Goal: Task Accomplishment & Management: Complete application form

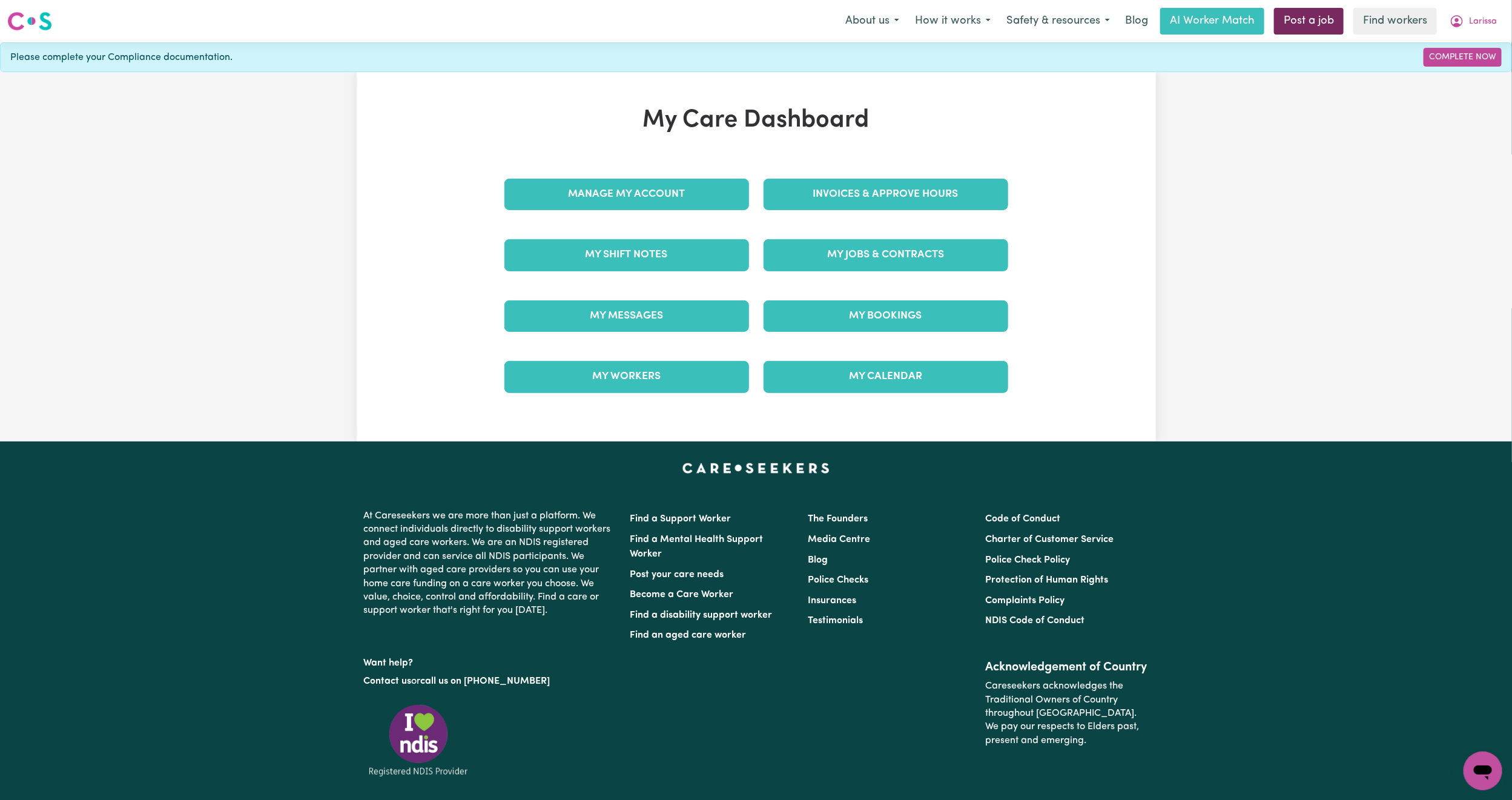
click at [1289, 27] on link "Post a job" at bounding box center [1309, 21] width 69 height 27
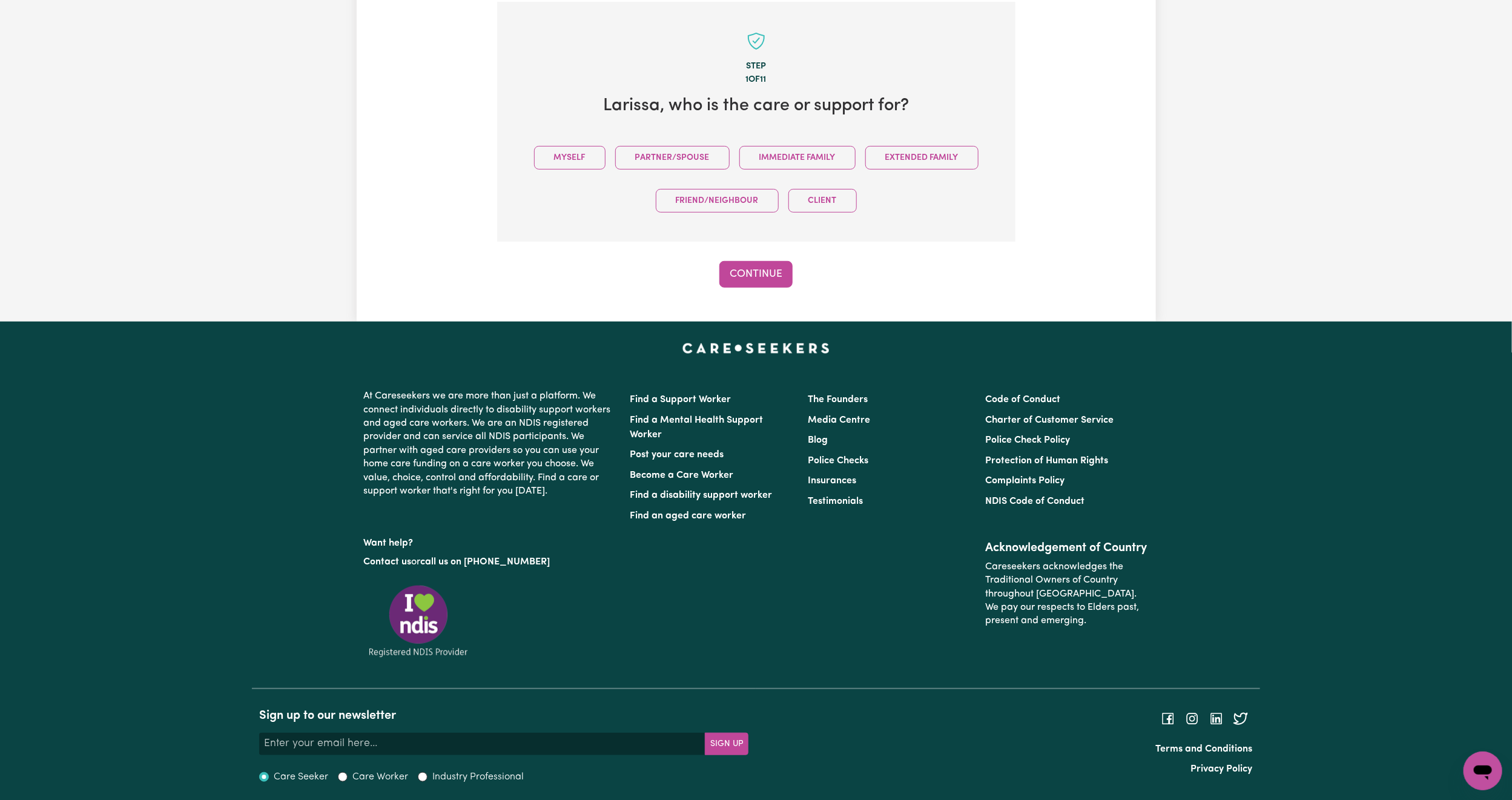
scroll to position [265, 0]
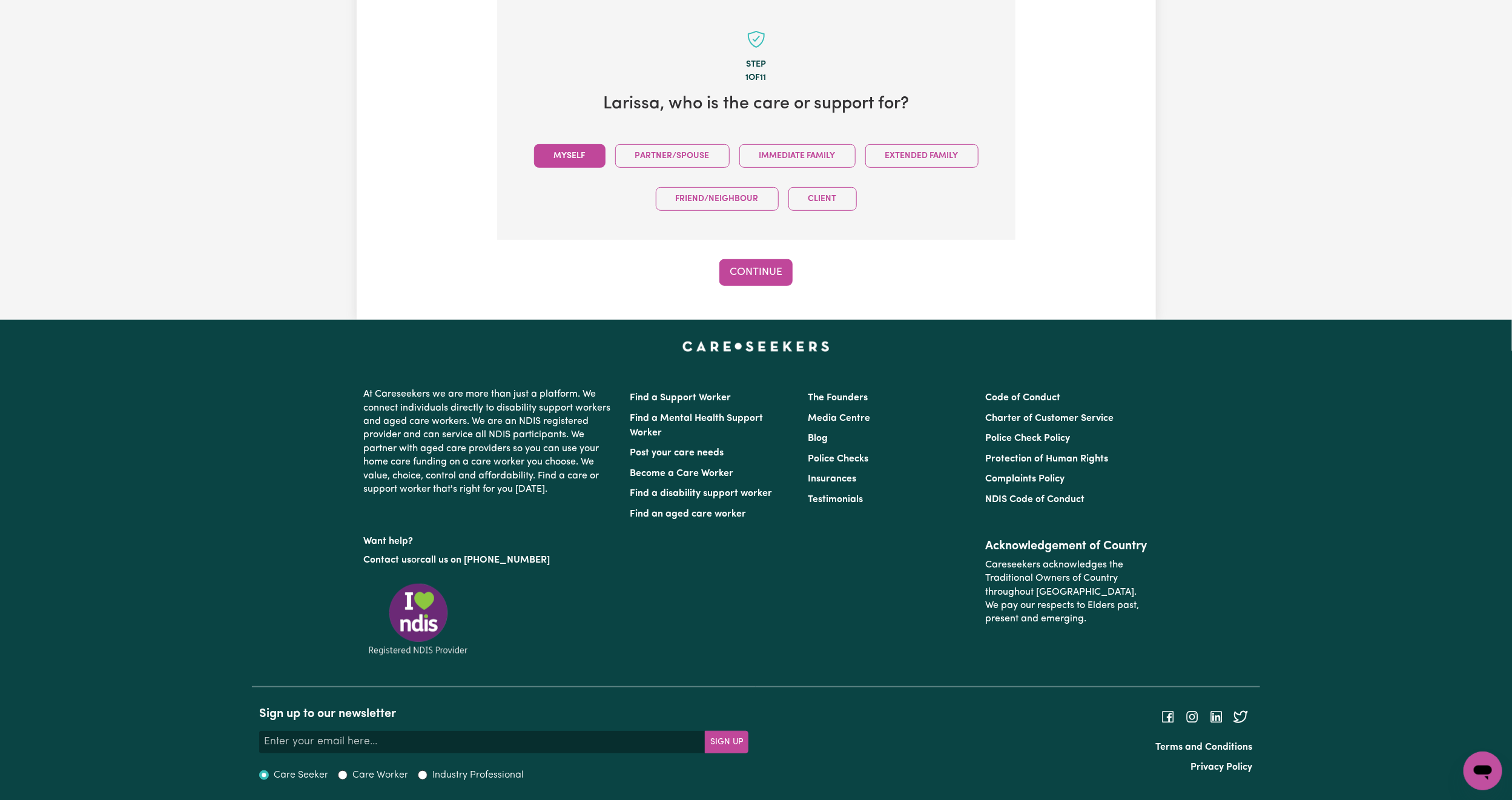
click at [580, 159] on button "Myself" at bounding box center [570, 156] width 72 height 24
click at [758, 273] on button "Continue" at bounding box center [755, 273] width 73 height 27
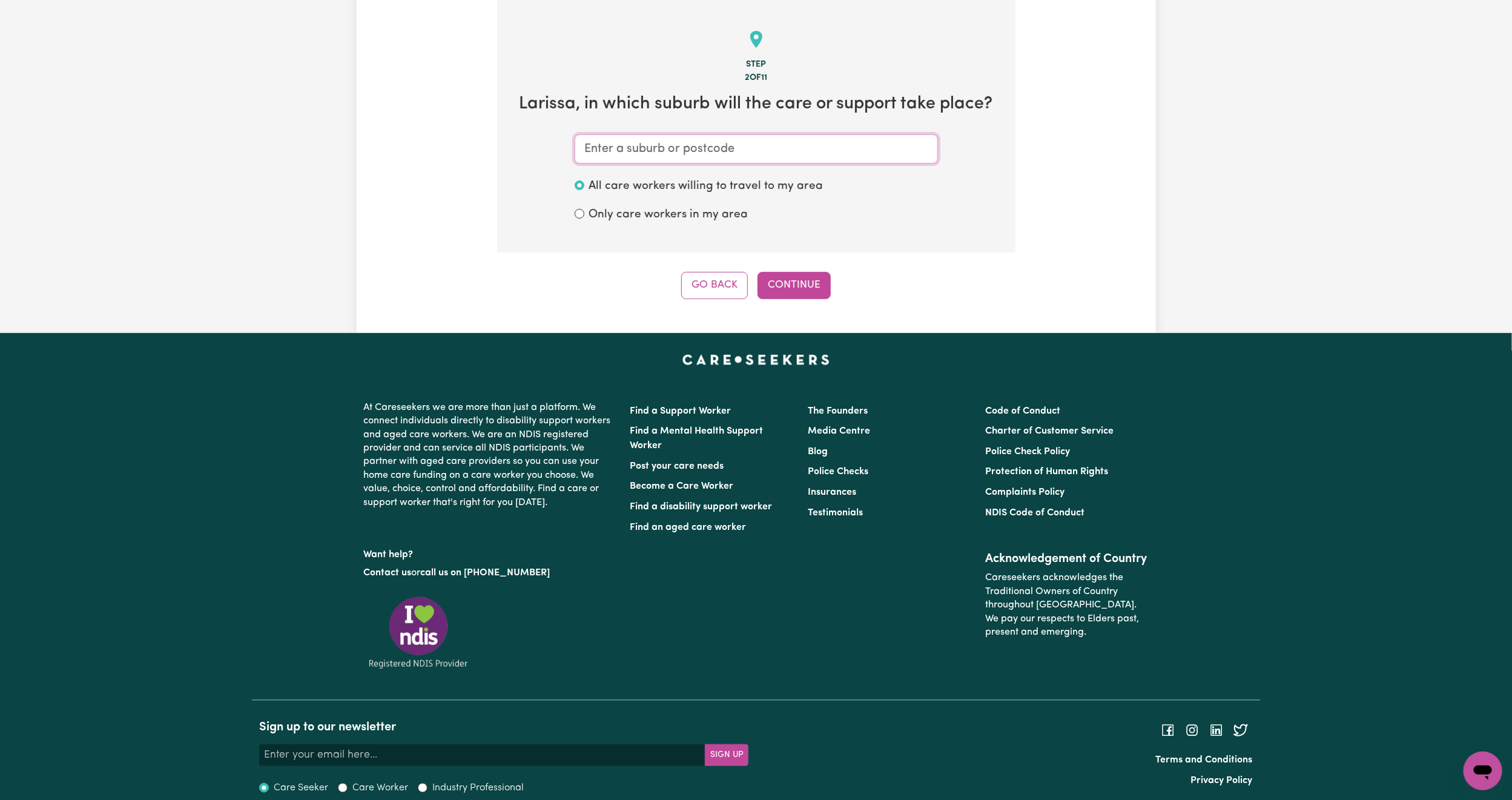
click at [657, 151] on input "text" at bounding box center [756, 149] width 363 height 29
type input "south pen"
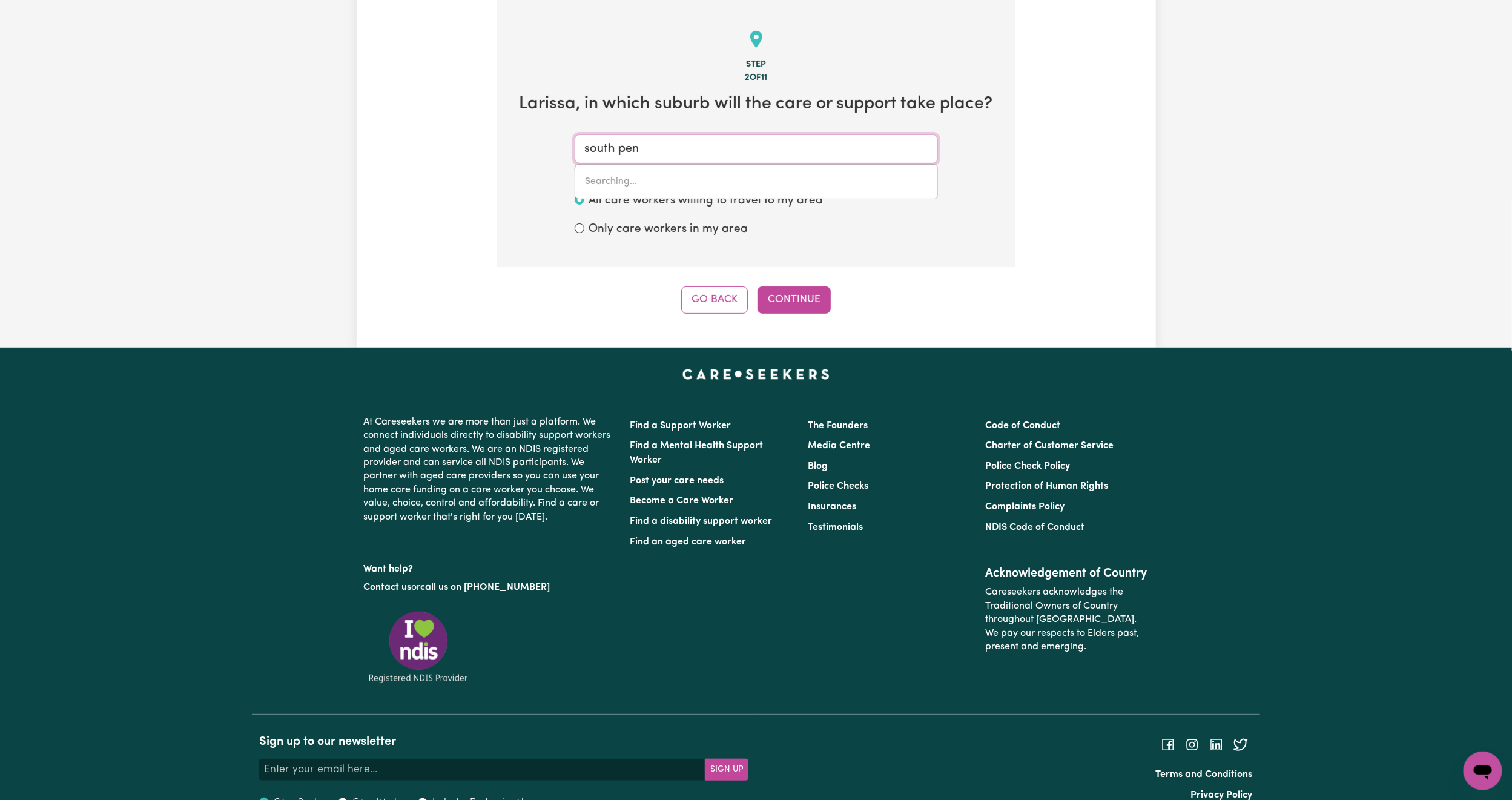
type input "south penRITH, [GEOGRAPHIC_DATA], 2750"
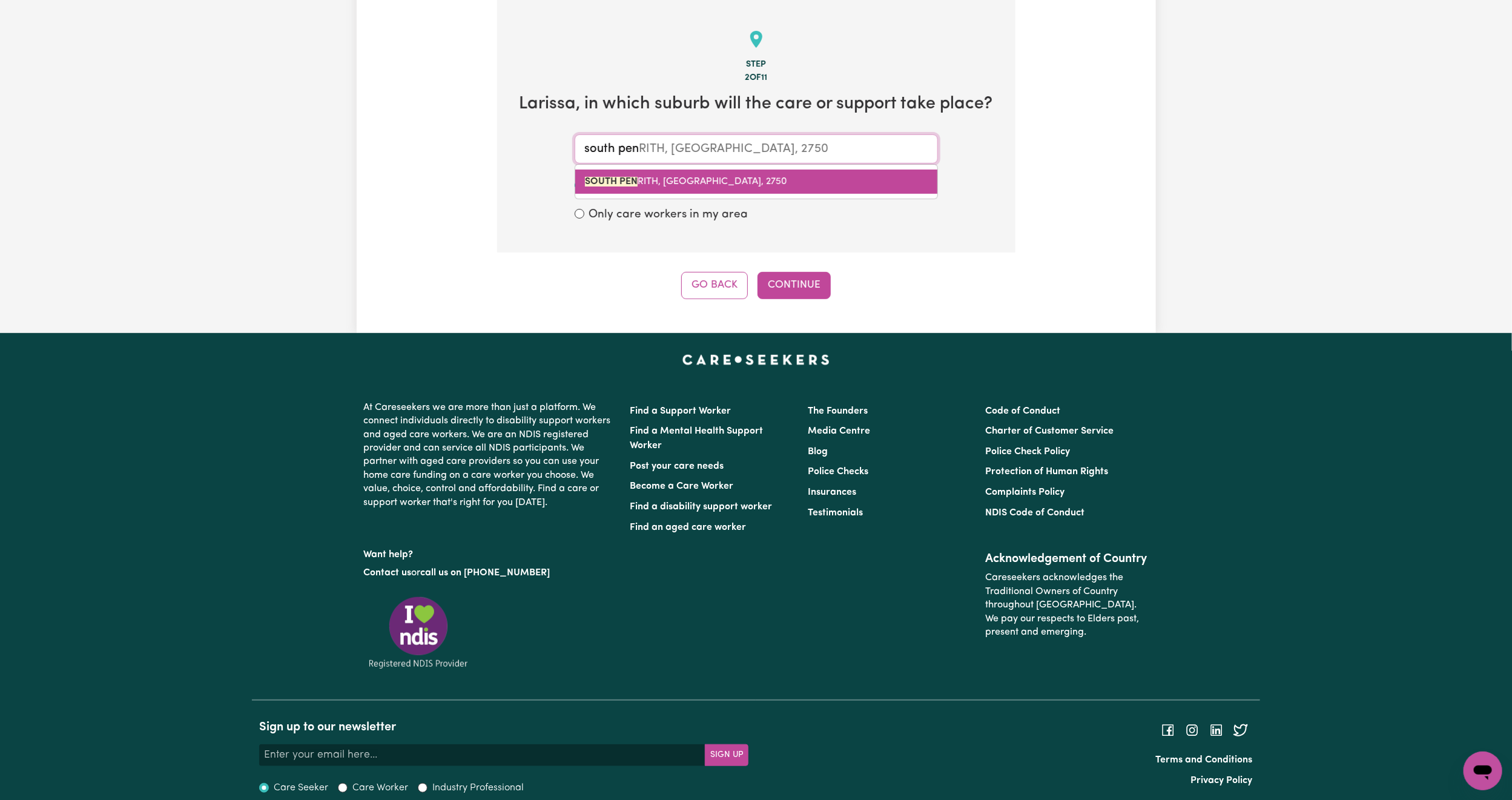
click at [694, 177] on span "[GEOGRAPHIC_DATA], [GEOGRAPHIC_DATA], 2750" at bounding box center [686, 182] width 202 height 10
type input "[GEOGRAPHIC_DATA], [GEOGRAPHIC_DATA], 2750"
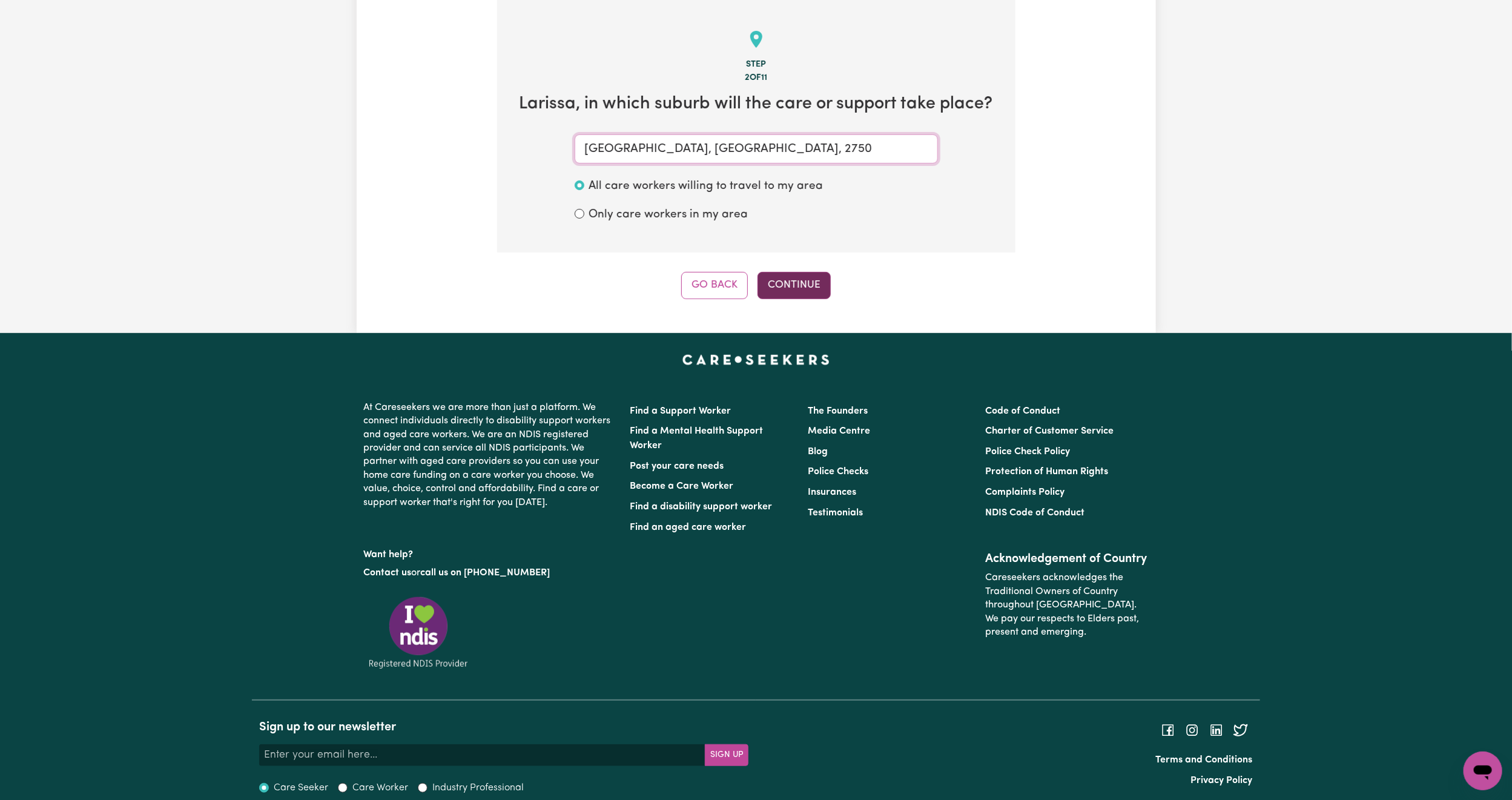
type input "[GEOGRAPHIC_DATA], [GEOGRAPHIC_DATA], 2750"
click at [787, 276] on button "Continue" at bounding box center [794, 285] width 73 height 27
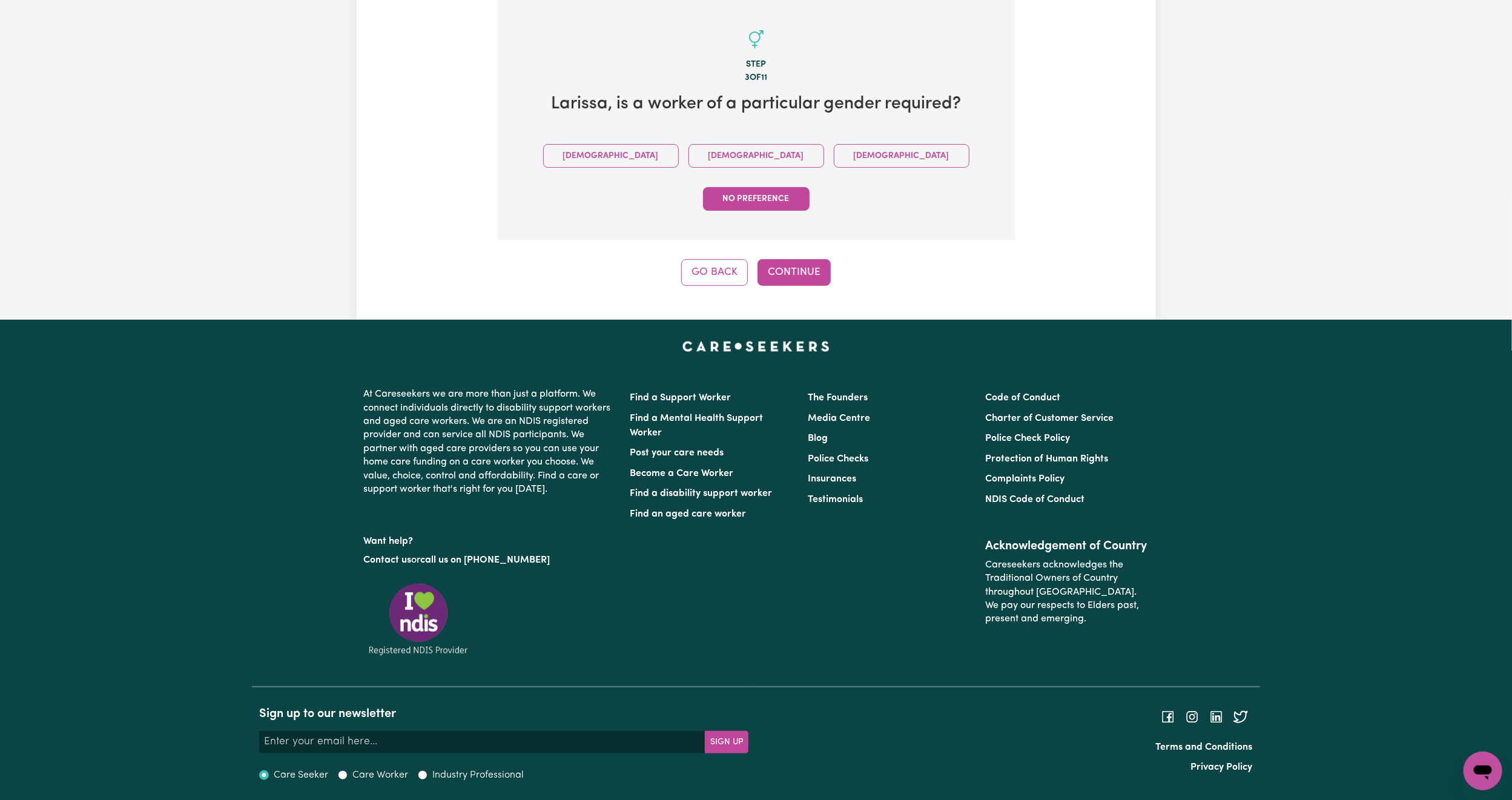
scroll to position [229, 0]
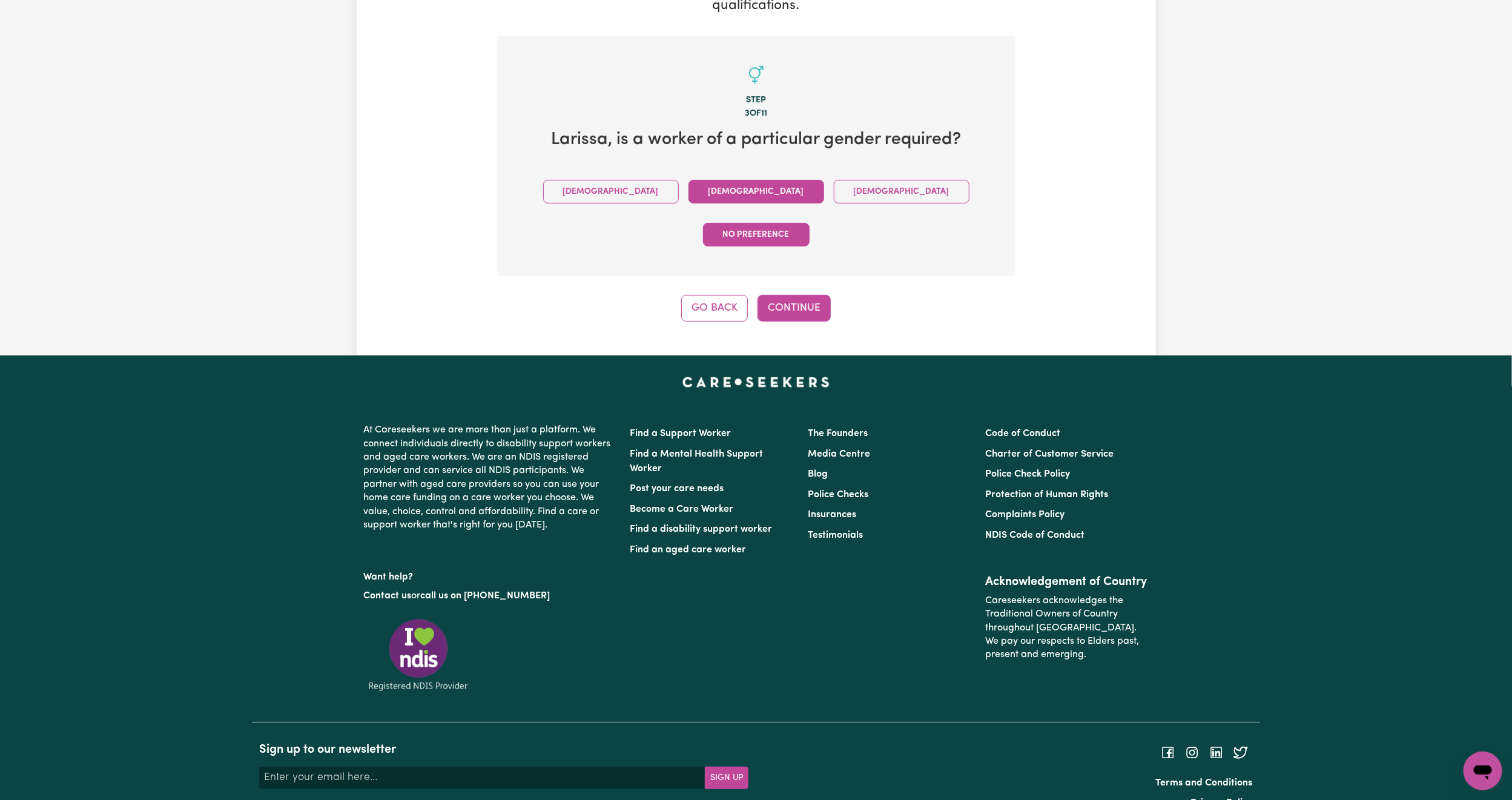
click at [688, 192] on button "[DEMOGRAPHIC_DATA]" at bounding box center [756, 192] width 135 height 24
click at [790, 295] on button "Continue" at bounding box center [794, 308] width 73 height 27
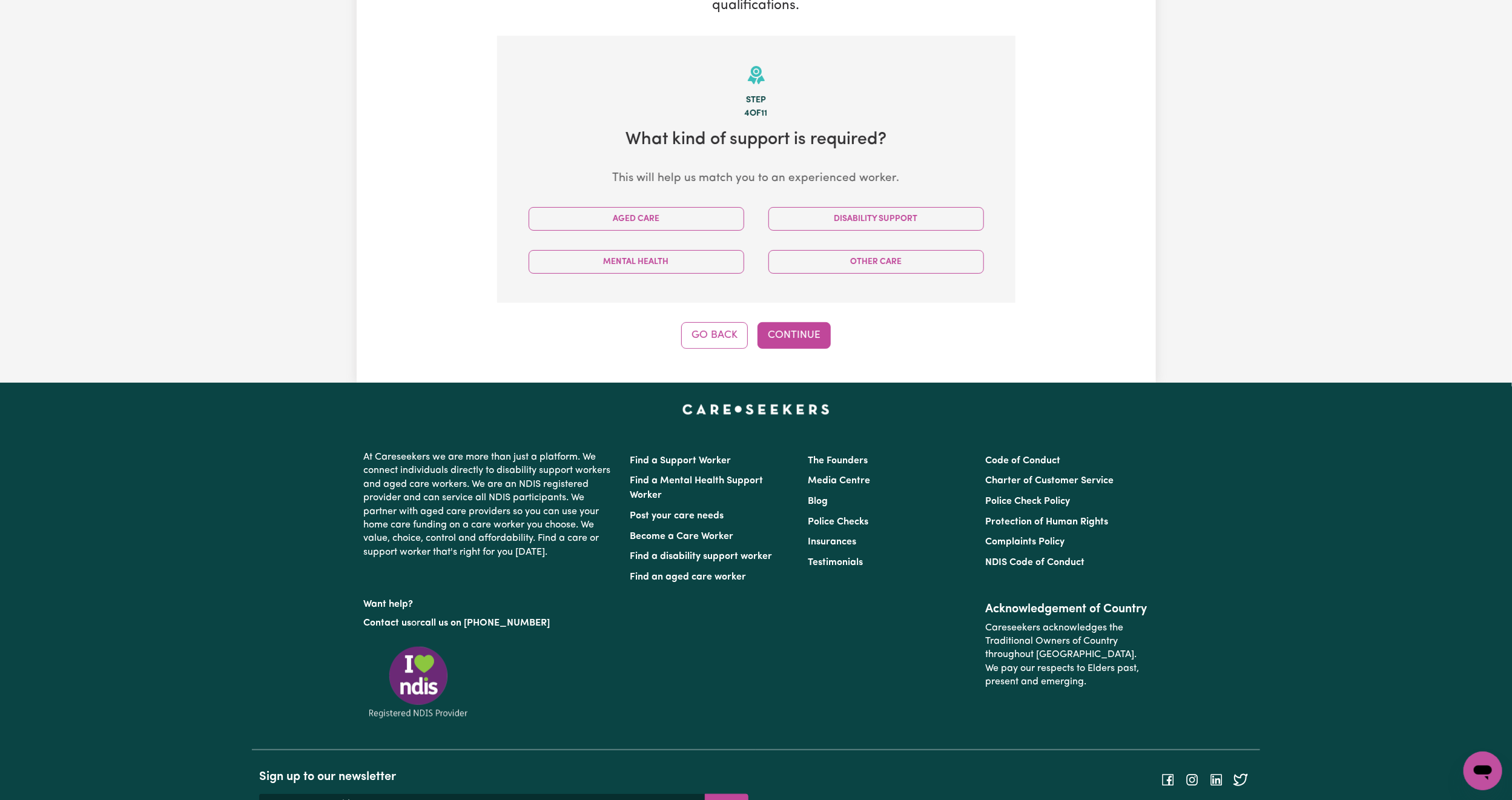
scroll to position [265, 0]
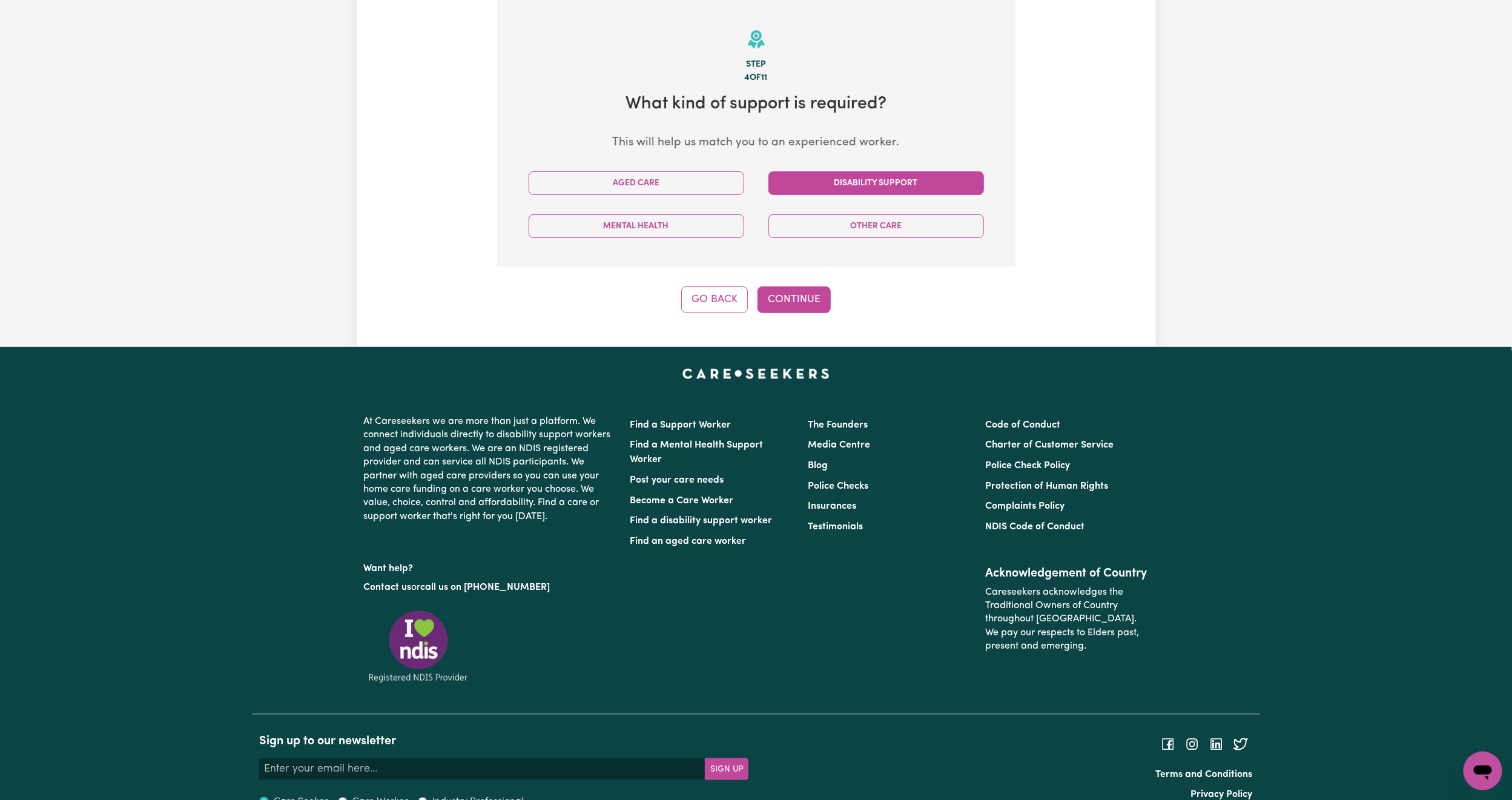
click at [883, 182] on button "Disability Support" at bounding box center [876, 183] width 216 height 24
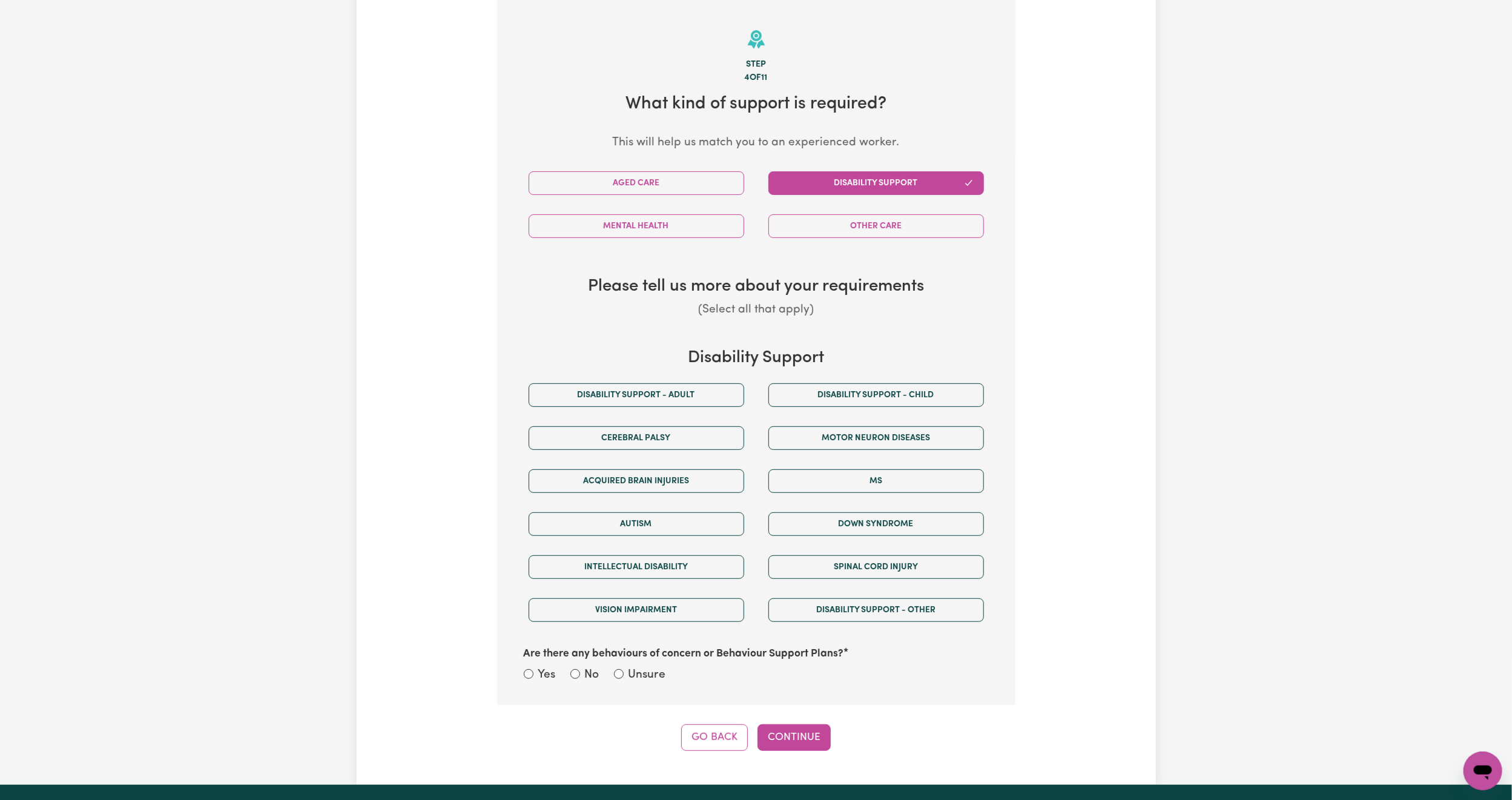
click at [861, 183] on button "Disability Support" at bounding box center [876, 183] width 216 height 24
click at [621, 387] on button "Disability support - Adult" at bounding box center [637, 395] width 216 height 24
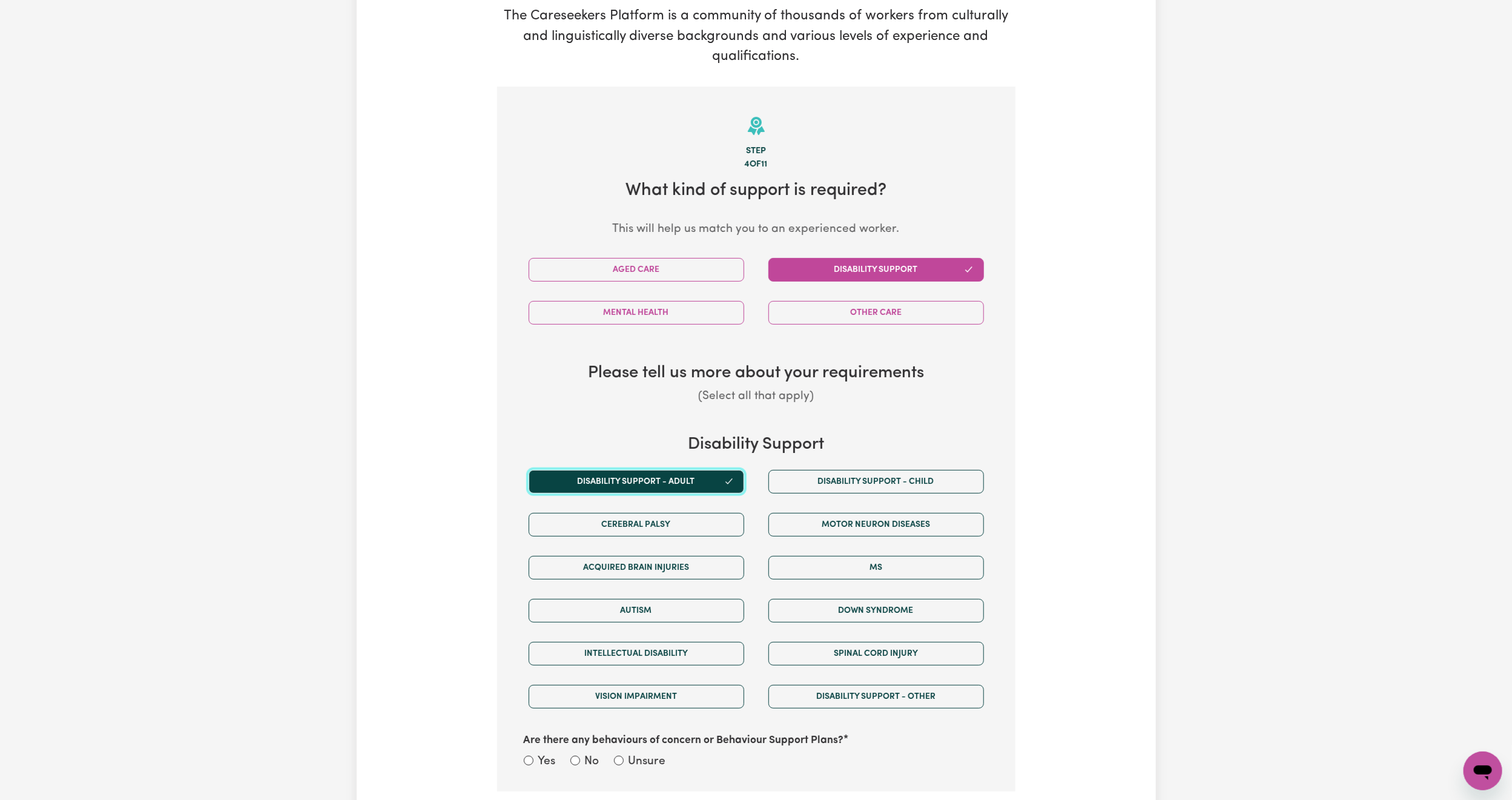
scroll to position [175, 0]
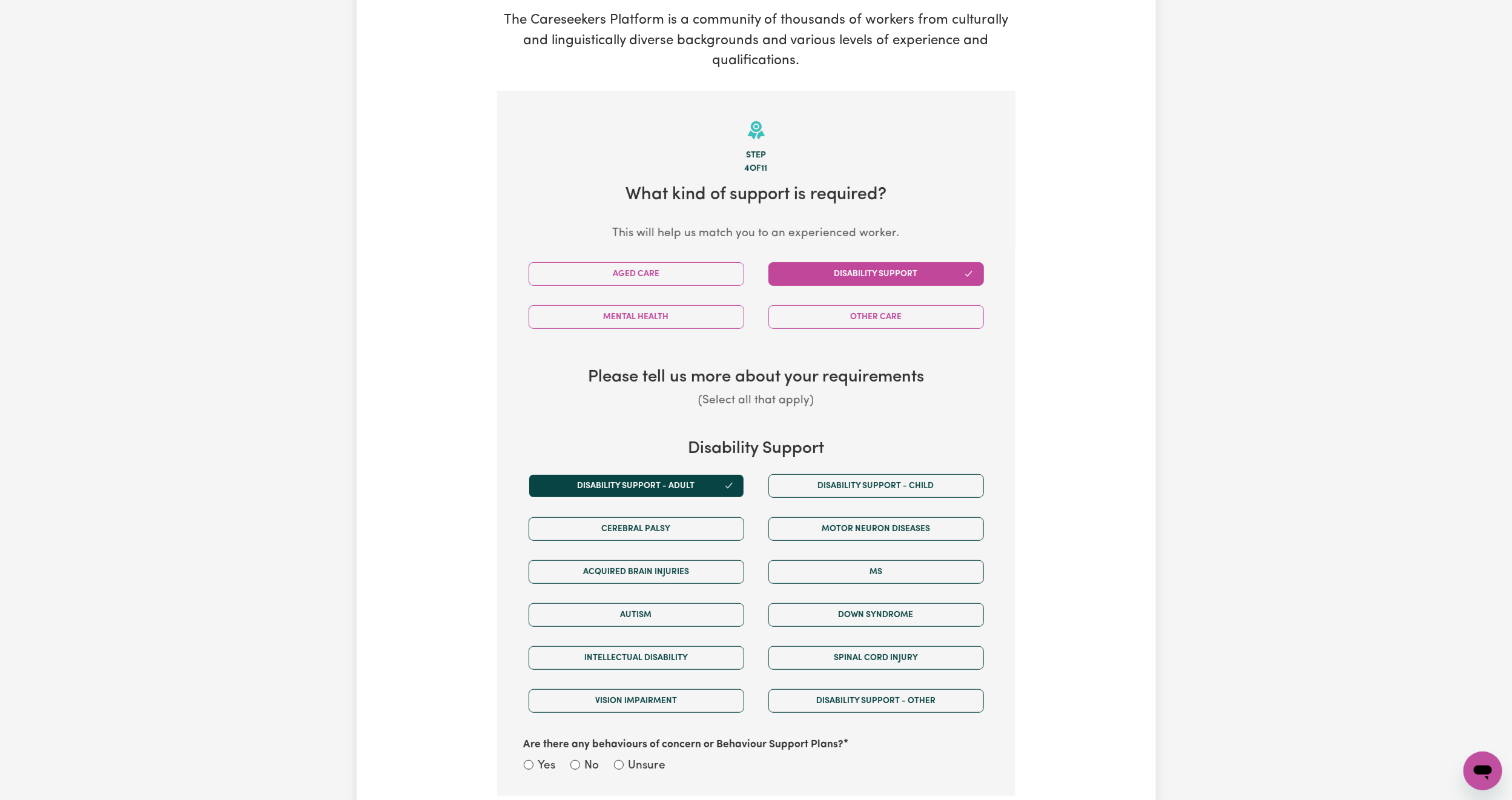
click at [805, 271] on button "Disability Support" at bounding box center [876, 274] width 216 height 24
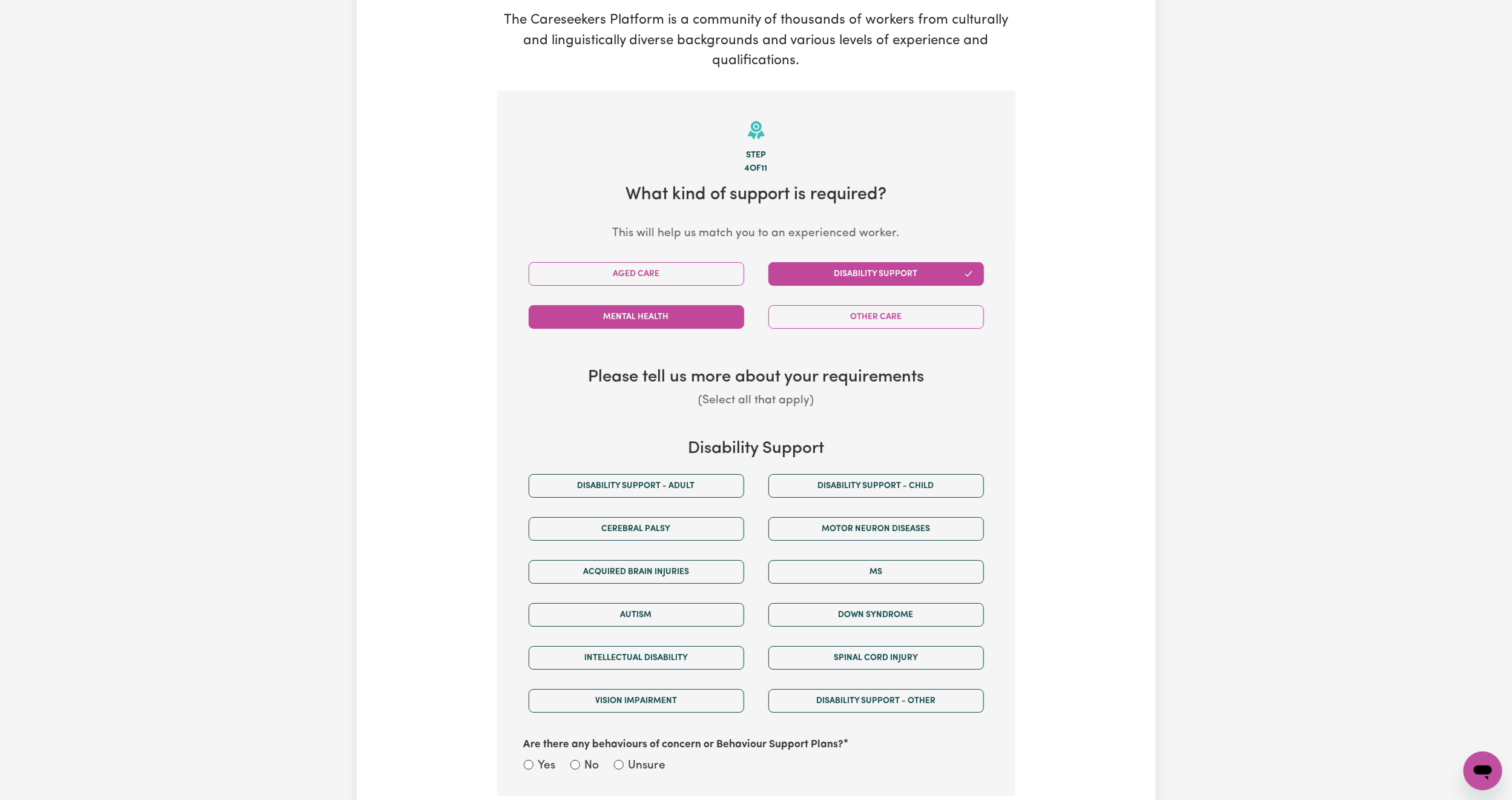
click at [729, 320] on button "Mental Health" at bounding box center [637, 316] width 216 height 24
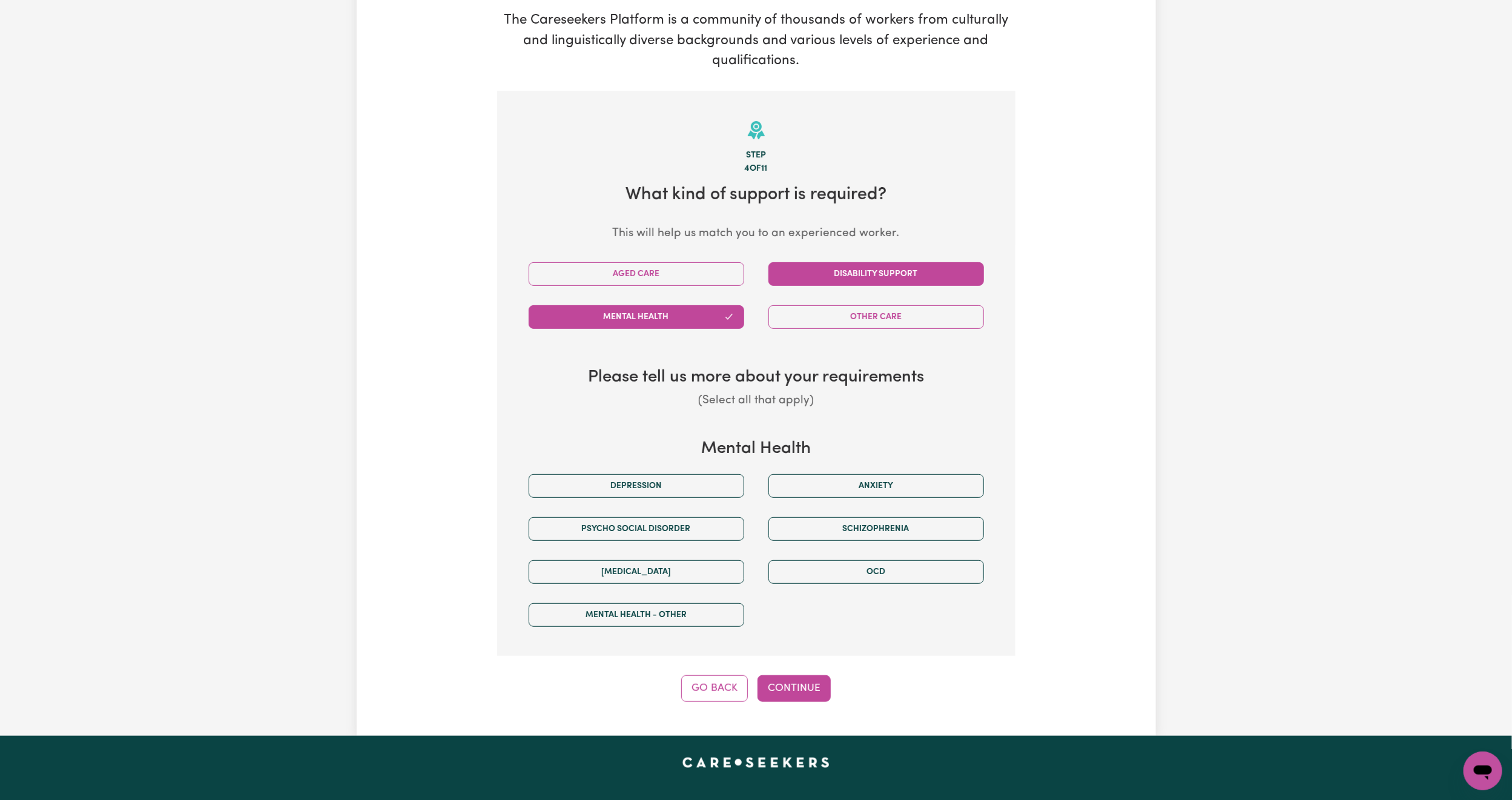
click at [812, 268] on button "Disability Support" at bounding box center [876, 274] width 216 height 24
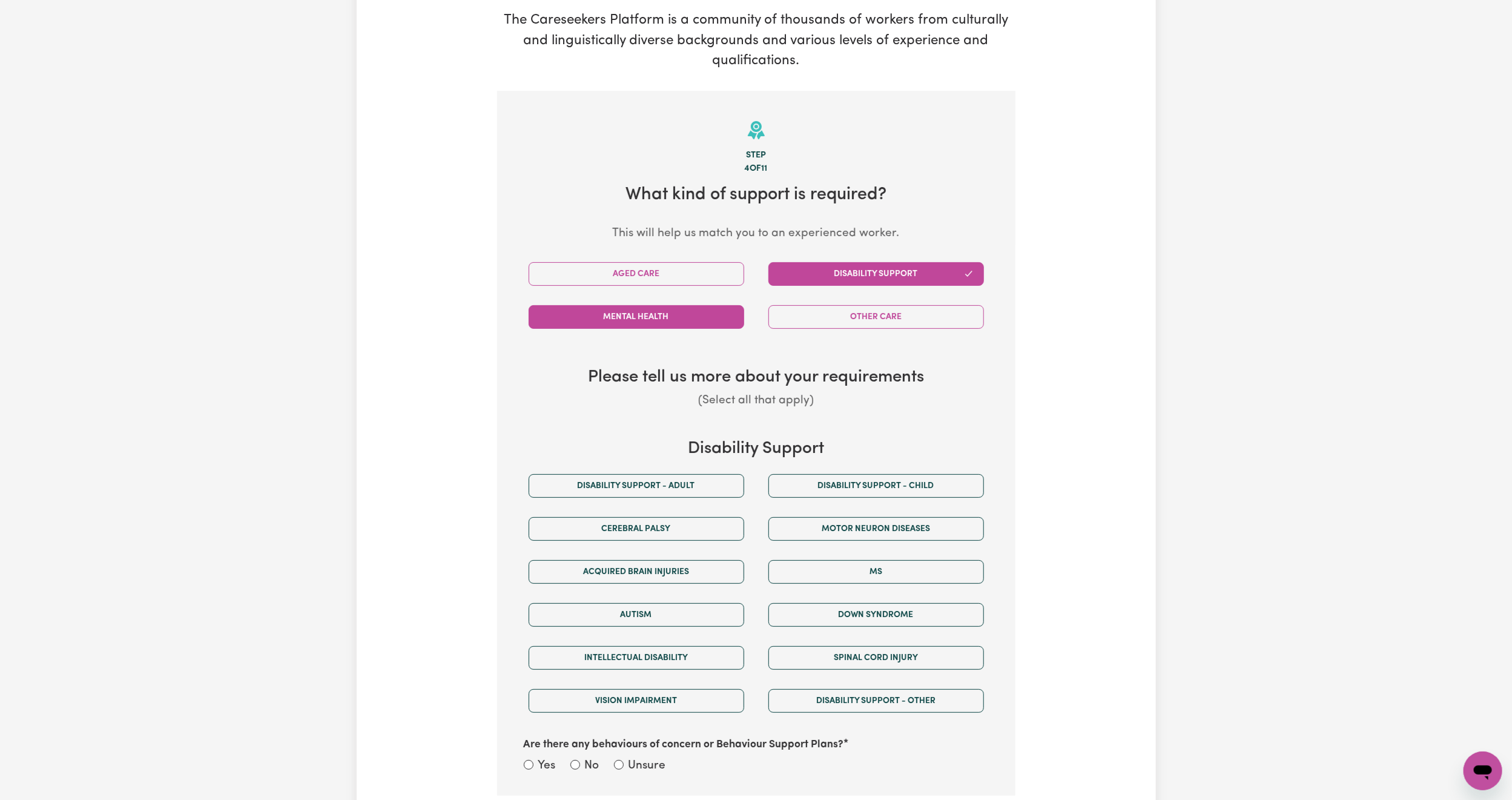
click at [730, 319] on button "Mental Health" at bounding box center [637, 316] width 216 height 24
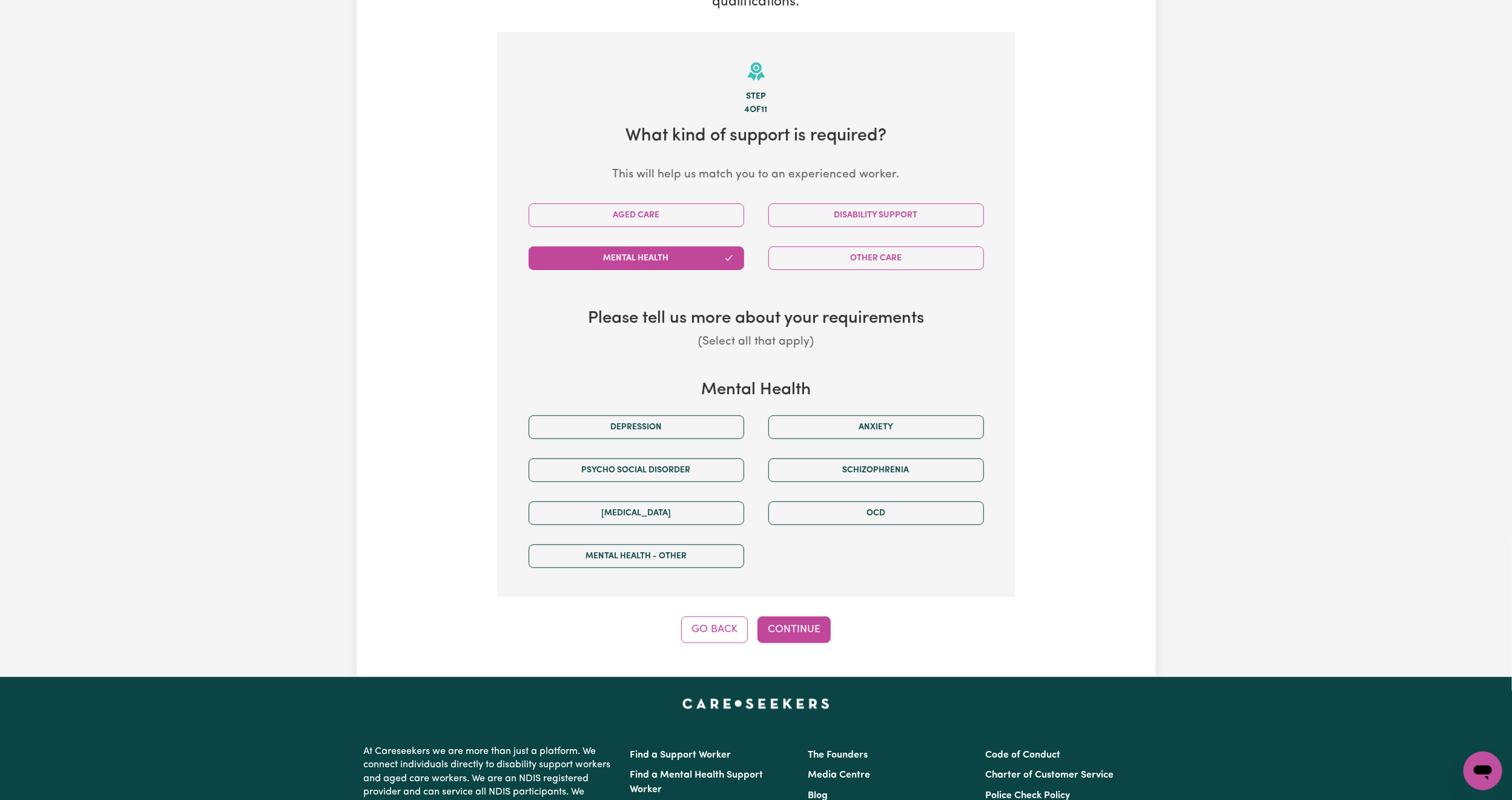
scroll to position [265, 0]
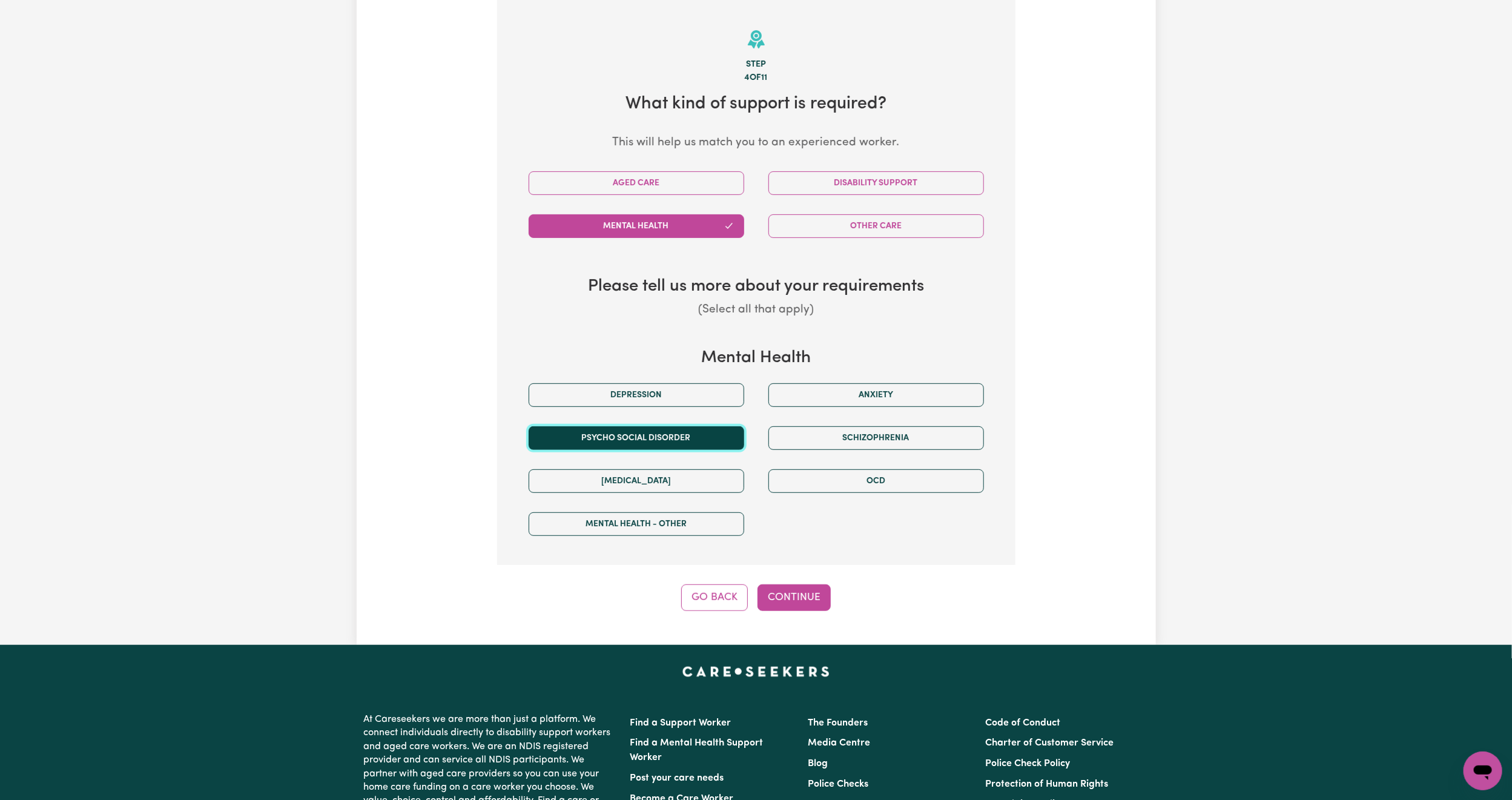
click at [665, 442] on button "Psycho social disorder" at bounding box center [637, 438] width 216 height 24
click at [798, 601] on button "Continue" at bounding box center [794, 597] width 73 height 27
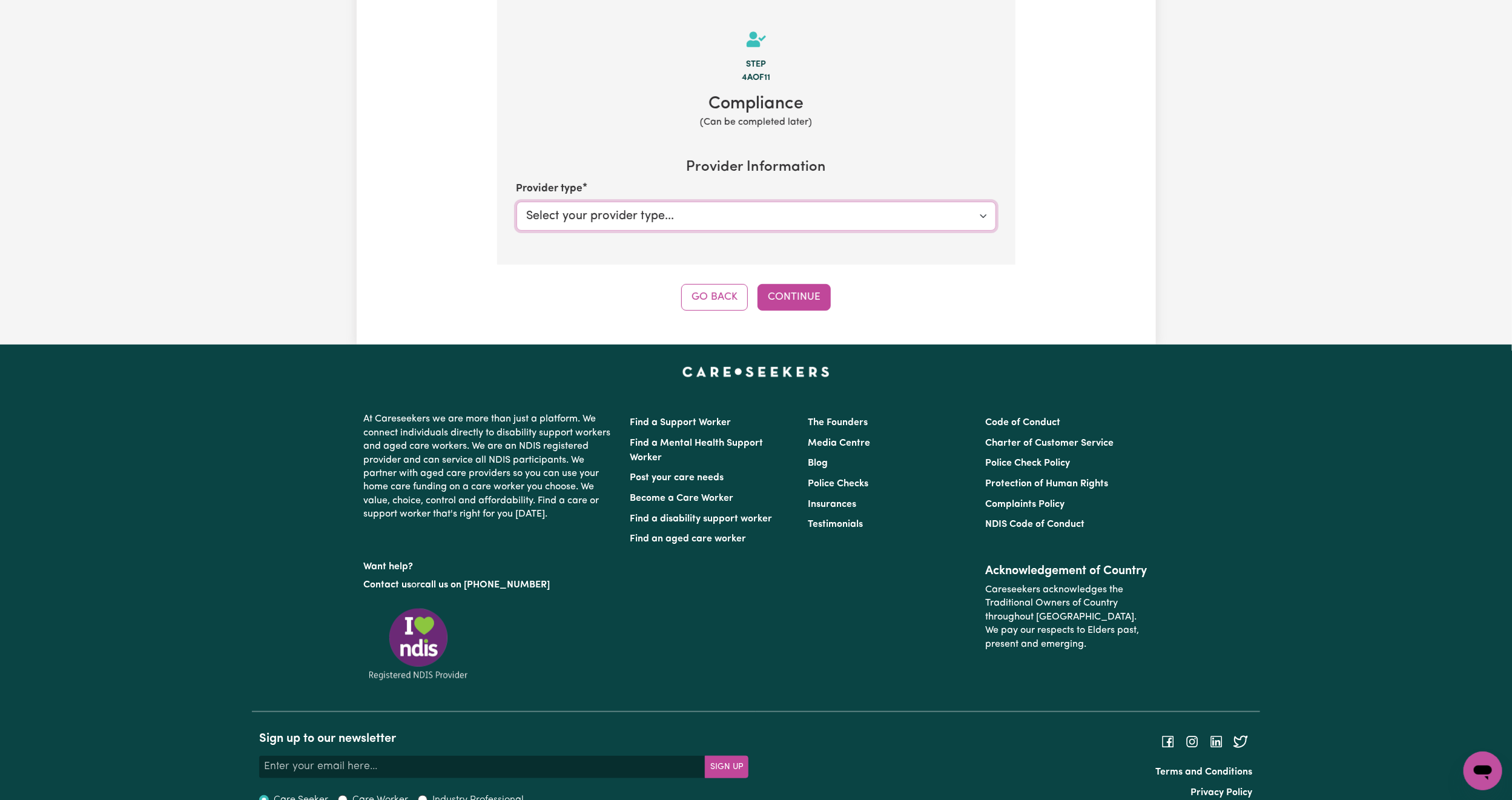
click at [704, 220] on select "Select your provider type... Privately Aged Care / Home Care Package" at bounding box center [756, 216] width 480 height 29
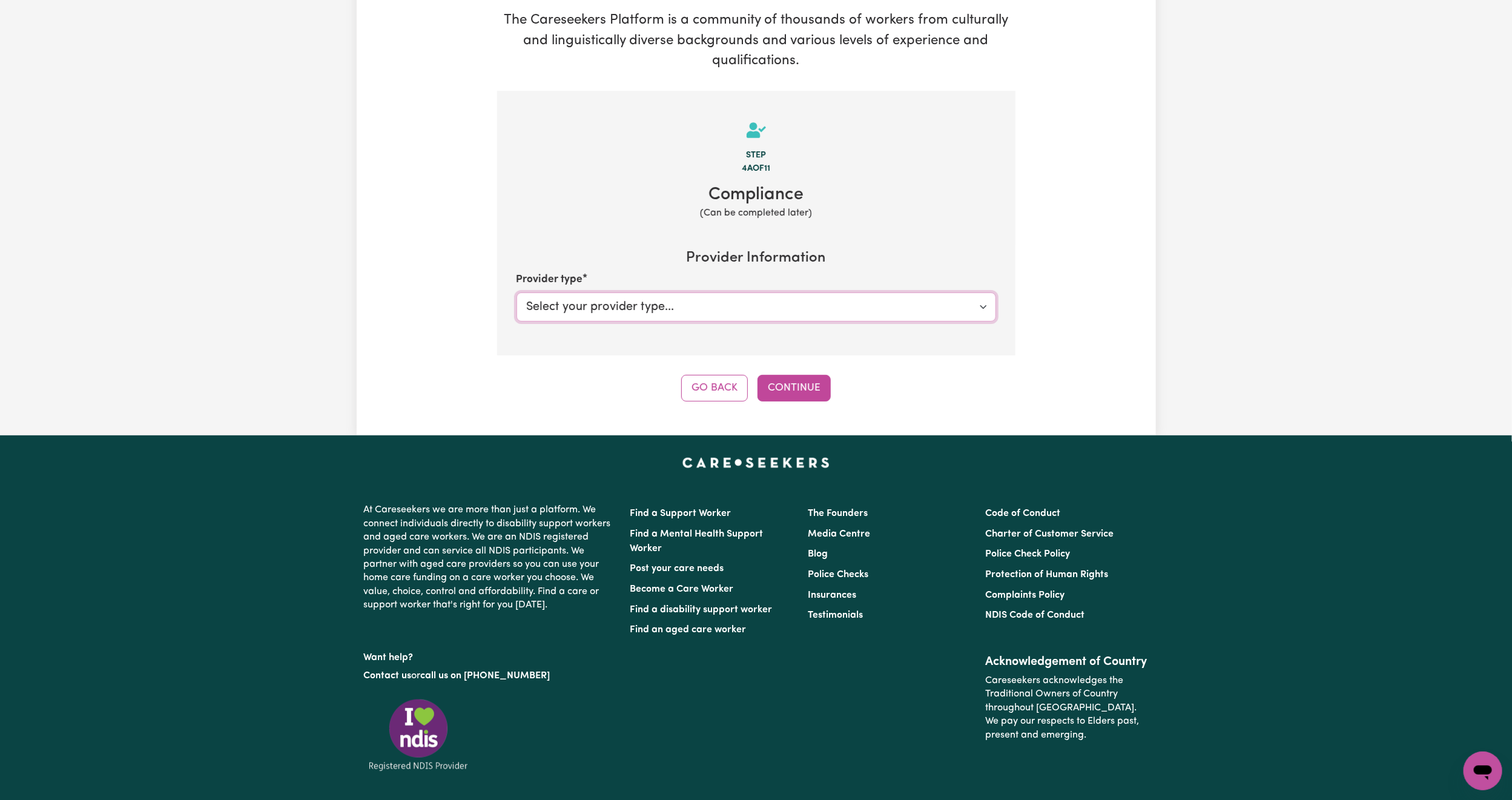
click at [640, 302] on select "Select your provider type... Privately Aged Care / Home Care Package" at bounding box center [756, 307] width 480 height 29
select select "PRIVATELY"
click at [517, 293] on select "Select your provider type... Privately Aged Care / Home Care Package" at bounding box center [756, 307] width 480 height 29
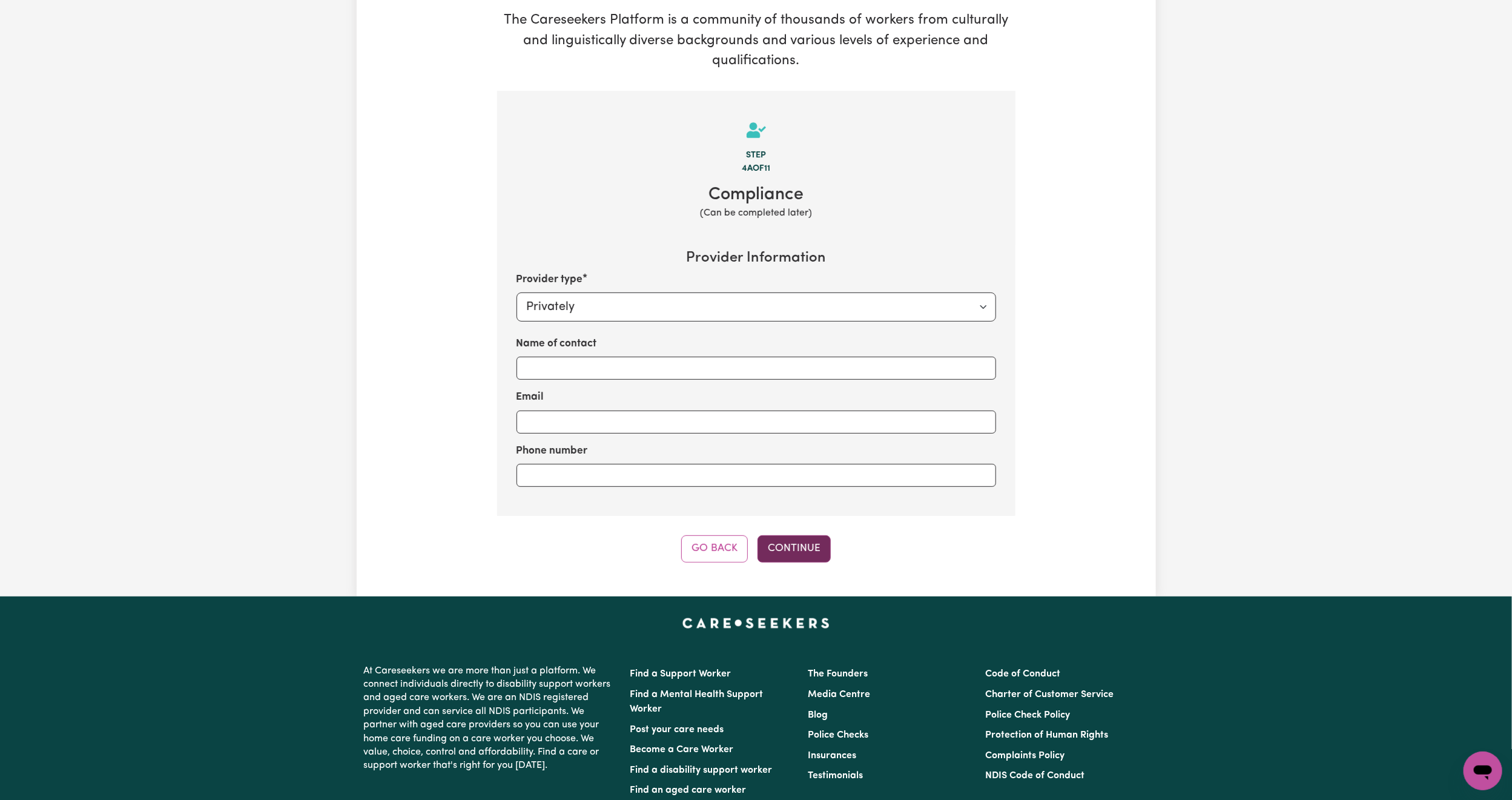
click at [795, 549] on button "Continue" at bounding box center [794, 548] width 73 height 27
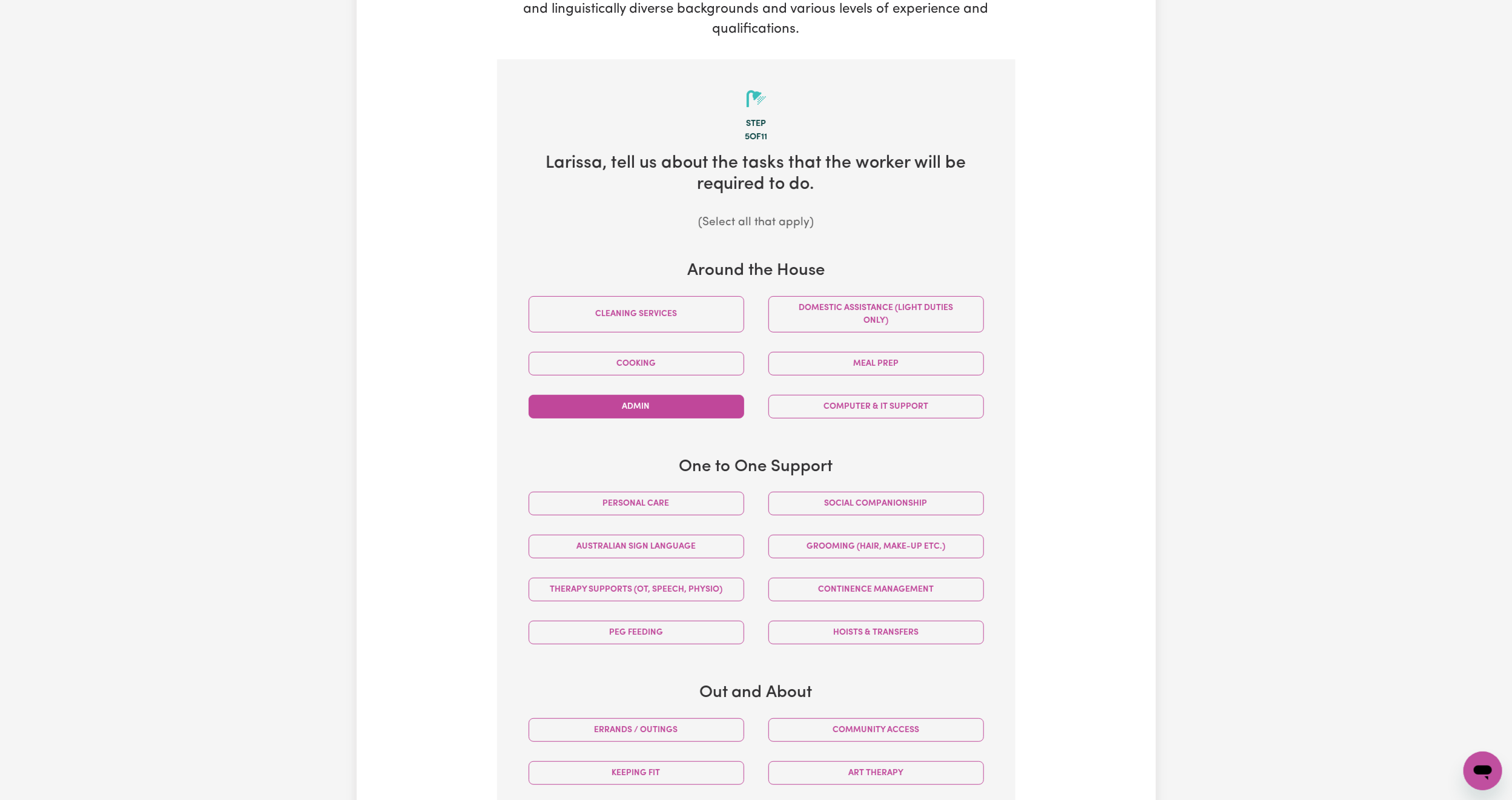
scroll to position [175, 0]
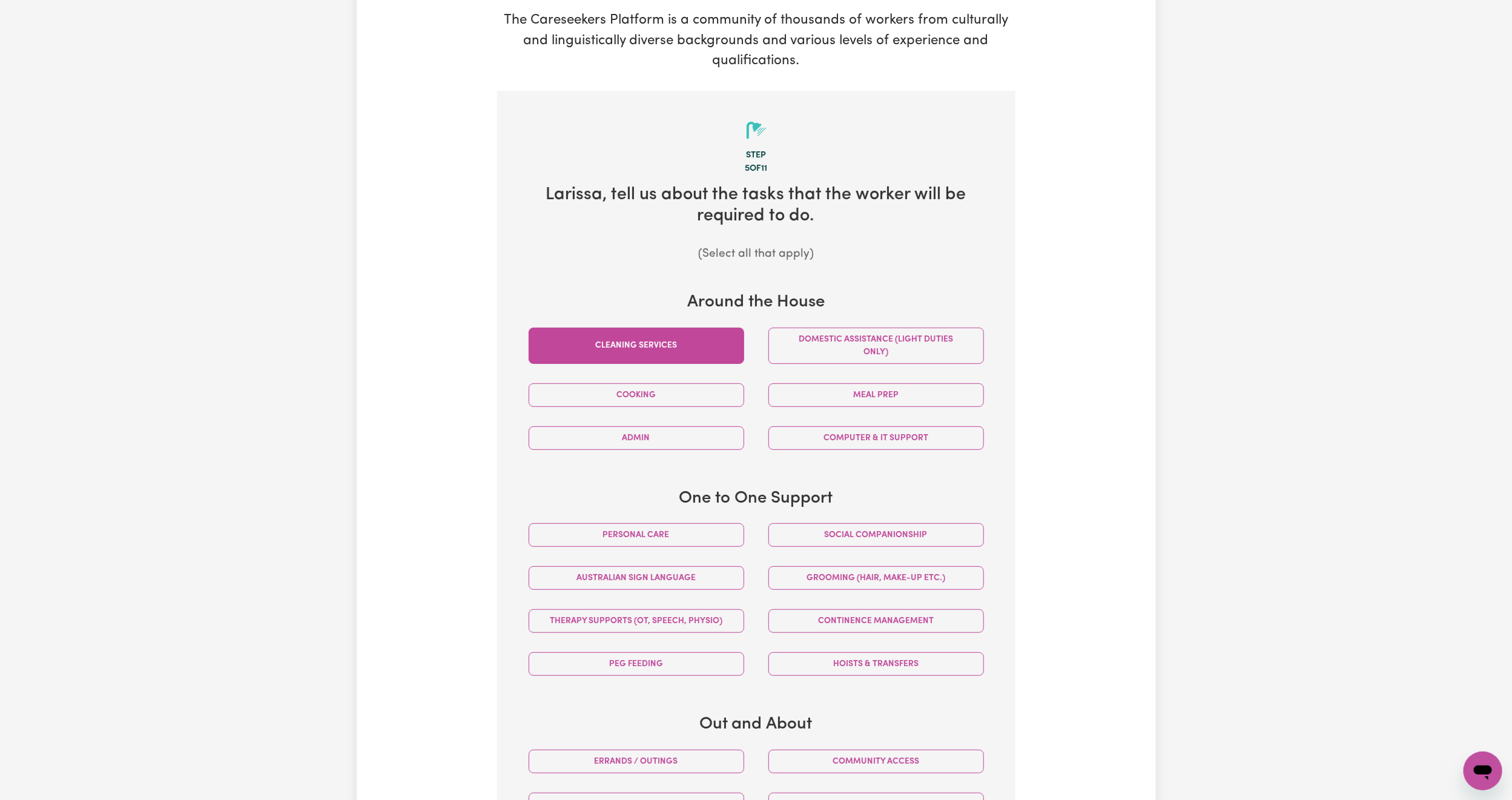
click at [693, 353] on button "Cleaning services" at bounding box center [637, 345] width 216 height 36
click at [685, 396] on button "Cooking" at bounding box center [637, 395] width 216 height 24
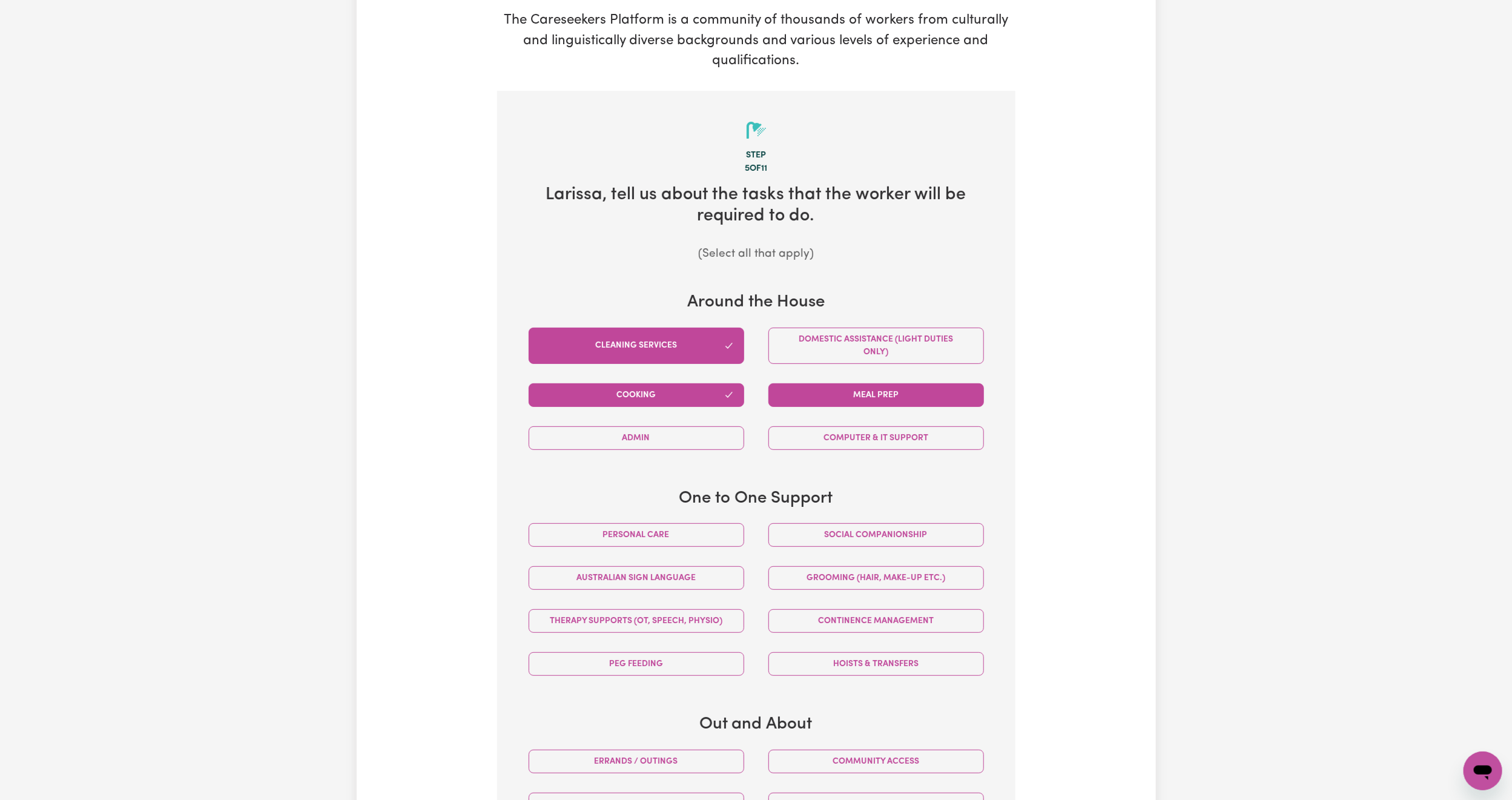
click at [815, 395] on button "Meal prep" at bounding box center [876, 395] width 216 height 24
click at [825, 366] on div "Domestic assistance (light duties only)" at bounding box center [875, 346] width 239 height 55
click at [835, 342] on button "Domestic assistance (light duties only)" at bounding box center [876, 345] width 216 height 36
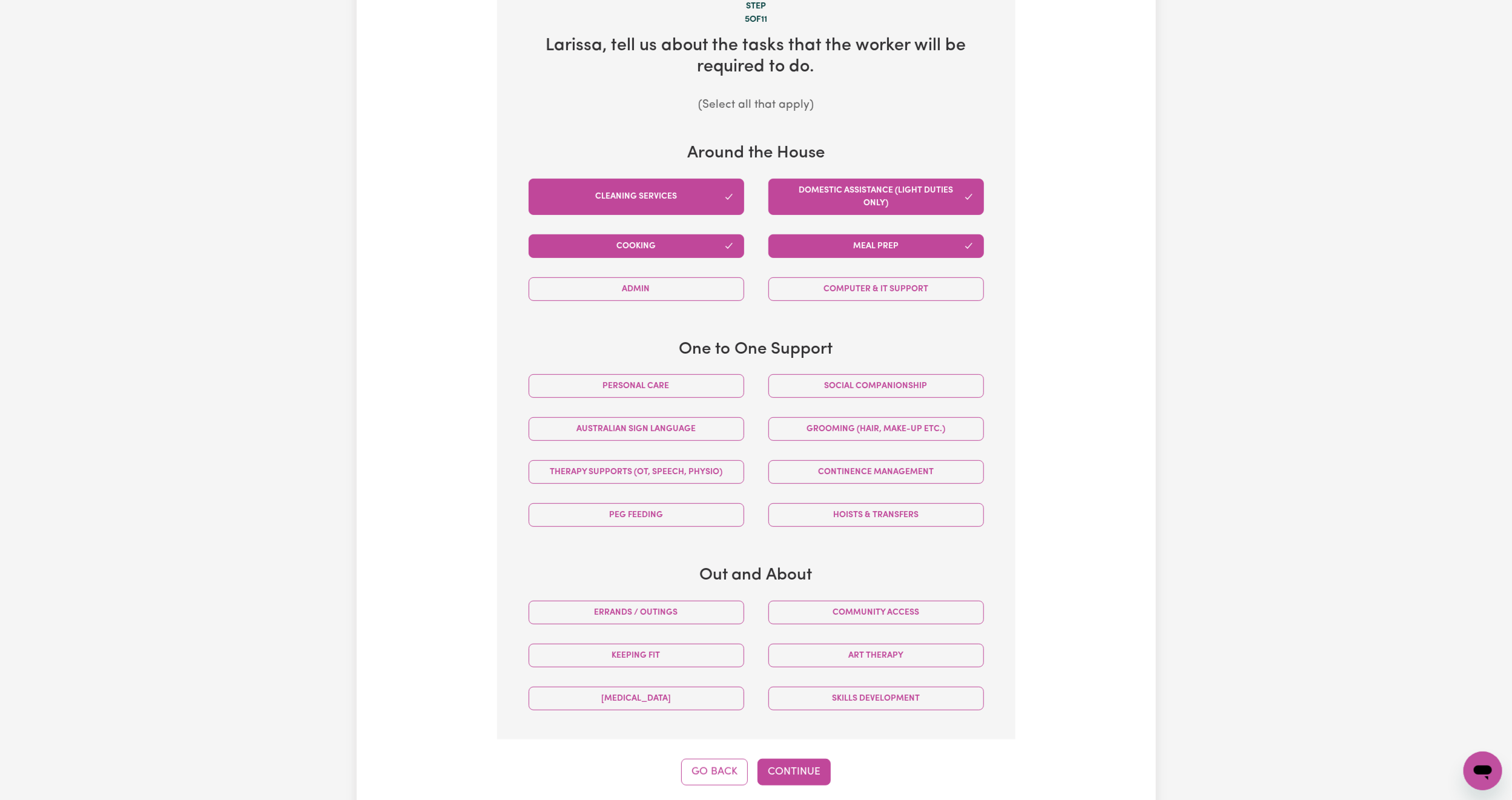
scroll to position [356, 0]
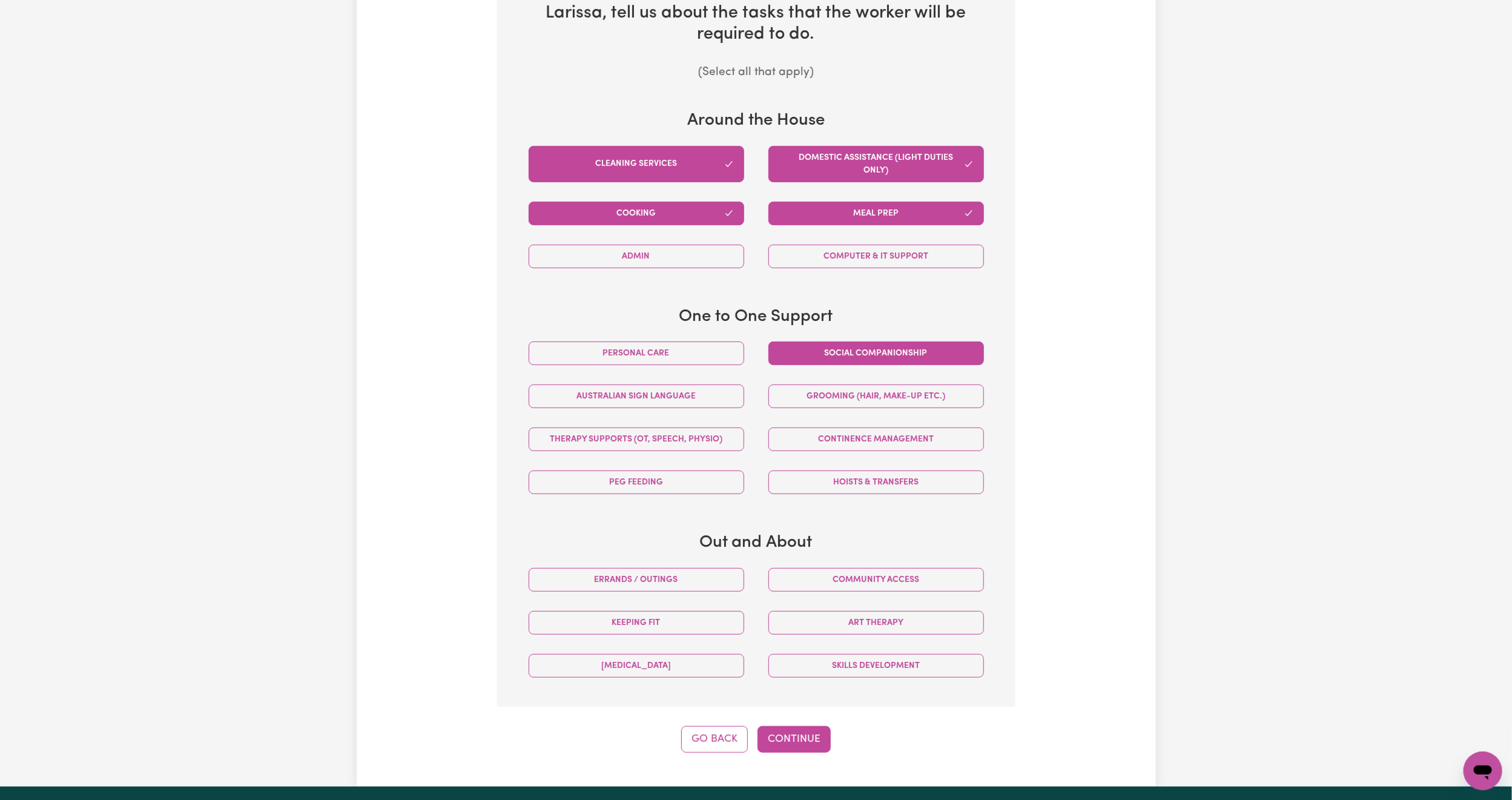
click at [876, 362] on button "Social companionship" at bounding box center [876, 353] width 216 height 24
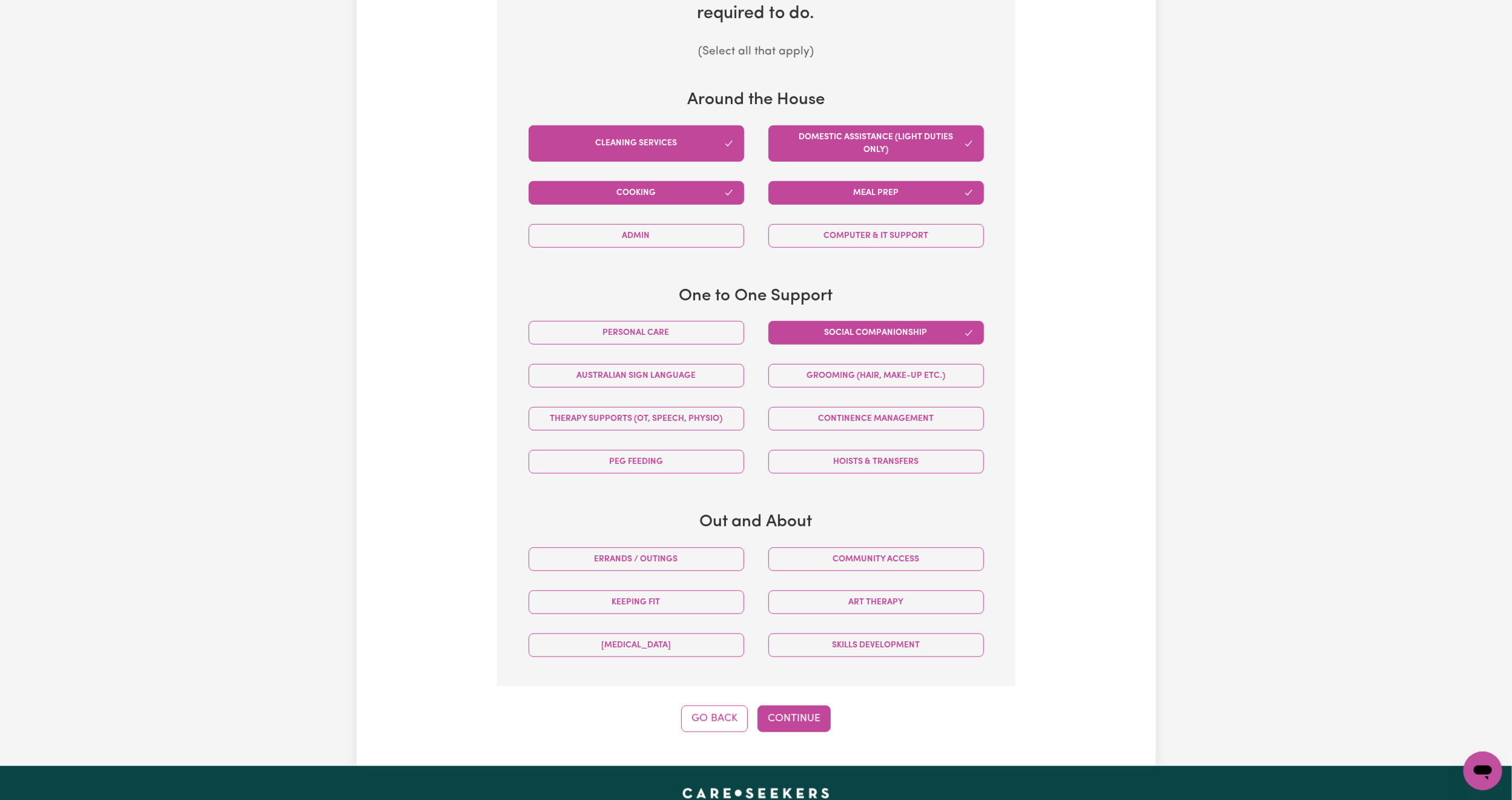
scroll to position [447, 0]
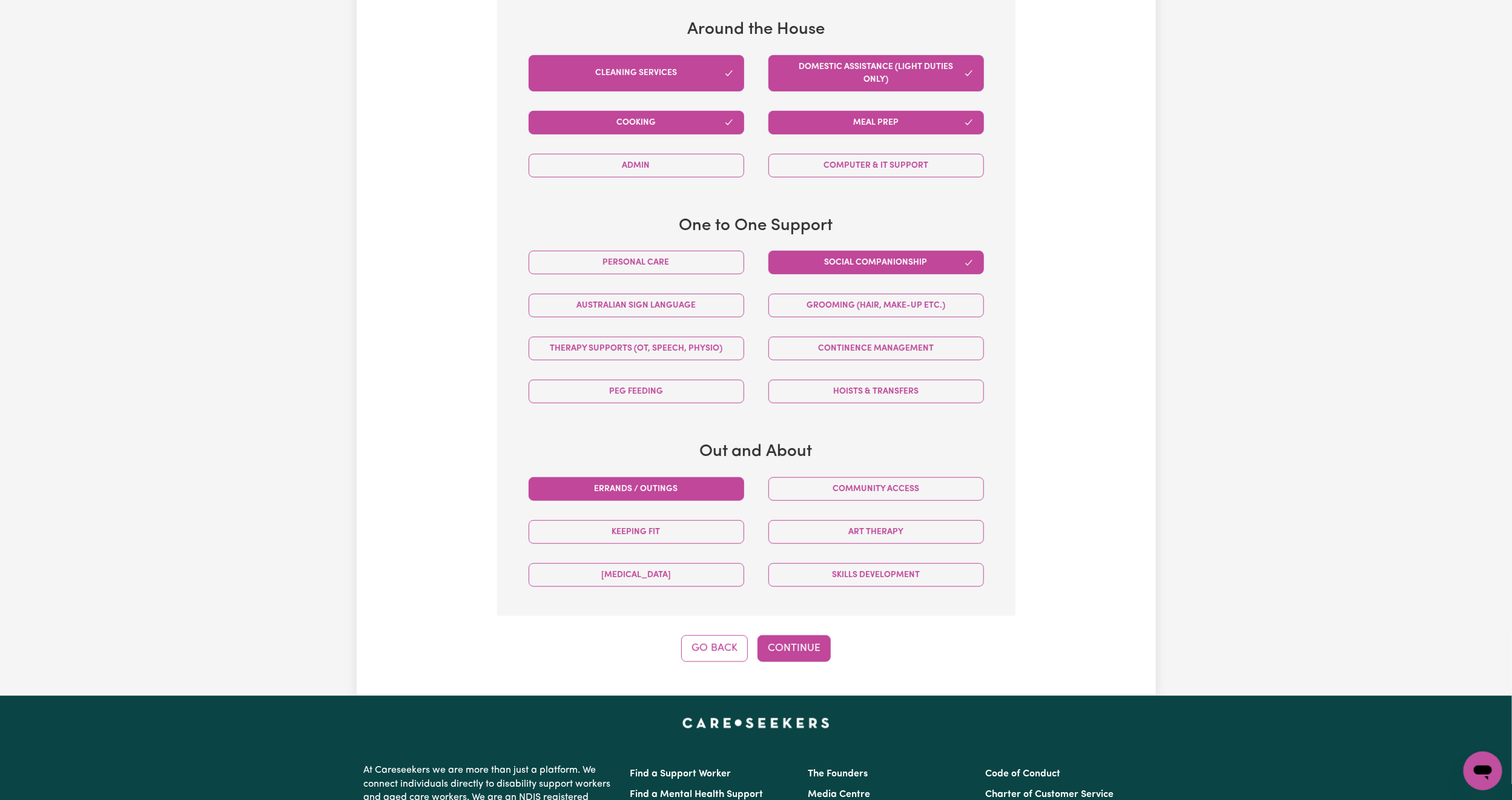
click at [692, 486] on button "Errands / Outings" at bounding box center [637, 489] width 216 height 24
click at [816, 493] on button "Community access" at bounding box center [876, 489] width 216 height 24
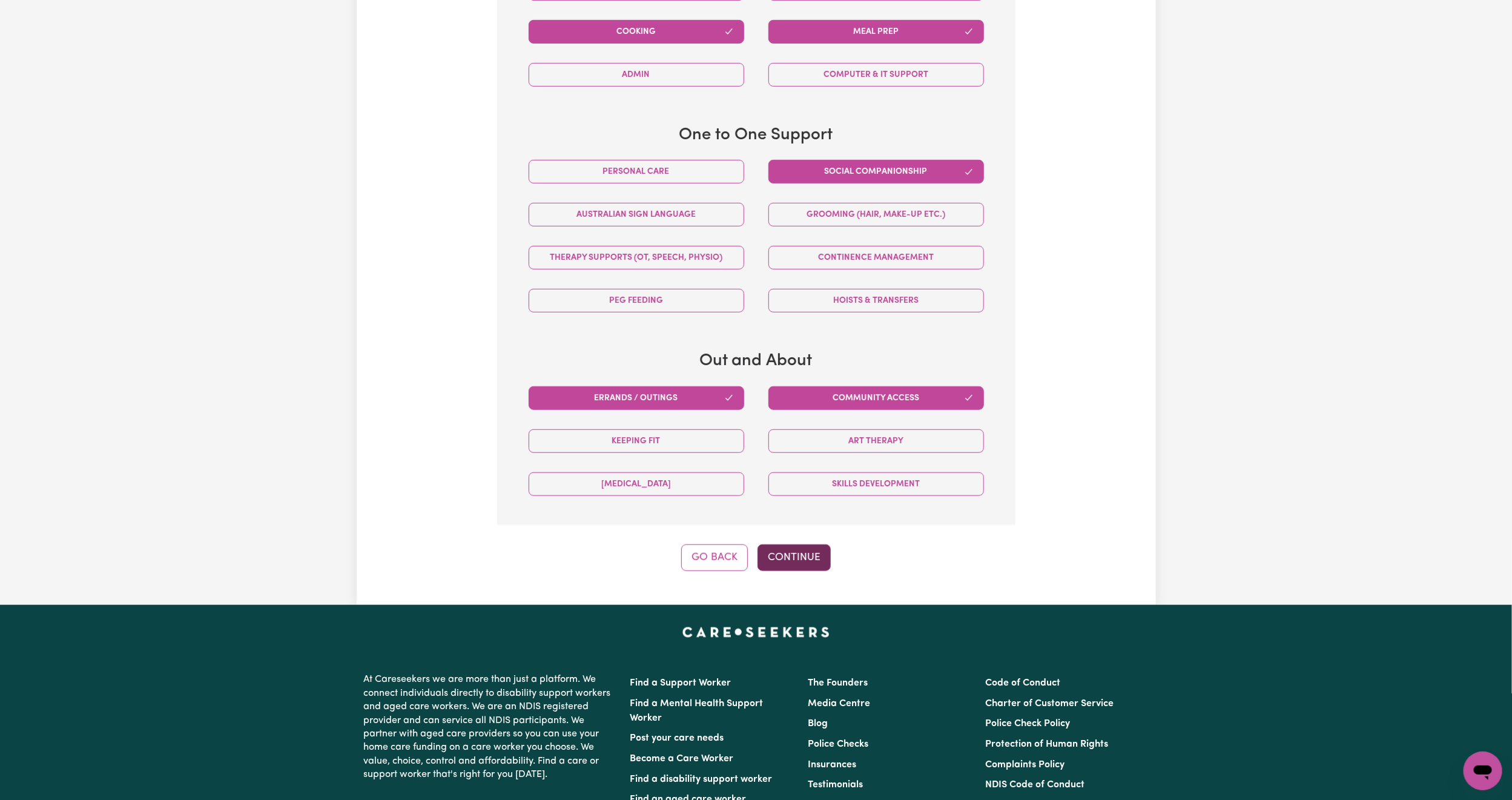
click at [805, 571] on button "Continue" at bounding box center [794, 557] width 73 height 27
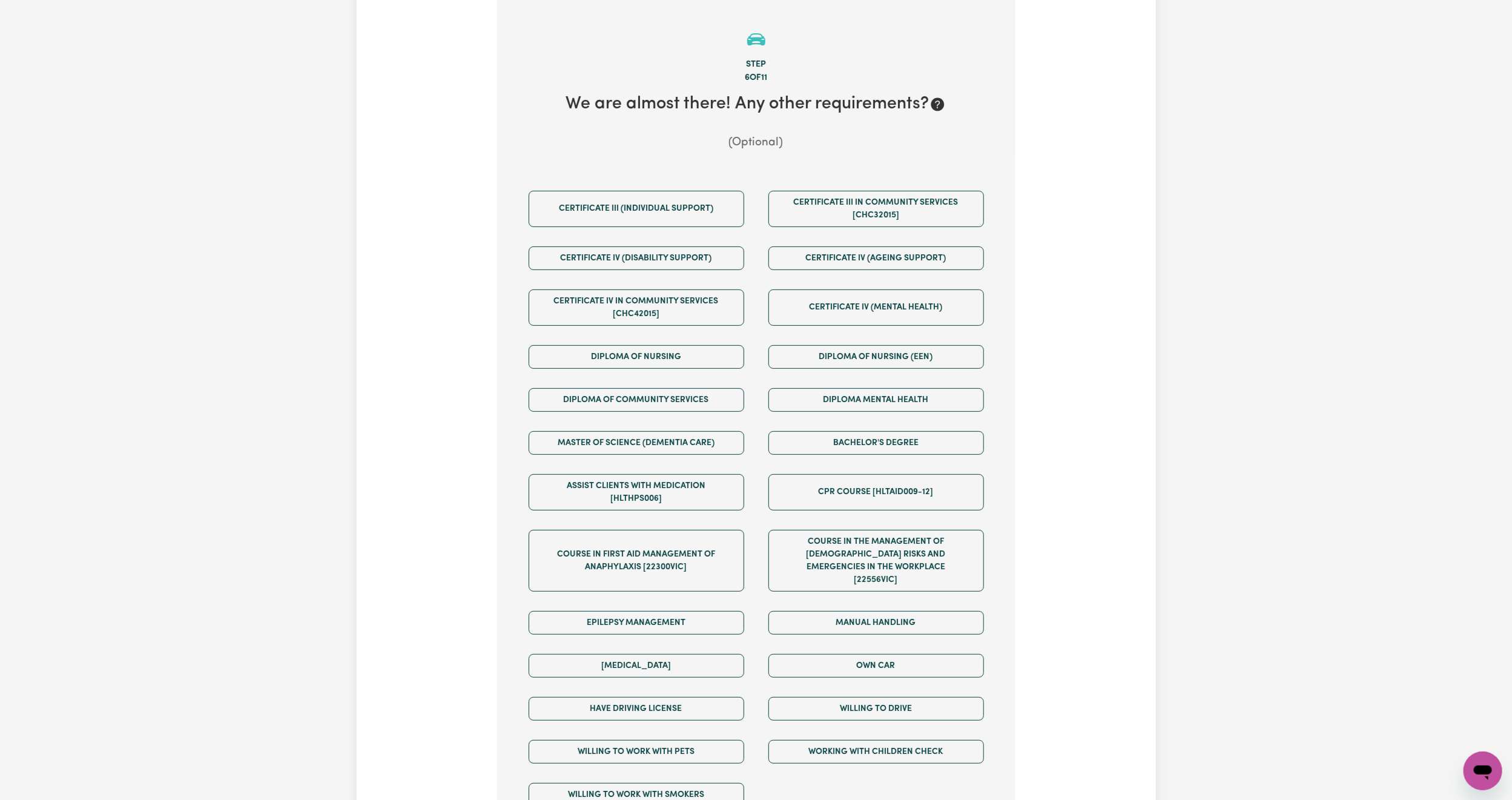
scroll to position [356, 0]
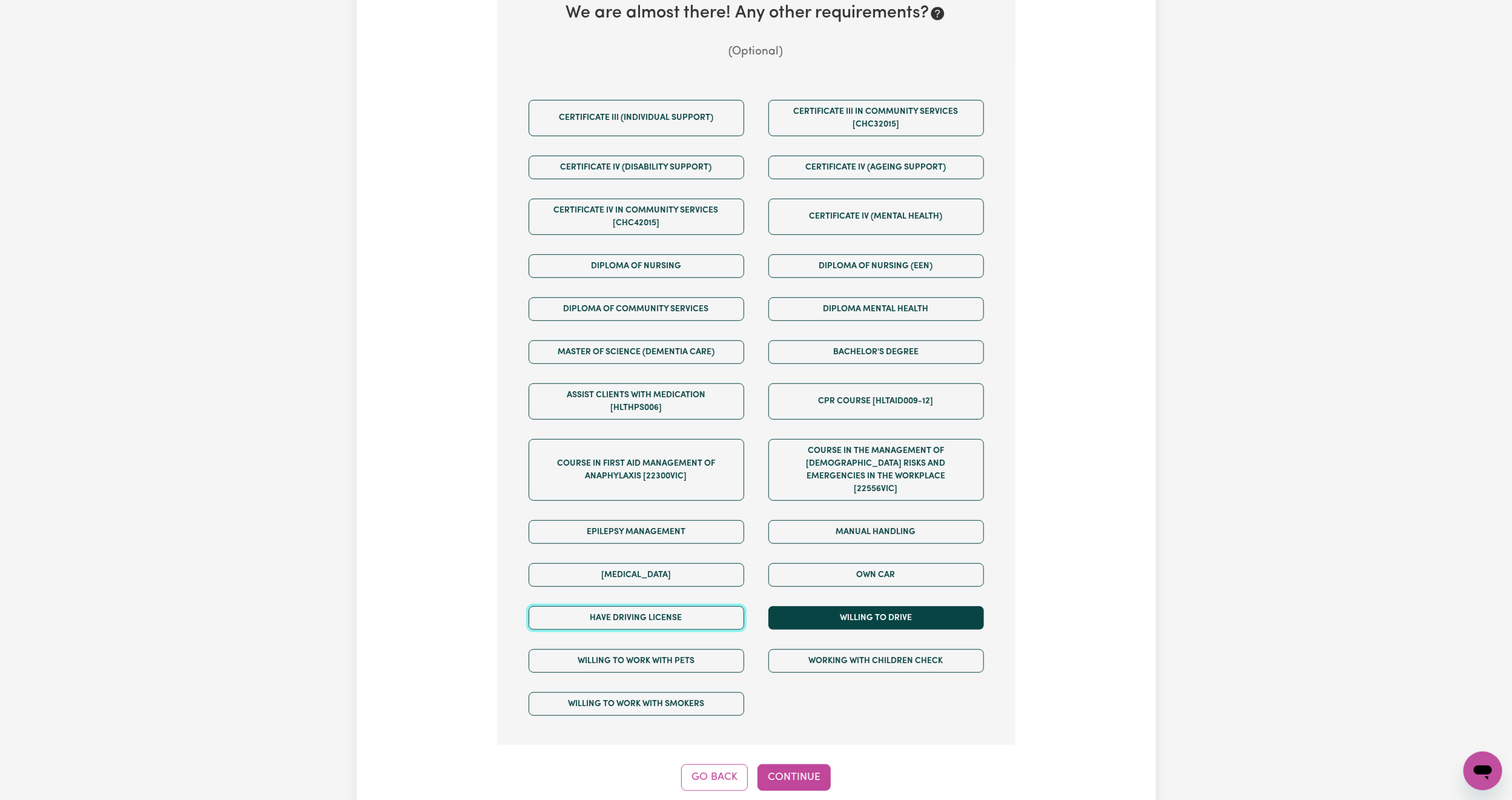
drag, startPoint x: 694, startPoint y: 616, endPoint x: 903, endPoint y: 613, distance: 209.0
click at [704, 616] on button "Have driving license" at bounding box center [637, 618] width 216 height 24
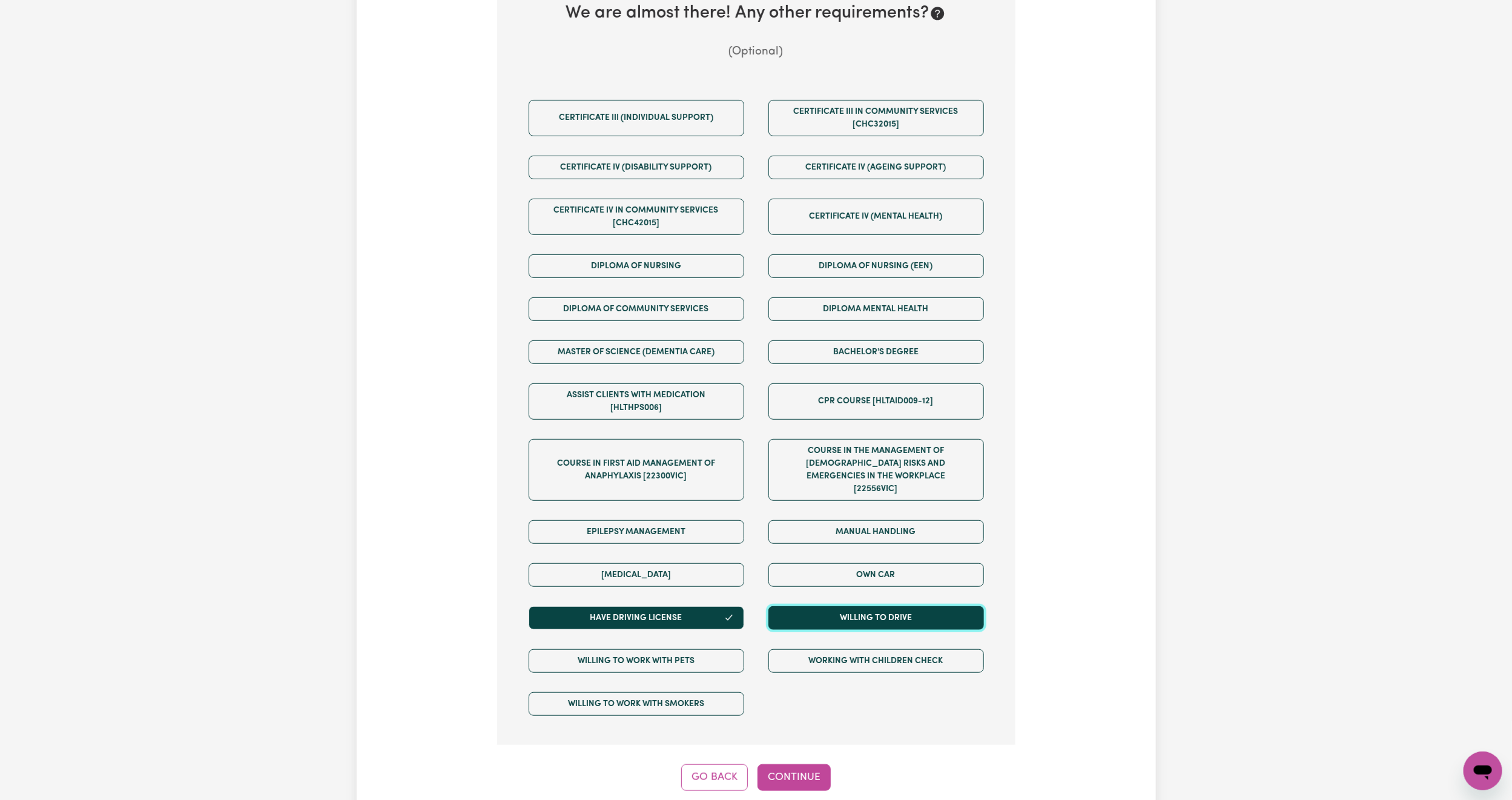
click at [903, 613] on button "Willing to drive" at bounding box center [876, 618] width 216 height 24
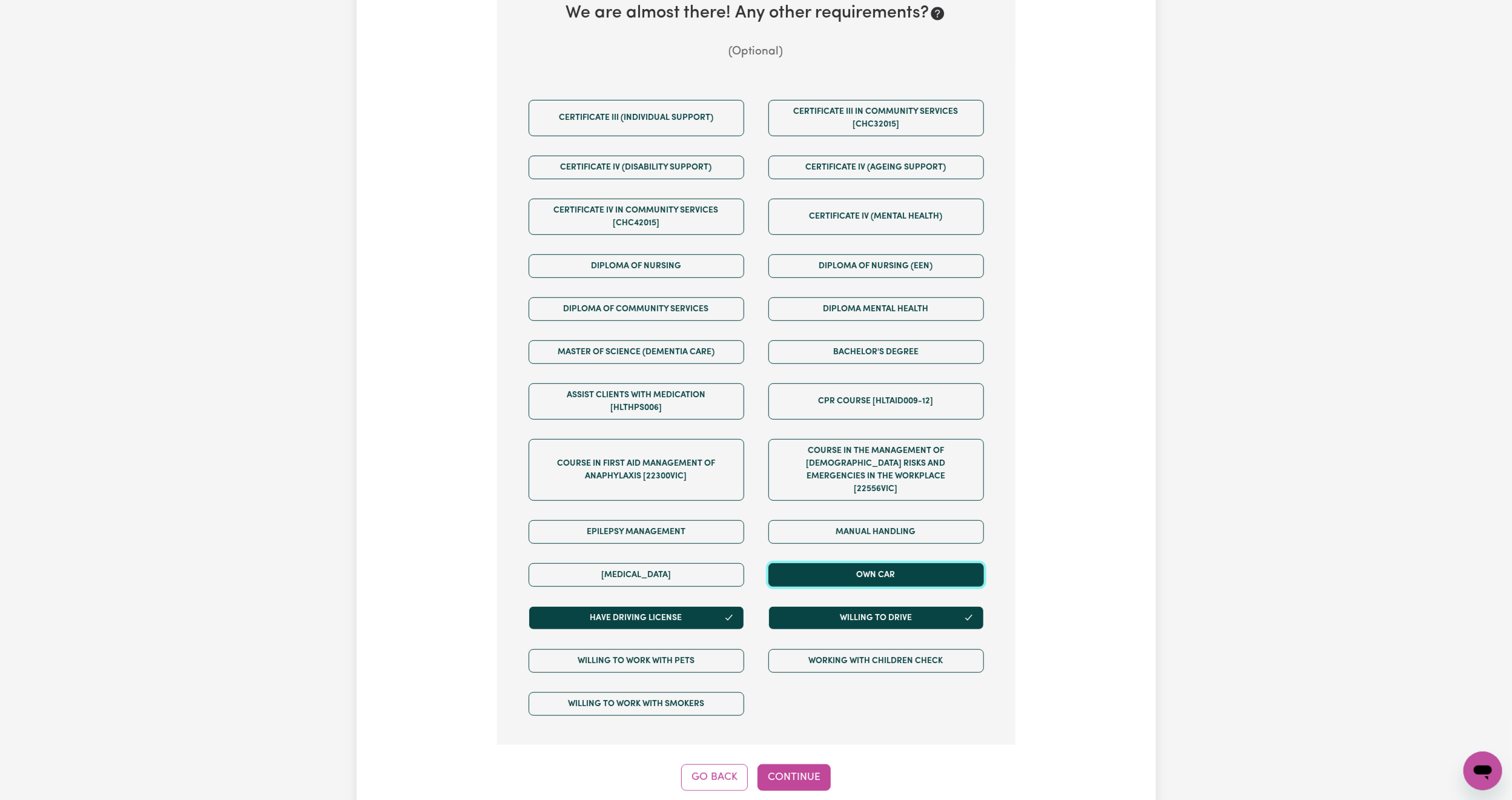
click at [899, 577] on button "Own Car" at bounding box center [876, 574] width 216 height 24
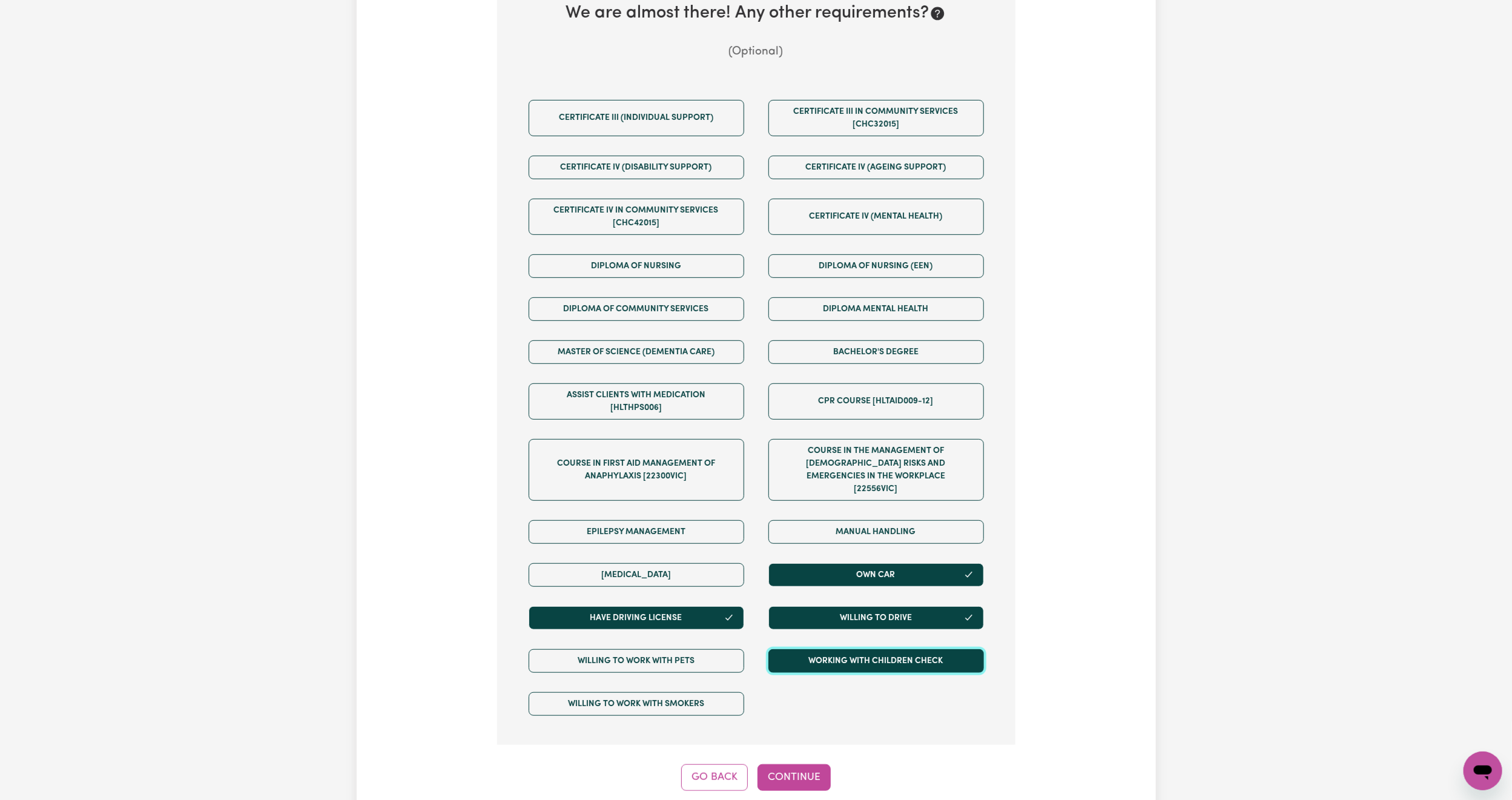
click at [865, 660] on button "Working with Children Check" at bounding box center [876, 661] width 216 height 24
click at [796, 775] on button "Continue" at bounding box center [794, 778] width 73 height 27
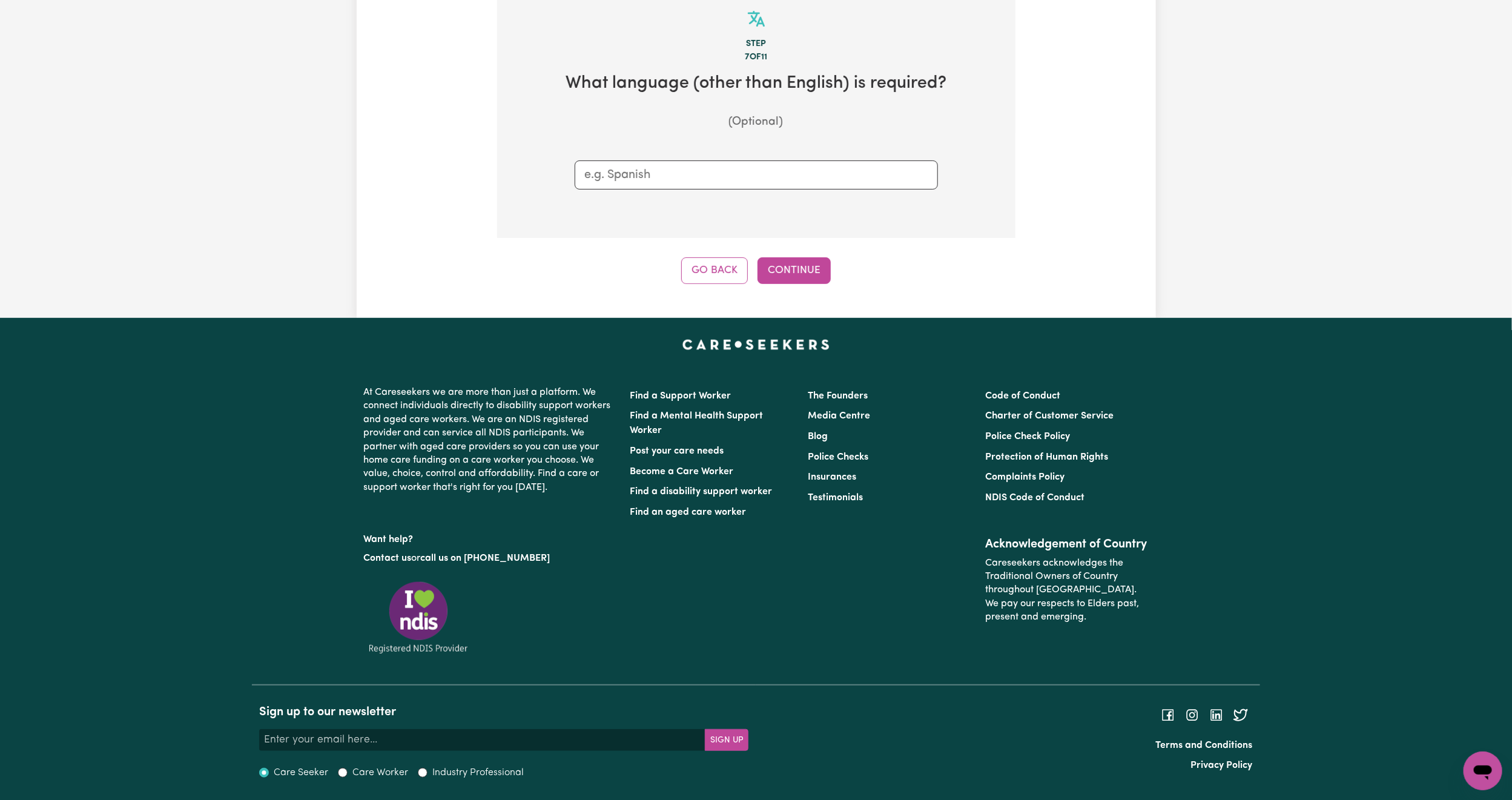
scroll to position [265, 0]
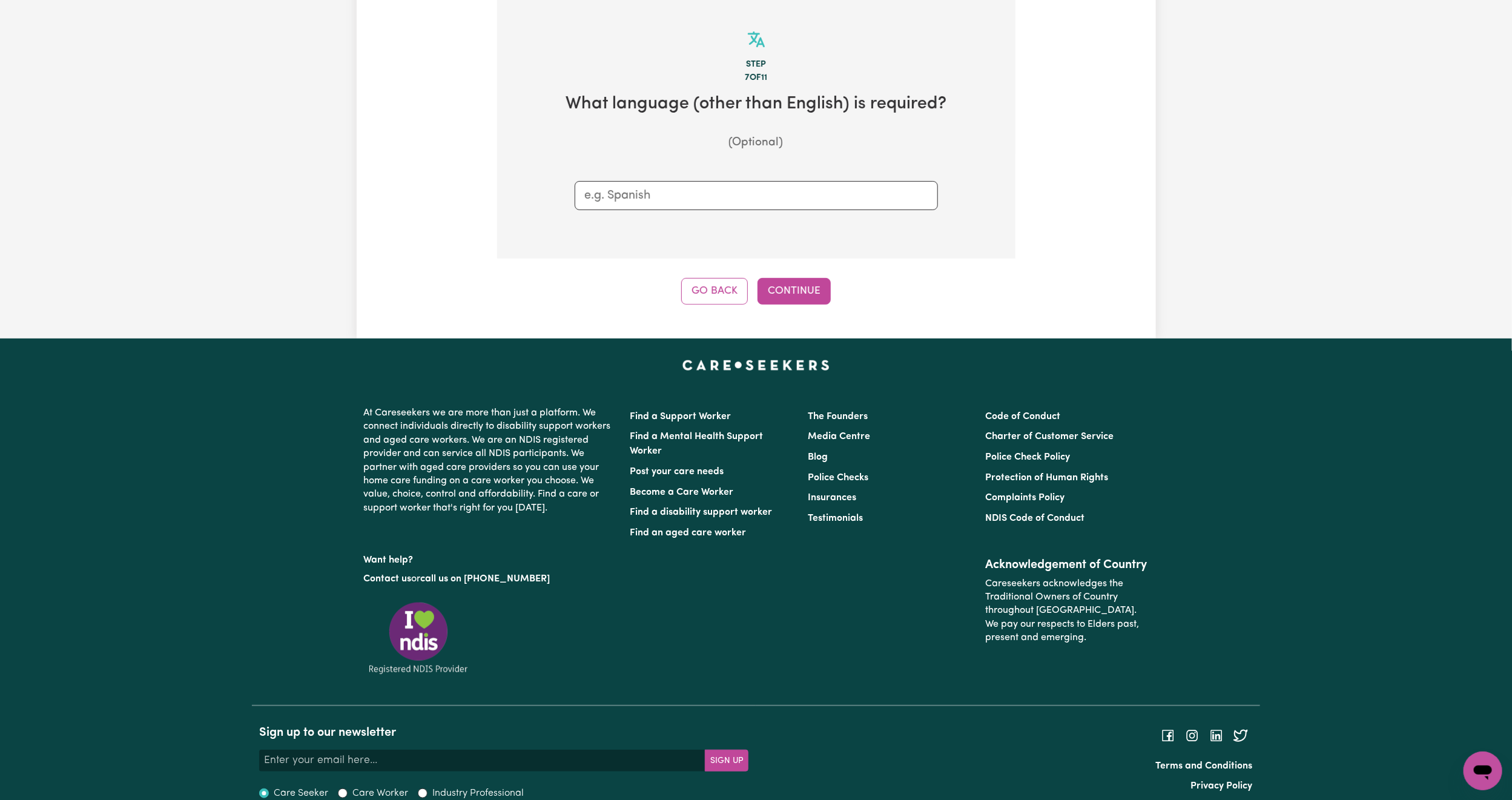
click at [781, 306] on div "Tell us your care and support requirements Welcome to Careseekers. We are excit…" at bounding box center [756, 58] width 799 height 561
click at [781, 302] on button "Continue" at bounding box center [794, 291] width 73 height 27
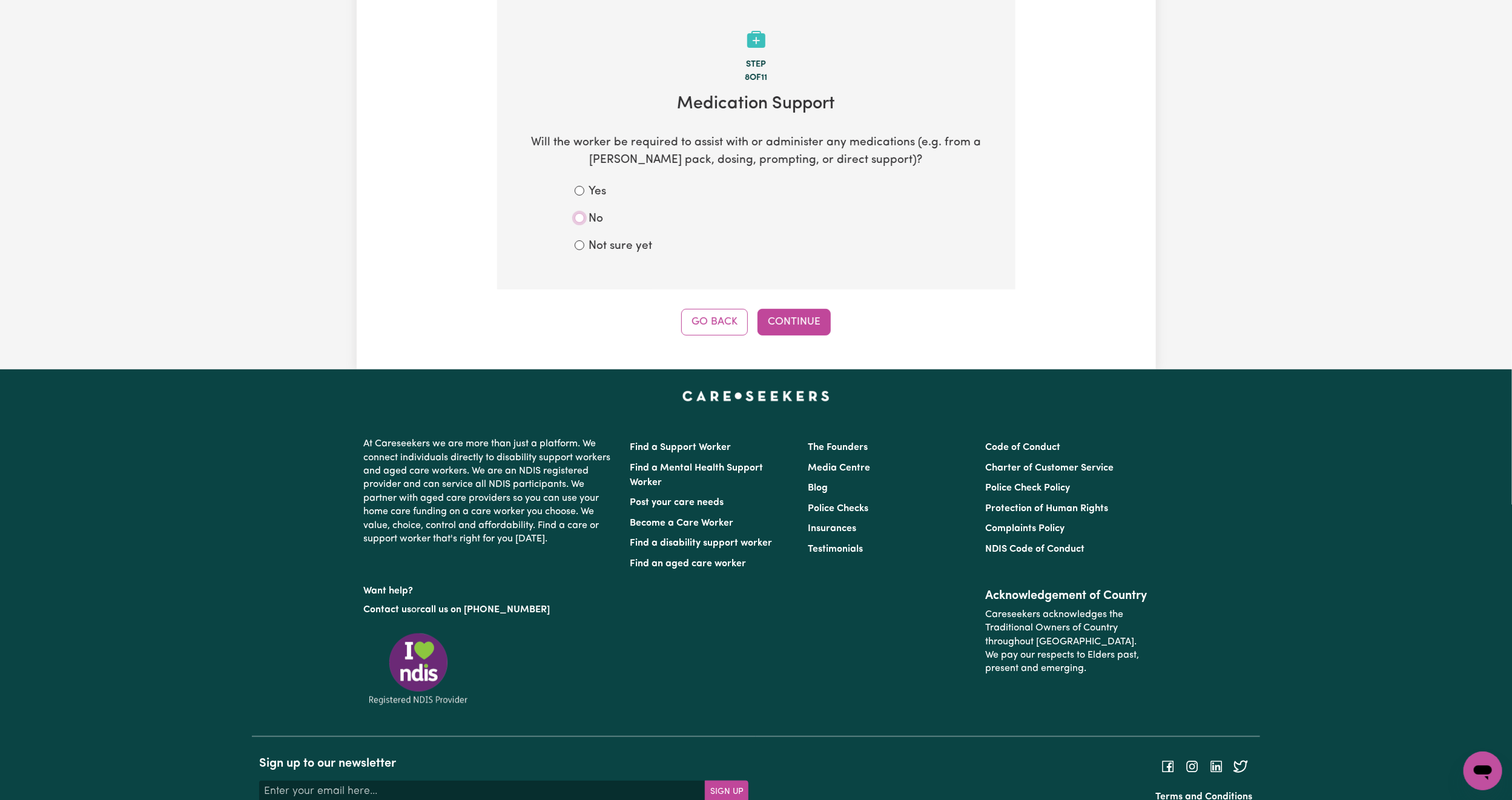
click at [577, 217] on input "No" at bounding box center [579, 218] width 10 height 10
radio input "true"
click at [794, 316] on button "Continue" at bounding box center [794, 322] width 73 height 27
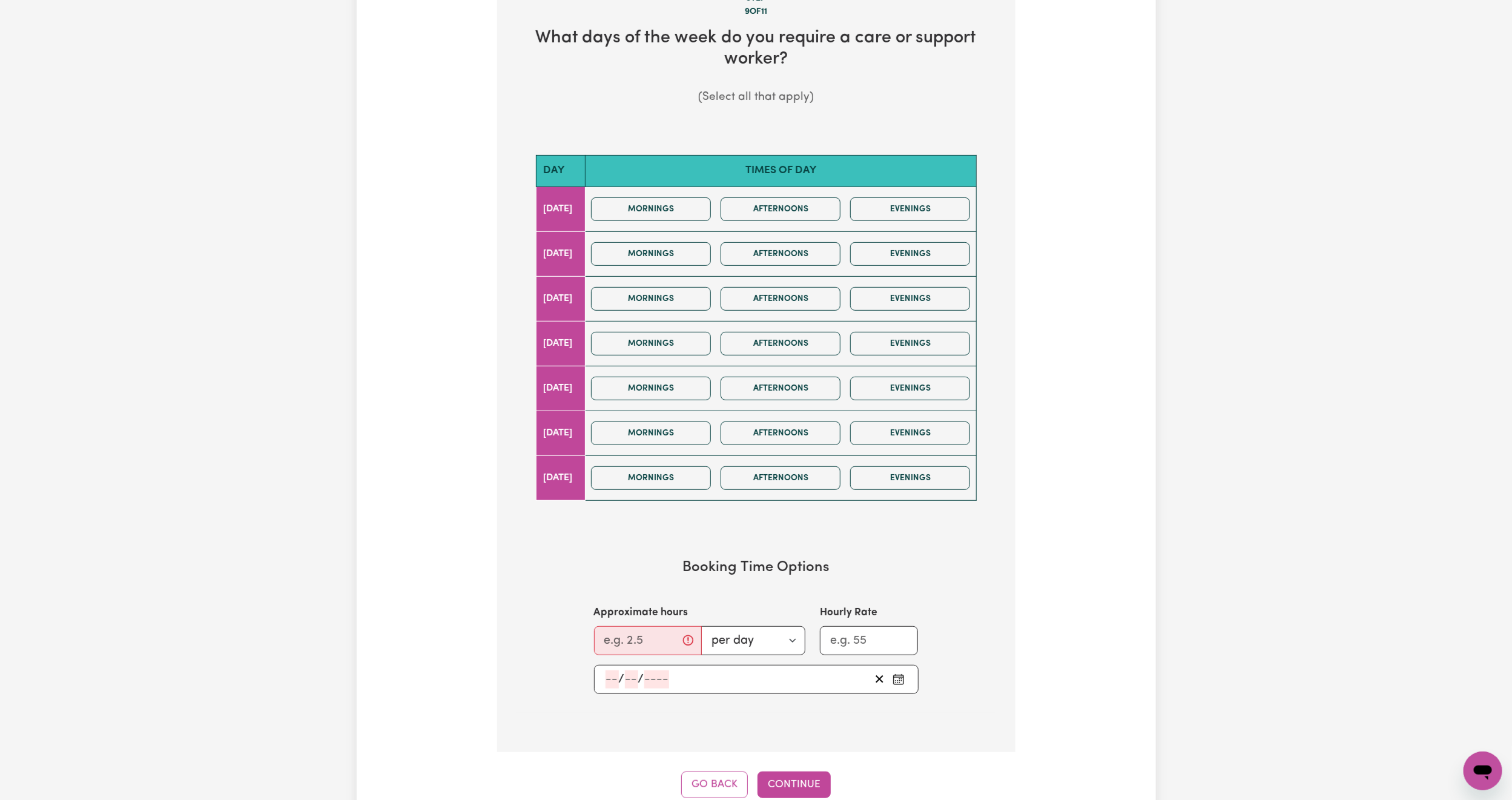
scroll to position [363, 0]
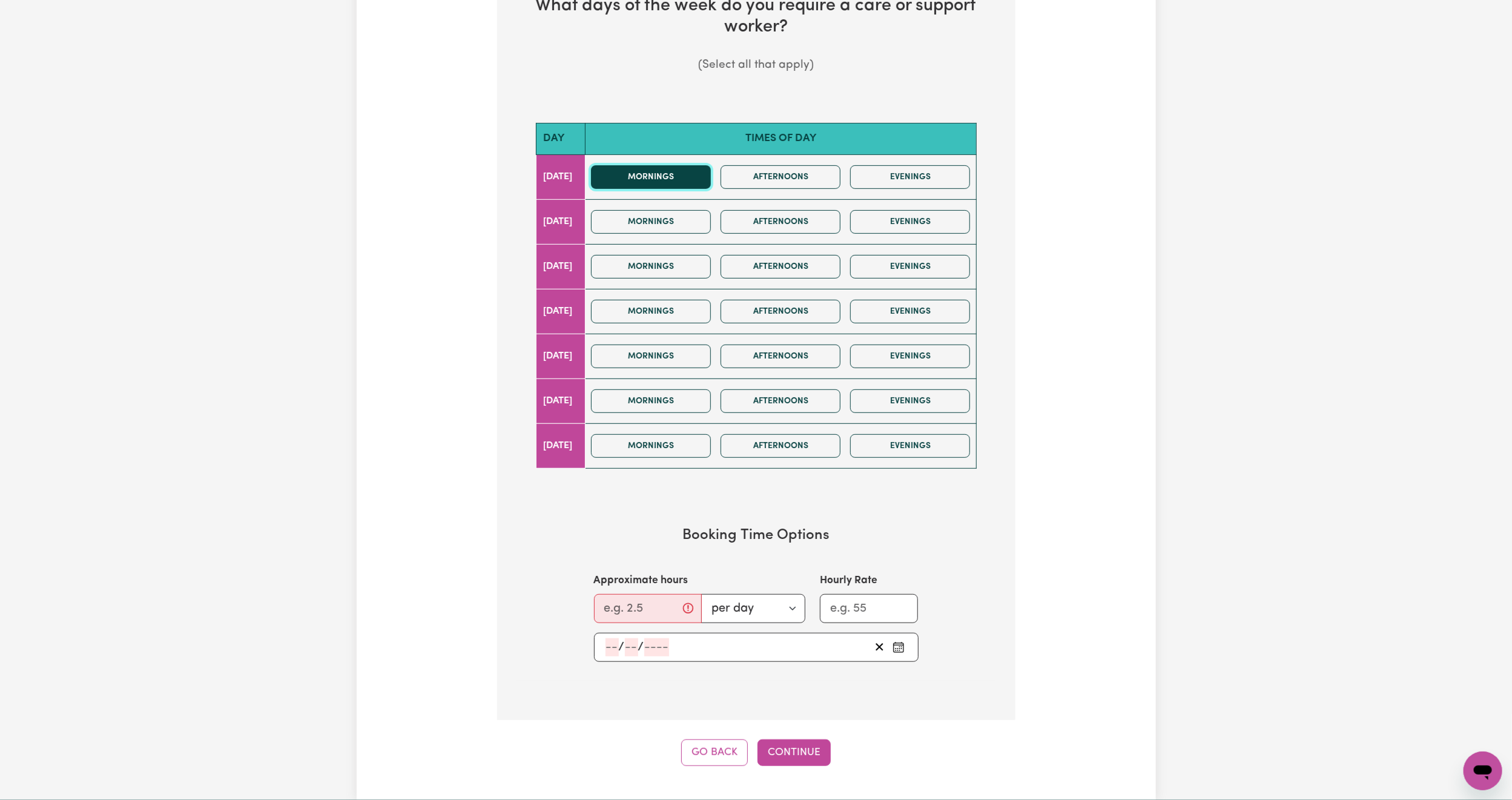
click at [680, 172] on button "Mornings" at bounding box center [651, 177] width 120 height 24
click at [778, 180] on button "Afternoons" at bounding box center [781, 177] width 120 height 24
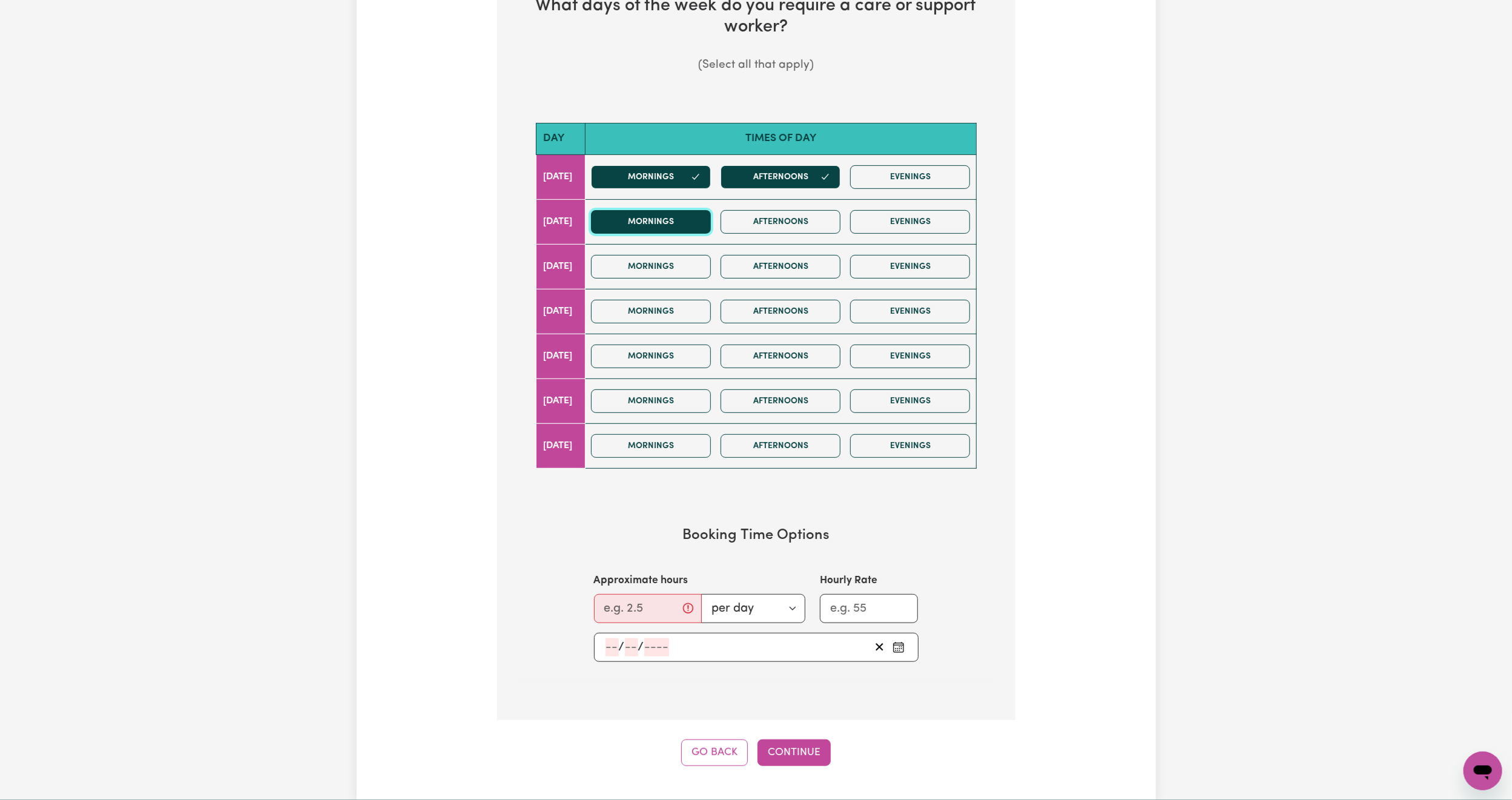
click at [709, 231] on button "Mornings" at bounding box center [651, 222] width 120 height 24
click at [794, 226] on button "Afternoons" at bounding box center [781, 222] width 120 height 24
click at [701, 223] on icon "button" at bounding box center [695, 222] width 10 height 10
drag, startPoint x: 776, startPoint y: 231, endPoint x: 727, endPoint y: 187, distance: 65.9
click at [775, 229] on button "Afternoons" at bounding box center [781, 222] width 120 height 24
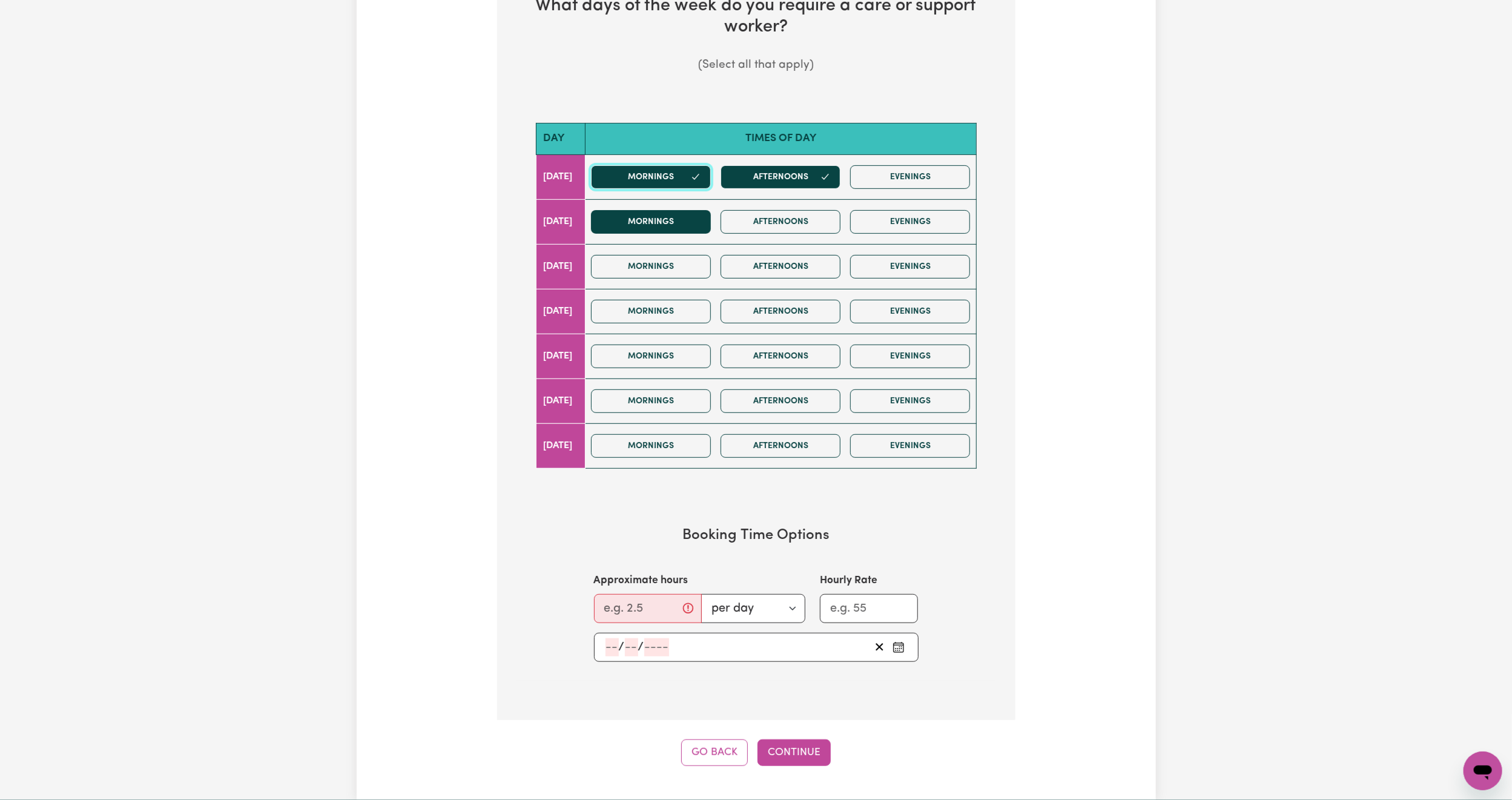
click at [700, 177] on button "Mornings" at bounding box center [651, 177] width 120 height 24
click at [772, 176] on button "Afternoons" at bounding box center [781, 177] width 120 height 24
click at [681, 229] on button "Mornings" at bounding box center [651, 222] width 120 height 24
click at [711, 175] on button "Mornings" at bounding box center [651, 177] width 120 height 24
click at [697, 220] on button "Mornings" at bounding box center [651, 222] width 120 height 24
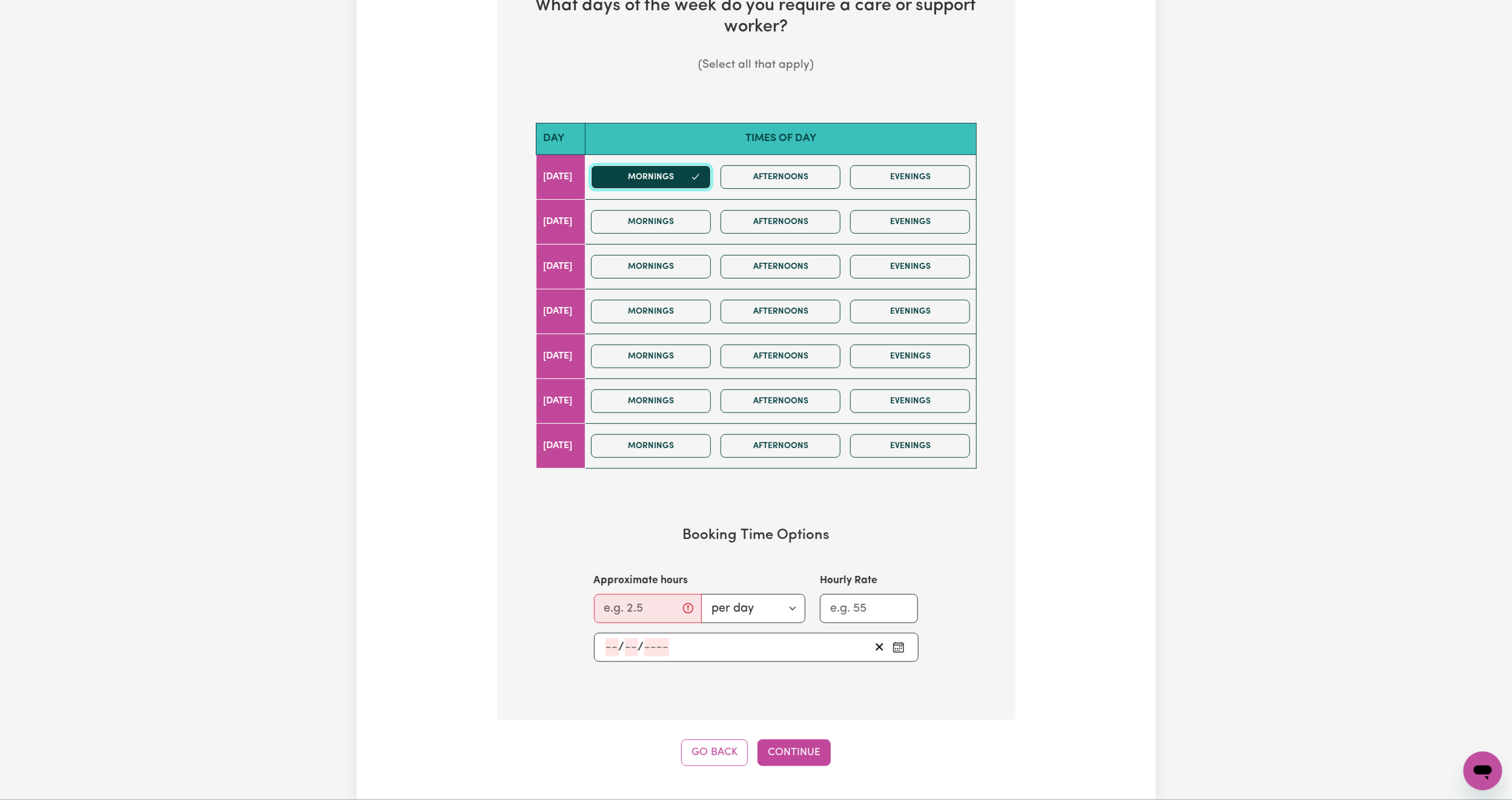
click at [681, 173] on button "Mornings" at bounding box center [651, 177] width 120 height 24
click at [697, 219] on button "Mornings" at bounding box center [651, 222] width 120 height 24
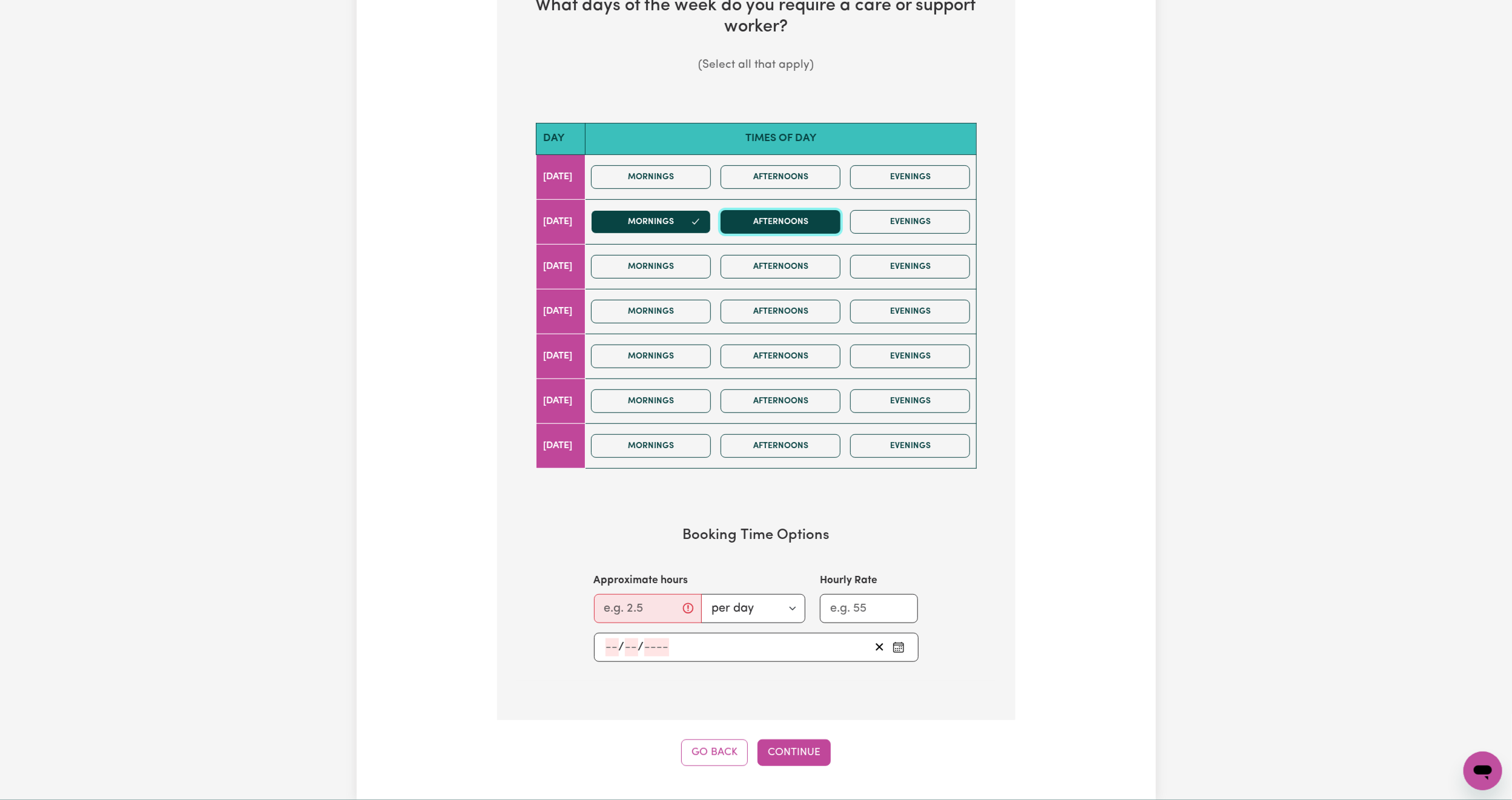
click at [752, 226] on button "Afternoons" at bounding box center [781, 222] width 120 height 24
click at [681, 322] on button "Mornings" at bounding box center [651, 311] width 120 height 24
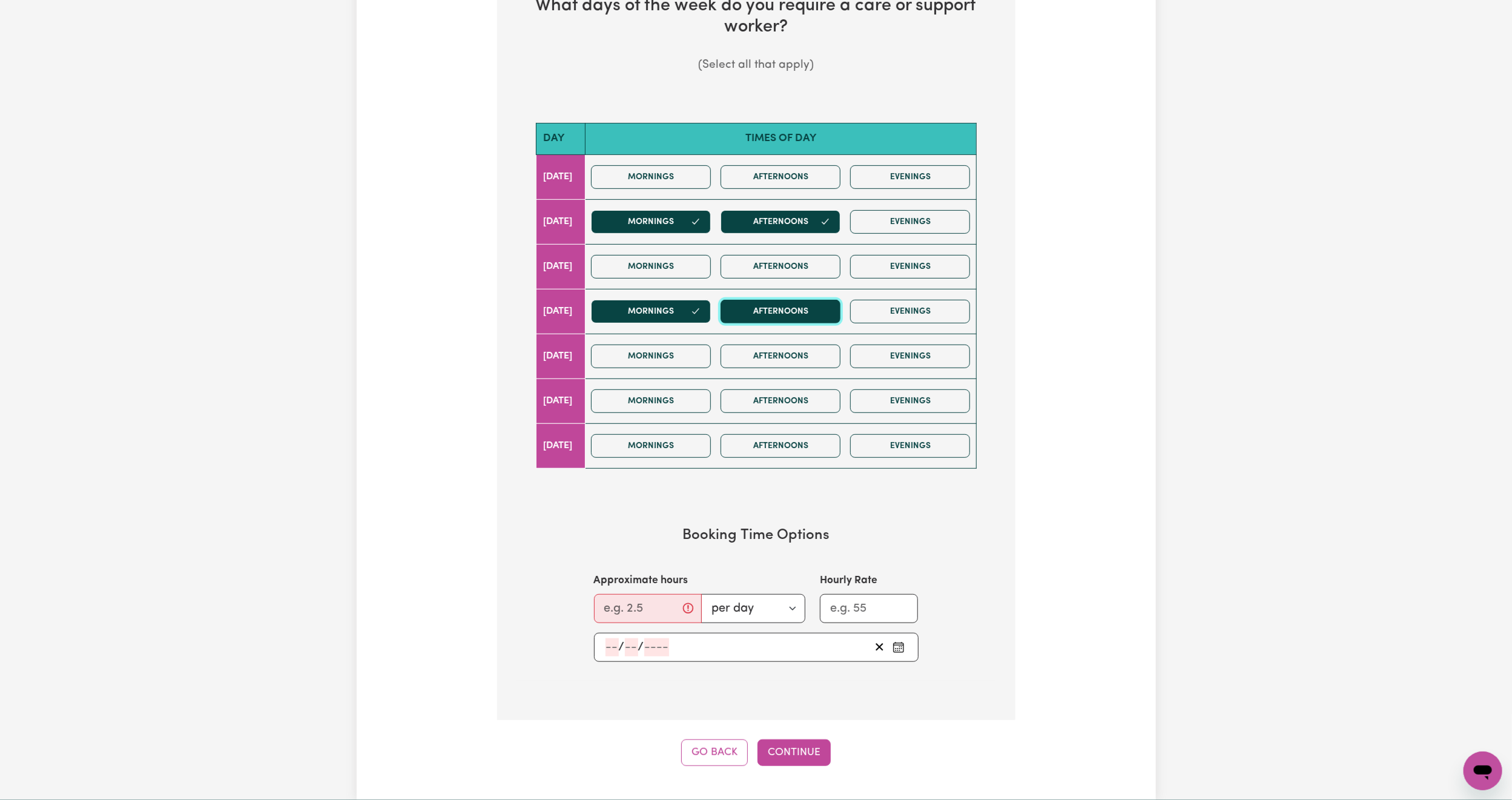
click at [794, 319] on button "Afternoons" at bounding box center [781, 311] width 120 height 24
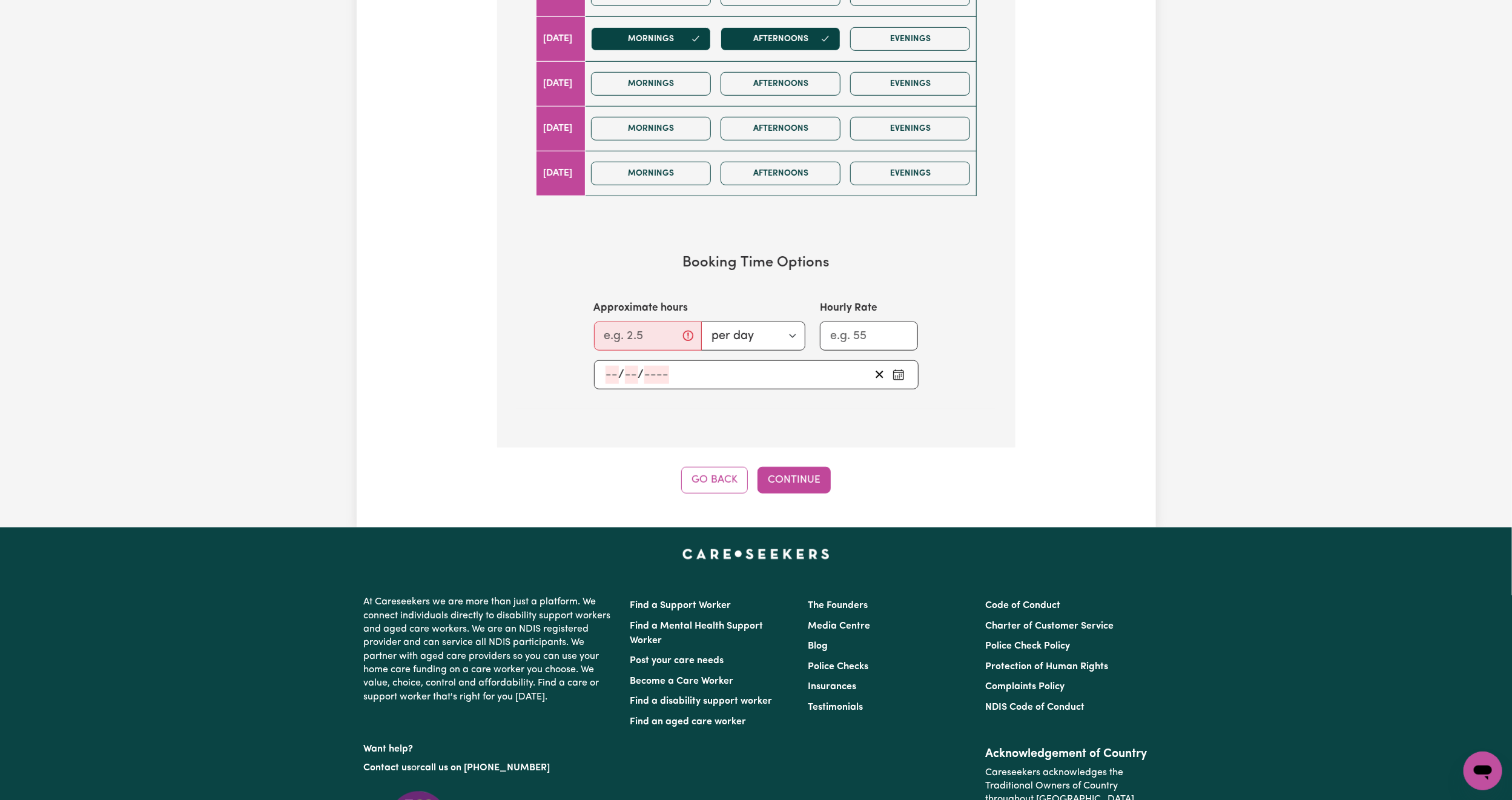
click at [738, 380] on div "/ /" at bounding box center [737, 375] width 266 height 18
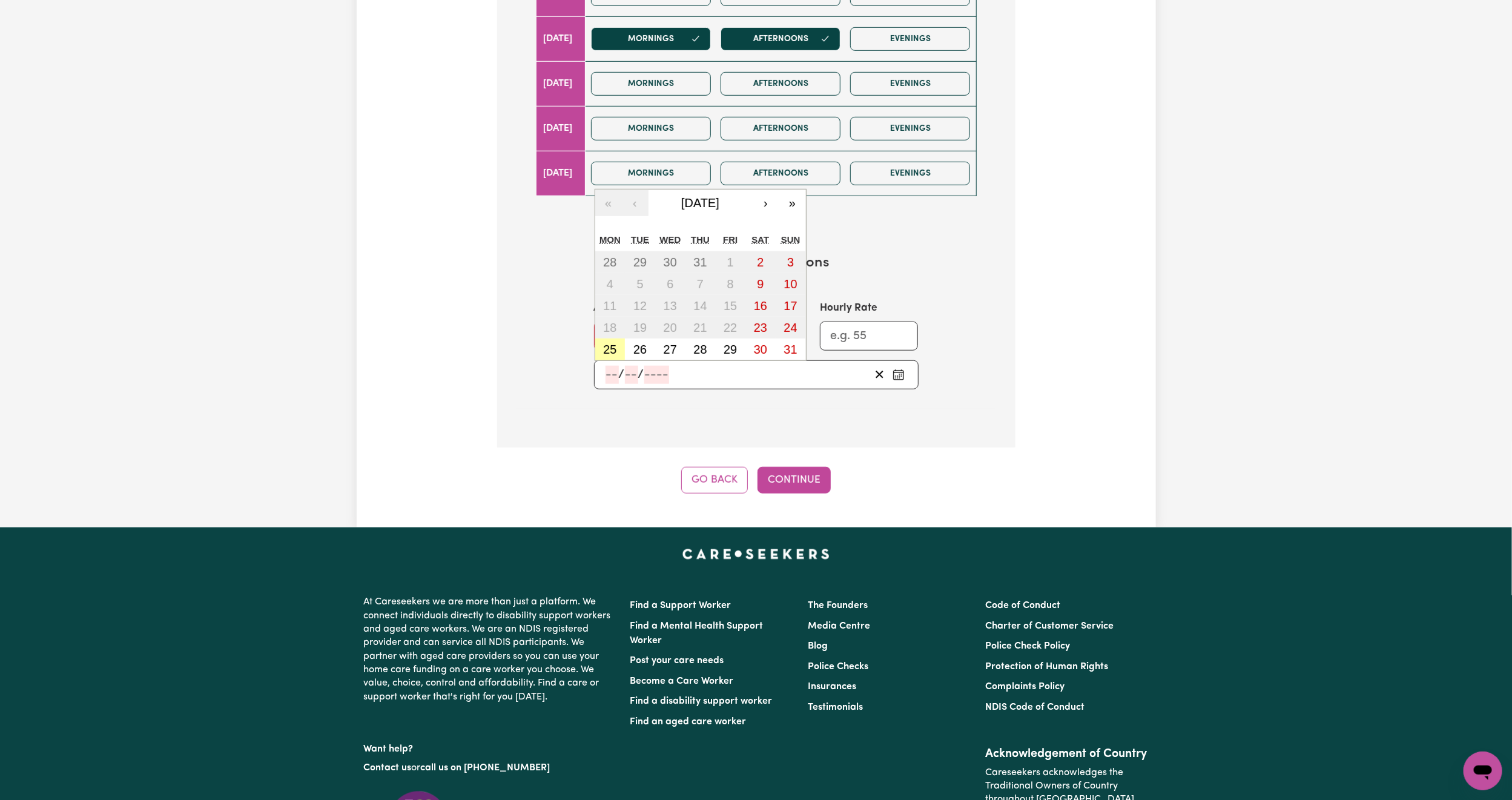
click at [607, 356] on abbr "25" at bounding box center [609, 349] width 13 height 13
type input "[DATE]"
type input "25"
type input "8"
type input "2025"
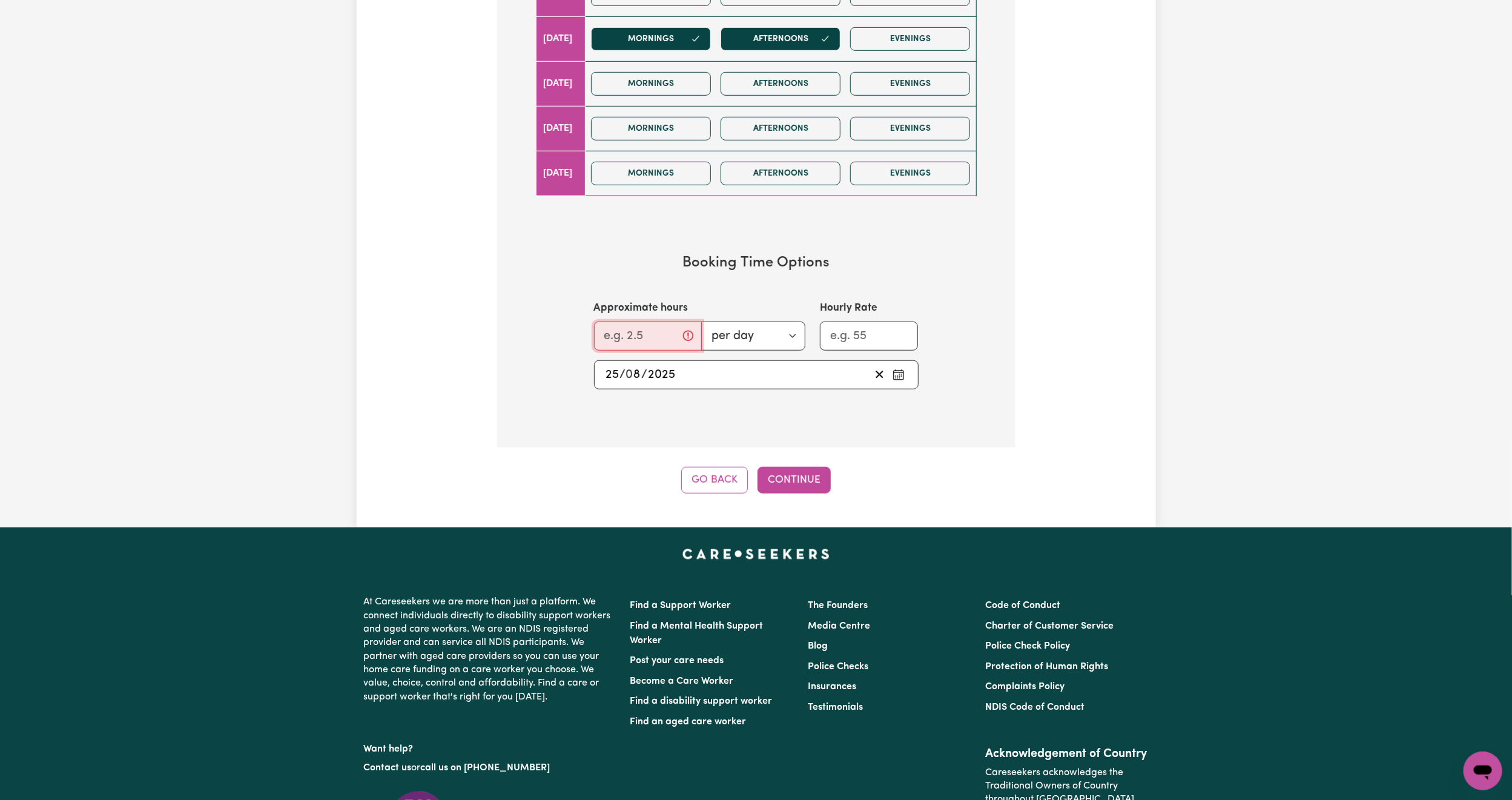
click at [628, 347] on input "Approximate hours" at bounding box center [648, 336] width 108 height 29
type input "2"
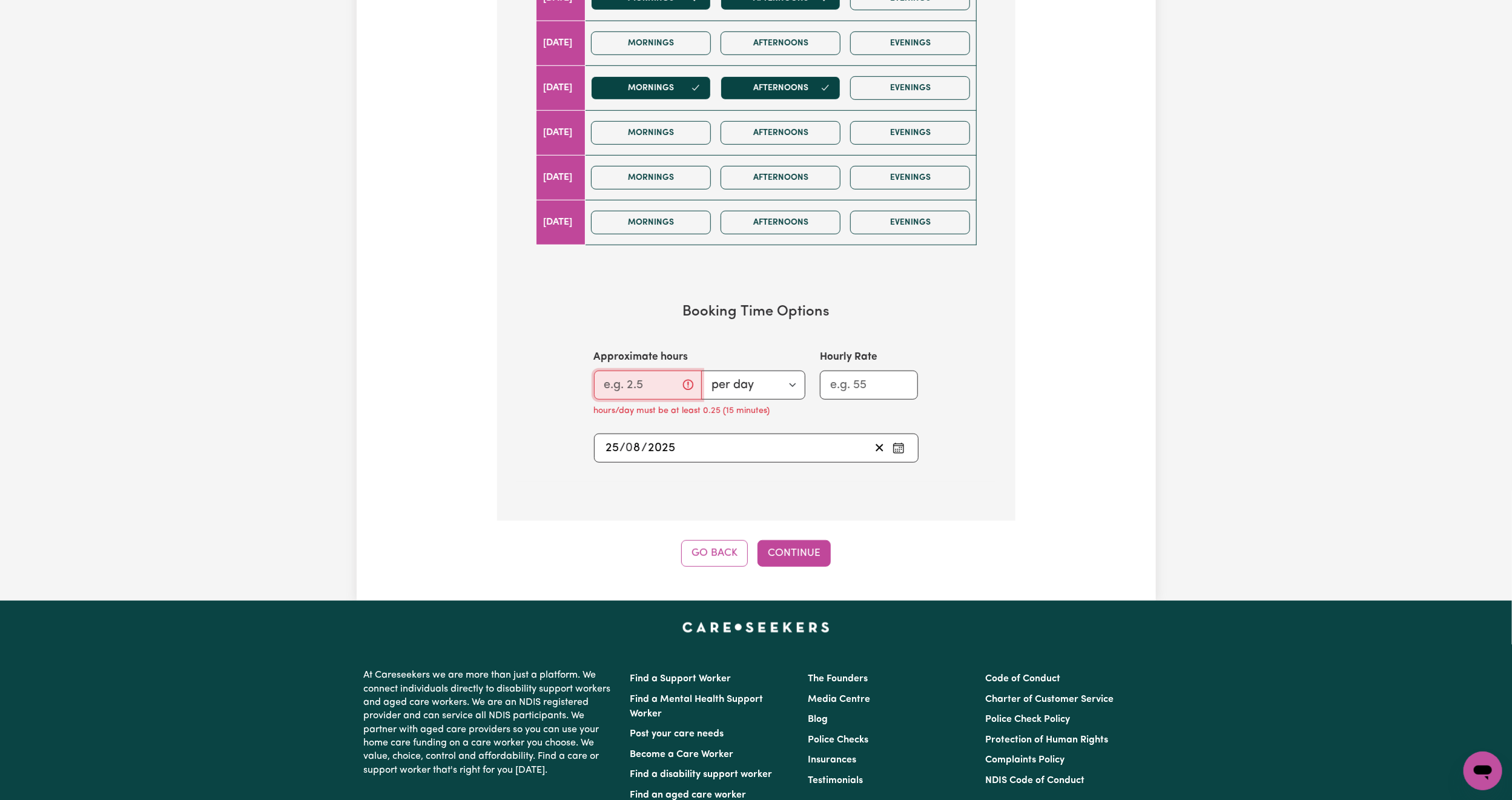
scroll to position [585, 0]
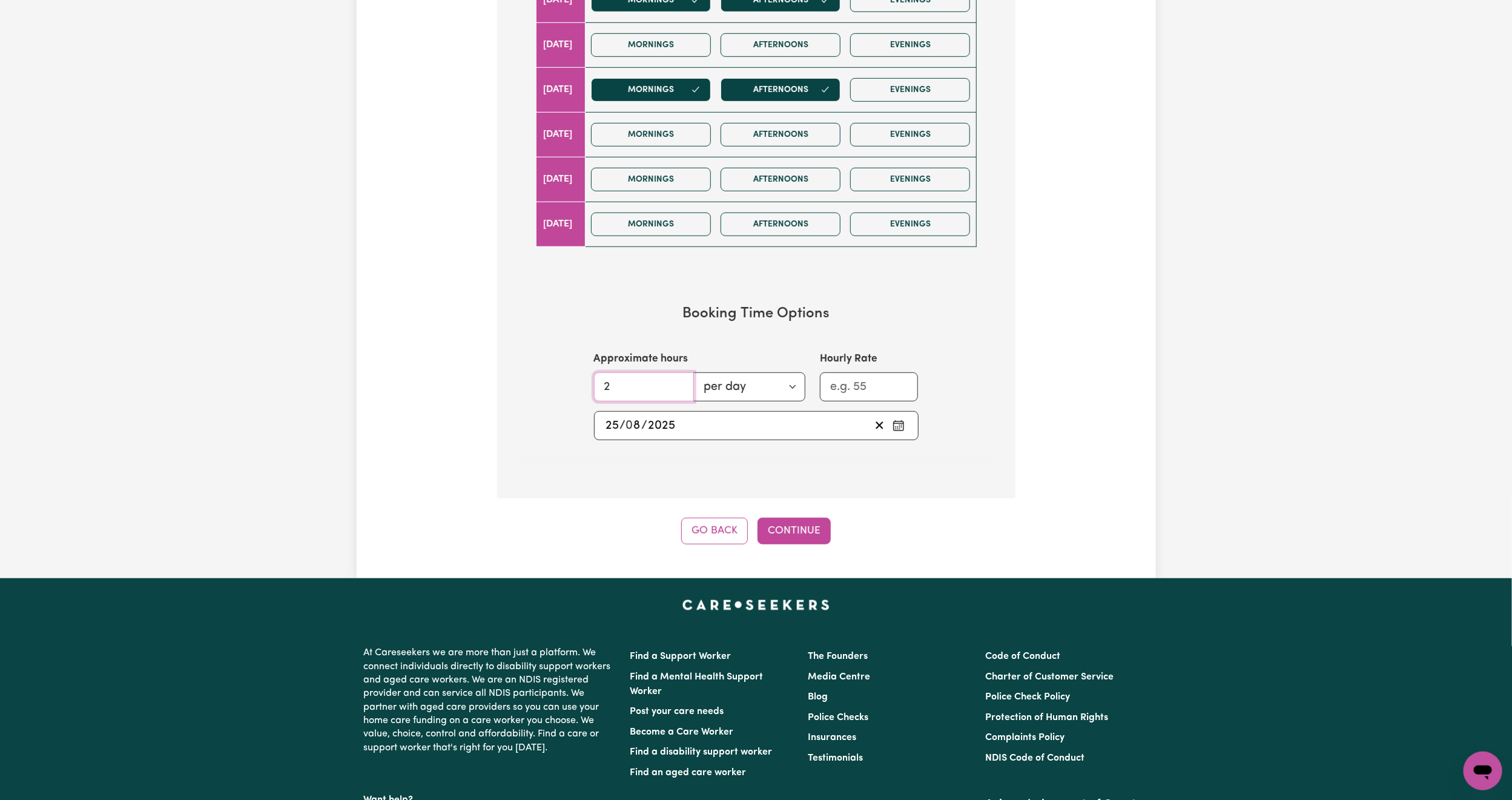
type input "2"
click at [855, 400] on input "Hourly Rate" at bounding box center [869, 387] width 99 height 29
click at [807, 537] on button "Continue" at bounding box center [794, 531] width 73 height 27
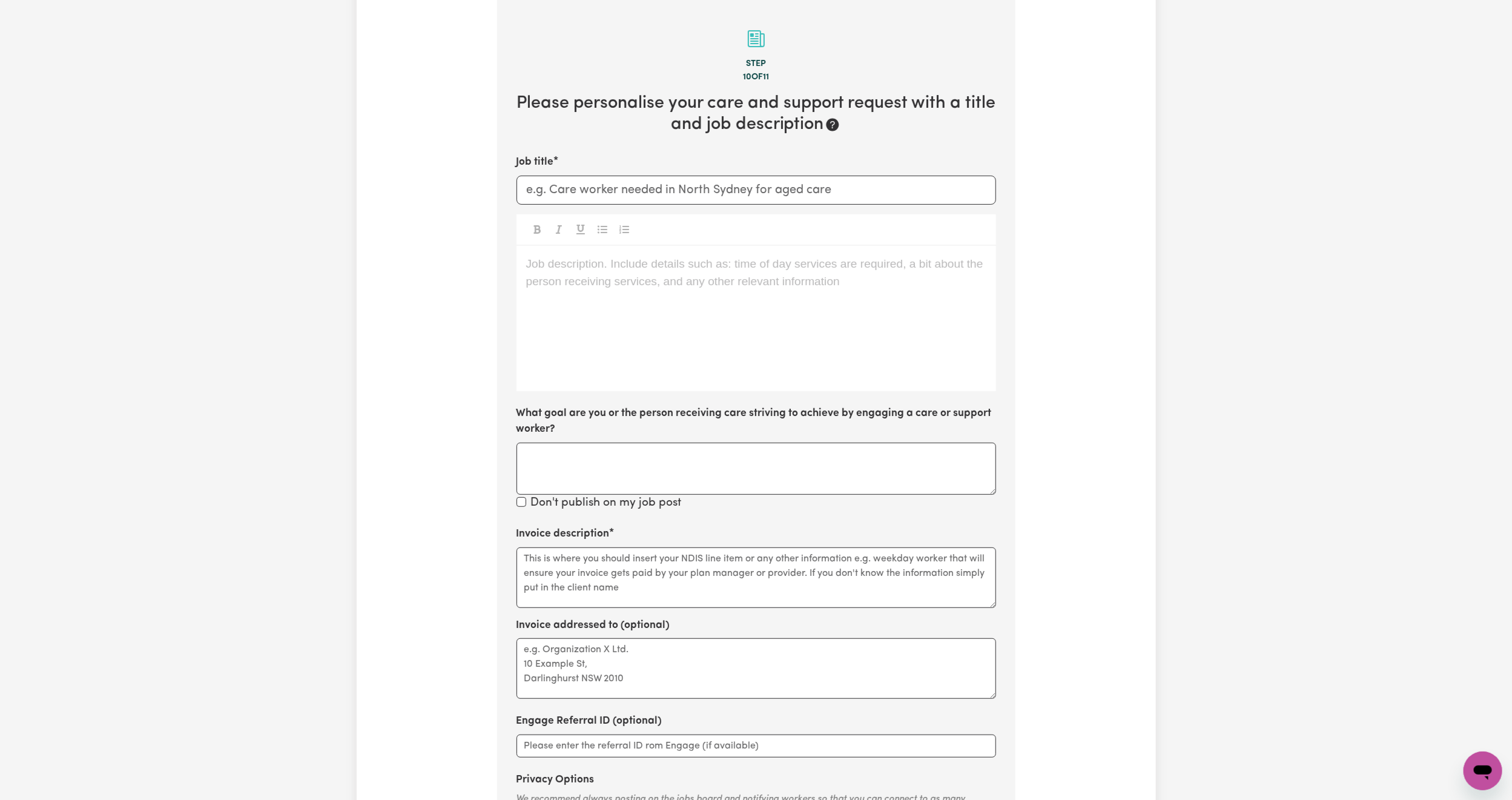
scroll to position [265, 0]
click at [667, 193] on input "Job title" at bounding box center [756, 191] width 480 height 29
type input "A"
type input "[DEMOGRAPHIC_DATA] Support Worker in [GEOGRAPHIC_DATA]"
click at [684, 273] on p "Job description. Include details such as: time of day services are required, a …" at bounding box center [756, 265] width 460 height 18
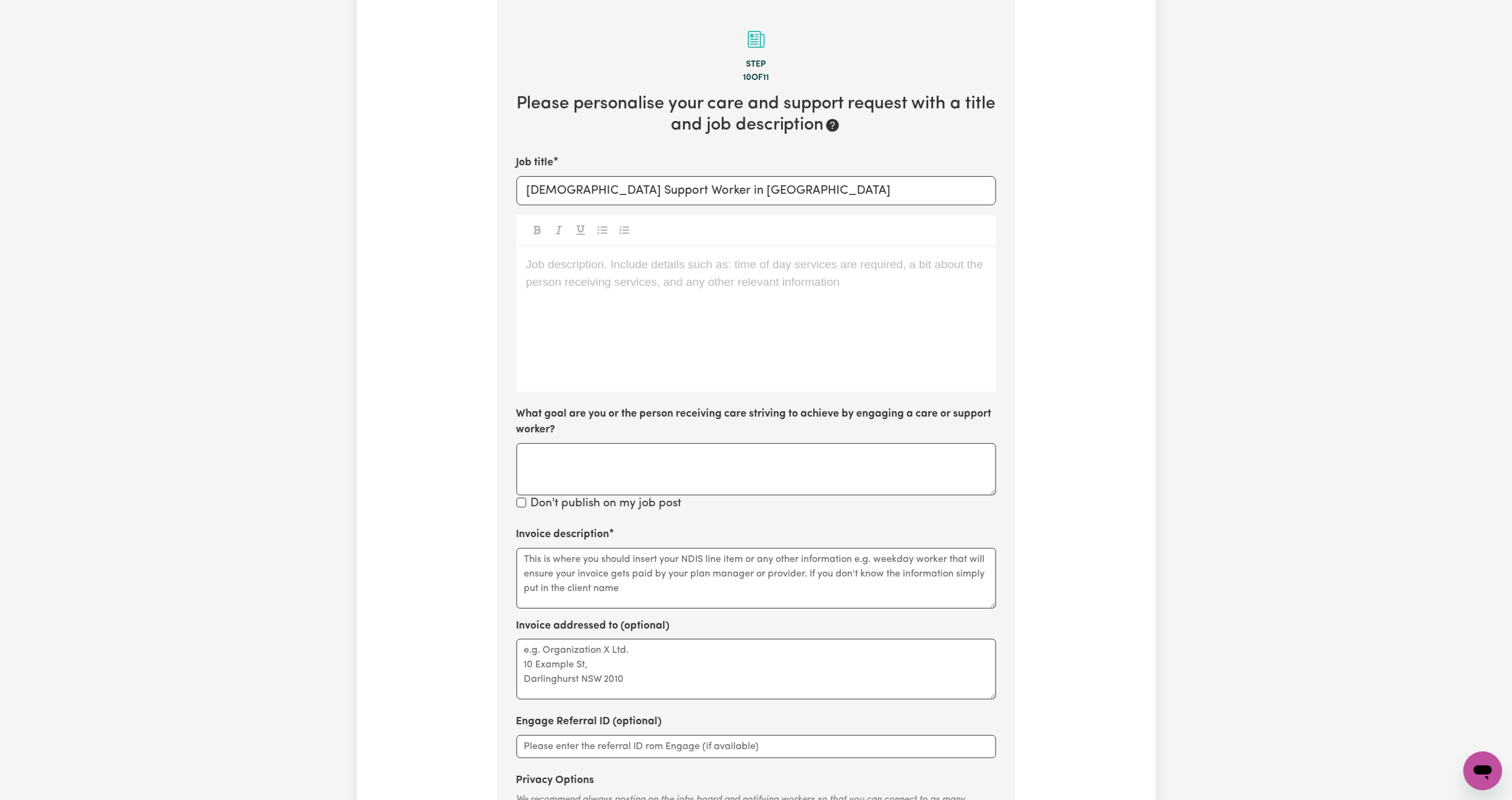
click at [693, 333] on div "Job description. Include details such as: time of day services are required, a …" at bounding box center [756, 319] width 480 height 146
click at [640, 291] on p "community access" at bounding box center [756, 292] width 460 height 18
click at [617, 313] on p "meal prep" at bounding box center [756, 319] width 460 height 18
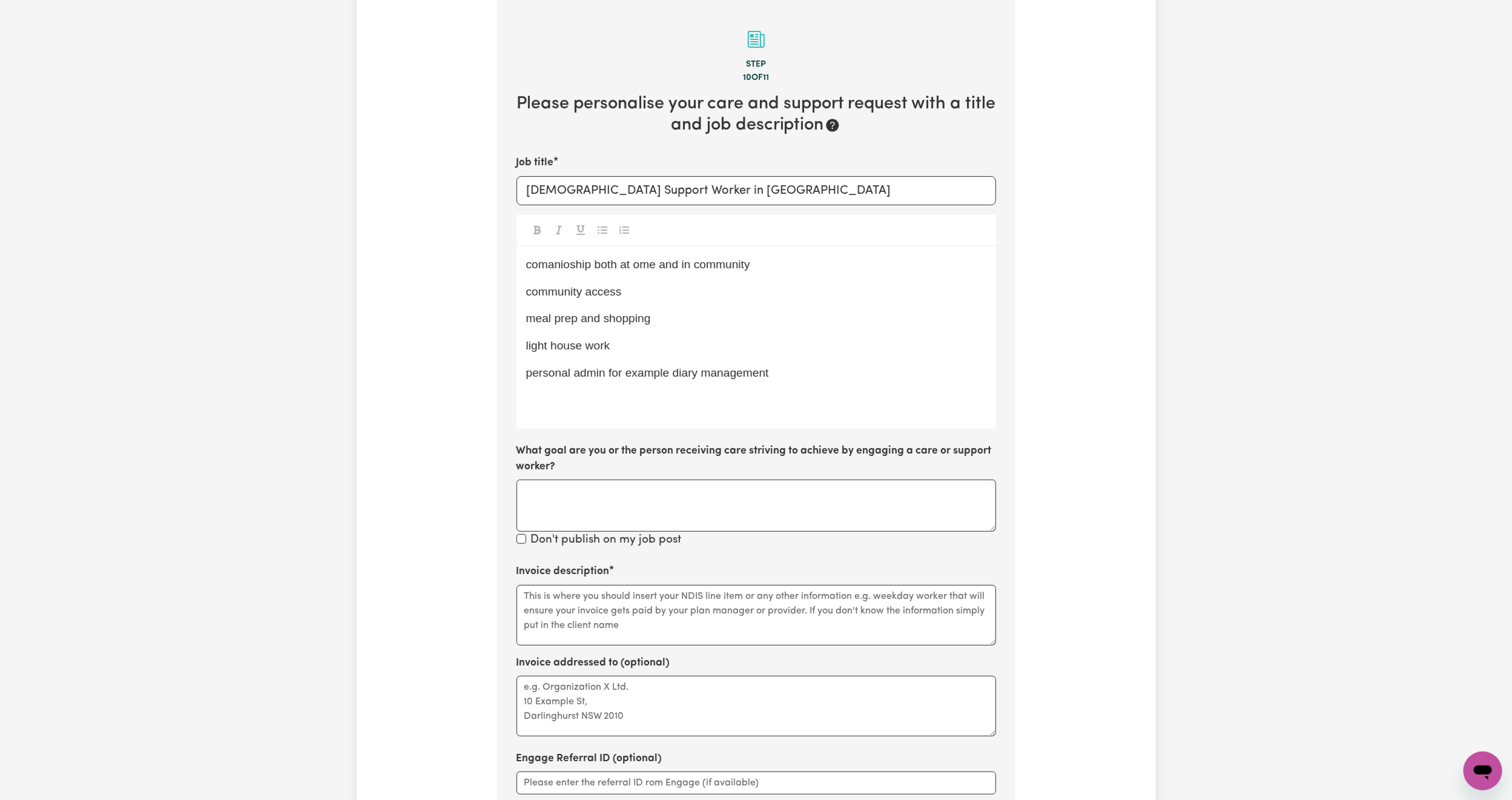
click at [627, 287] on p "community access" at bounding box center [756, 292] width 460 height 18
click at [554, 402] on p "﻿" at bounding box center [756, 400] width 460 height 18
click at [571, 269] on span "comanioship both at ome and in community" at bounding box center [637, 264] width 224 height 13
click at [557, 407] on p "﻿" at bounding box center [756, 400] width 460 height 18
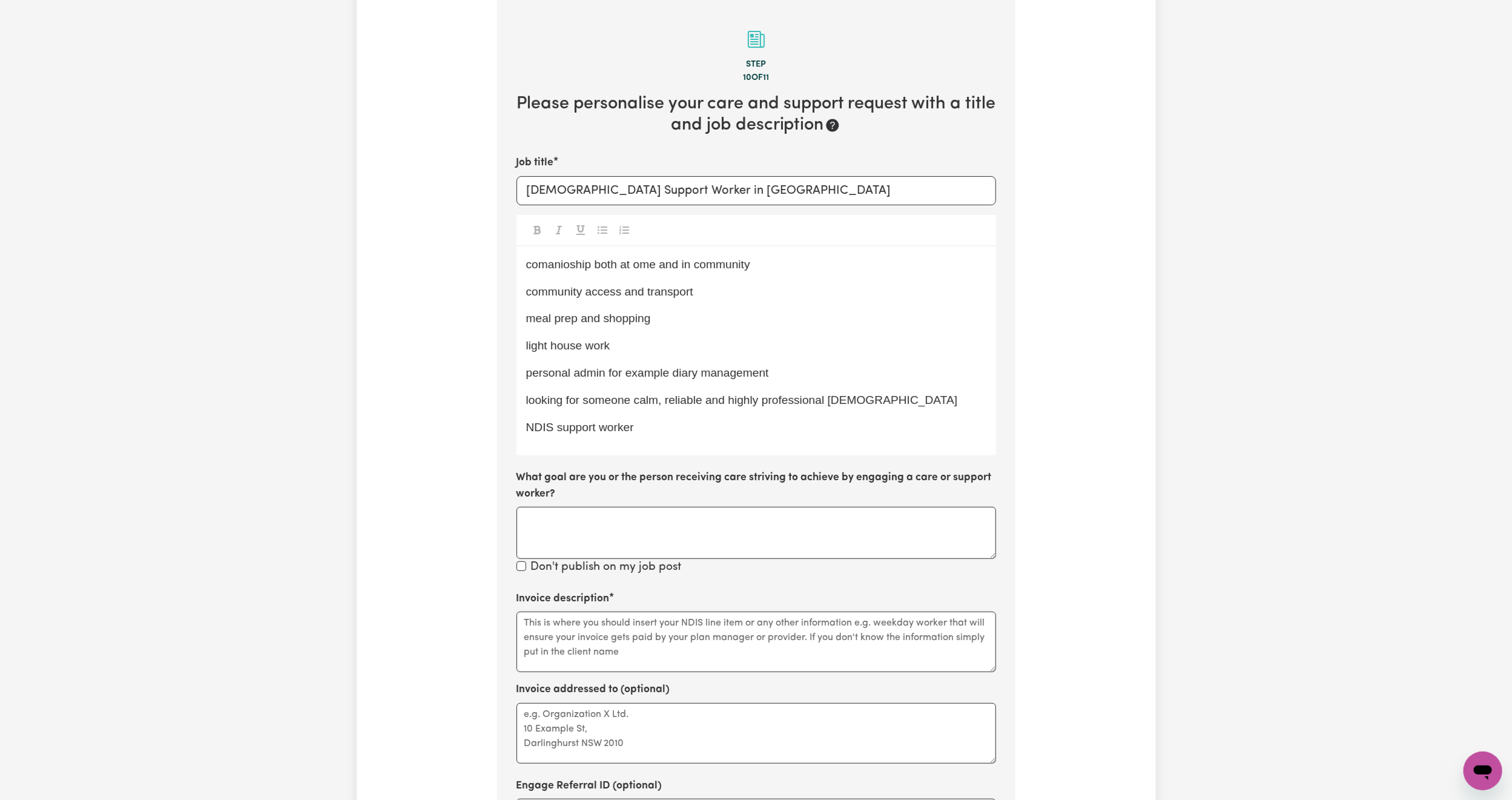
click at [590, 430] on span "NDIS support worker" at bounding box center [580, 427] width 108 height 13
click at [691, 438] on div "comanioship both at ome and in community community access and transport meal pr…" at bounding box center [756, 351] width 480 height 209
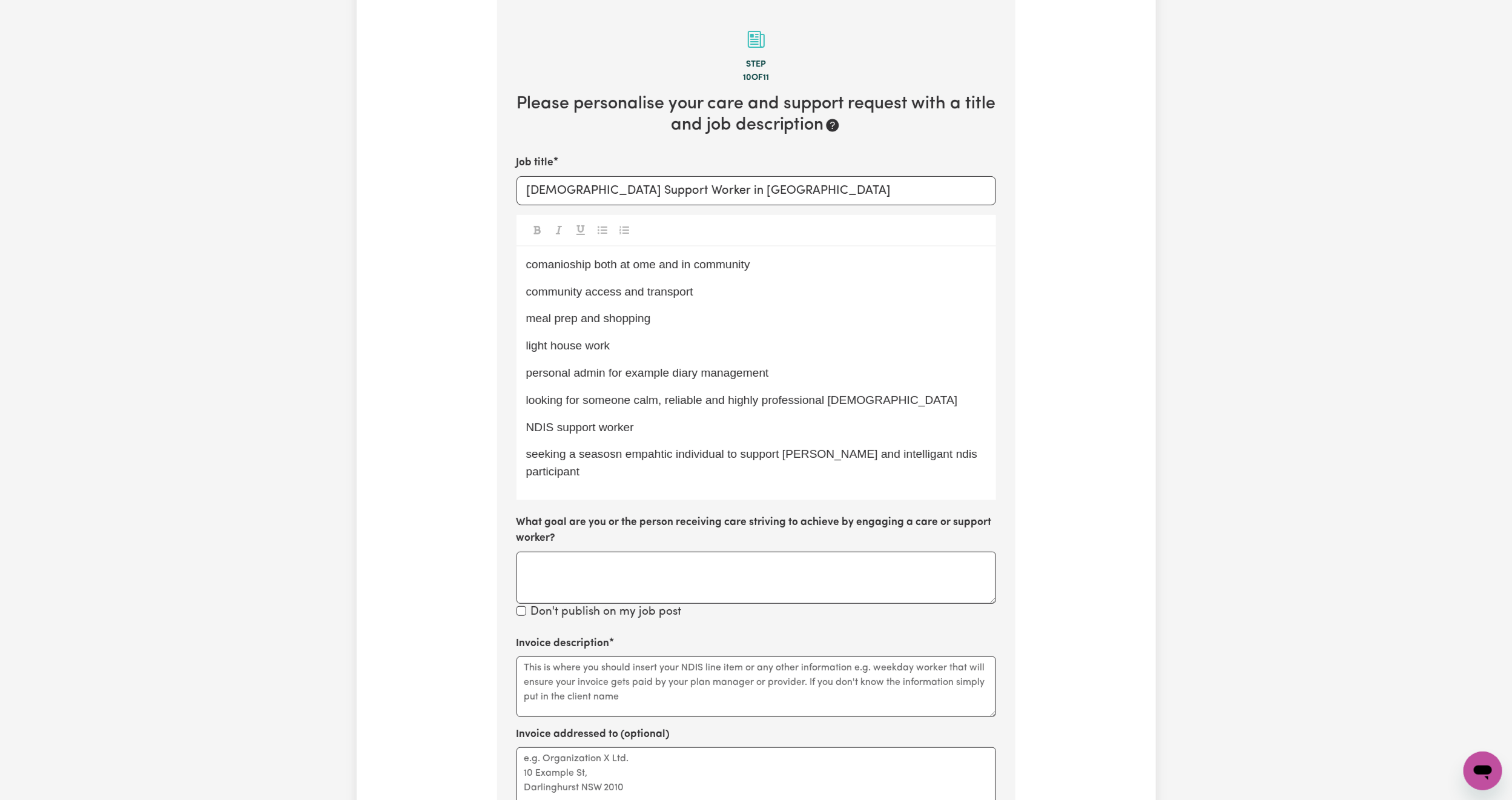
click at [564, 431] on span "NDIS support worker" at bounding box center [580, 427] width 108 height 13
click at [981, 453] on span "seeking a seasosn empahtic individual to support [PERSON_NAME] and intelligant …" at bounding box center [753, 462] width 455 height 30
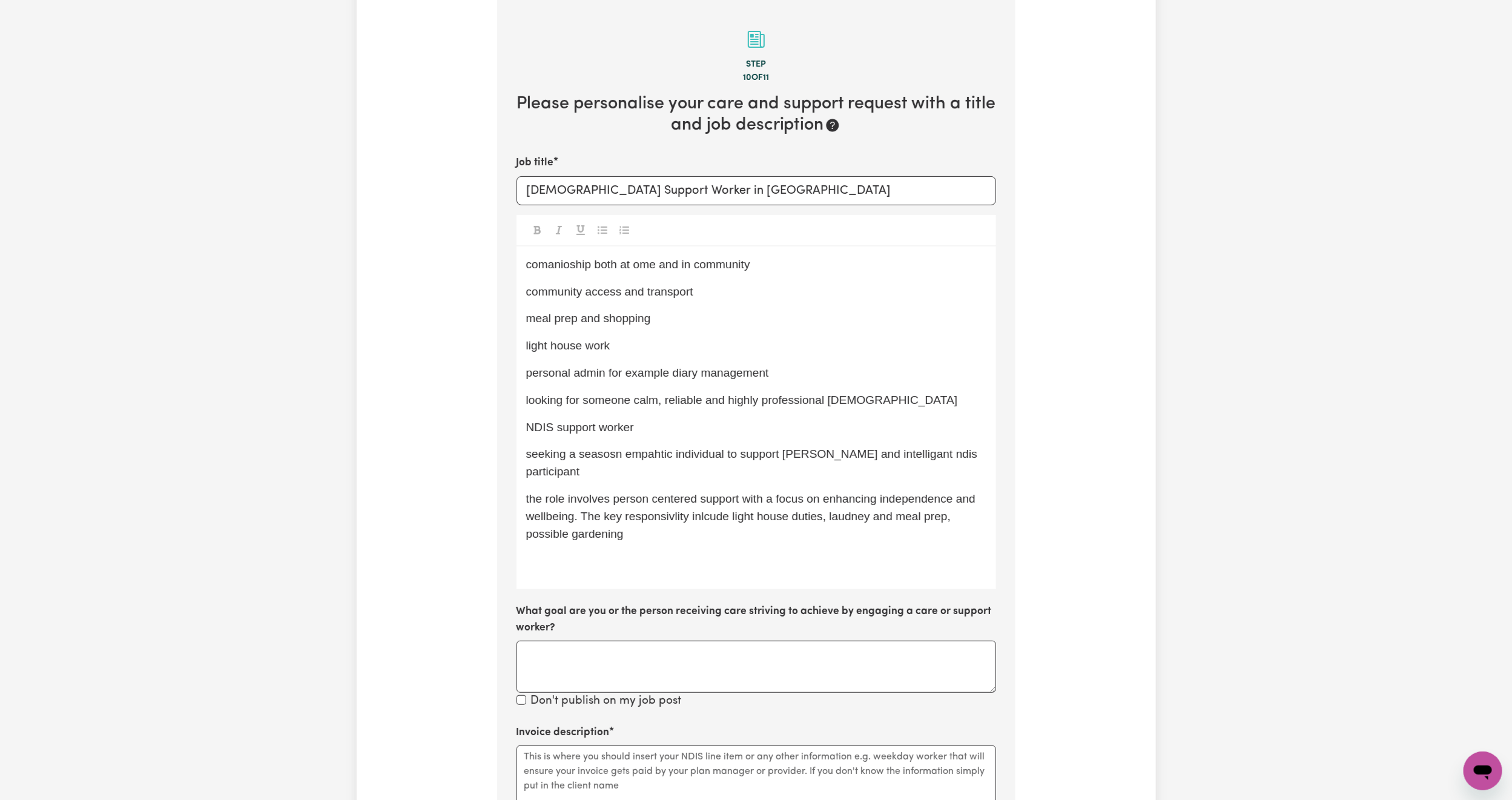
click at [804, 370] on p "personal admin for example diary management" at bounding box center [756, 373] width 460 height 18
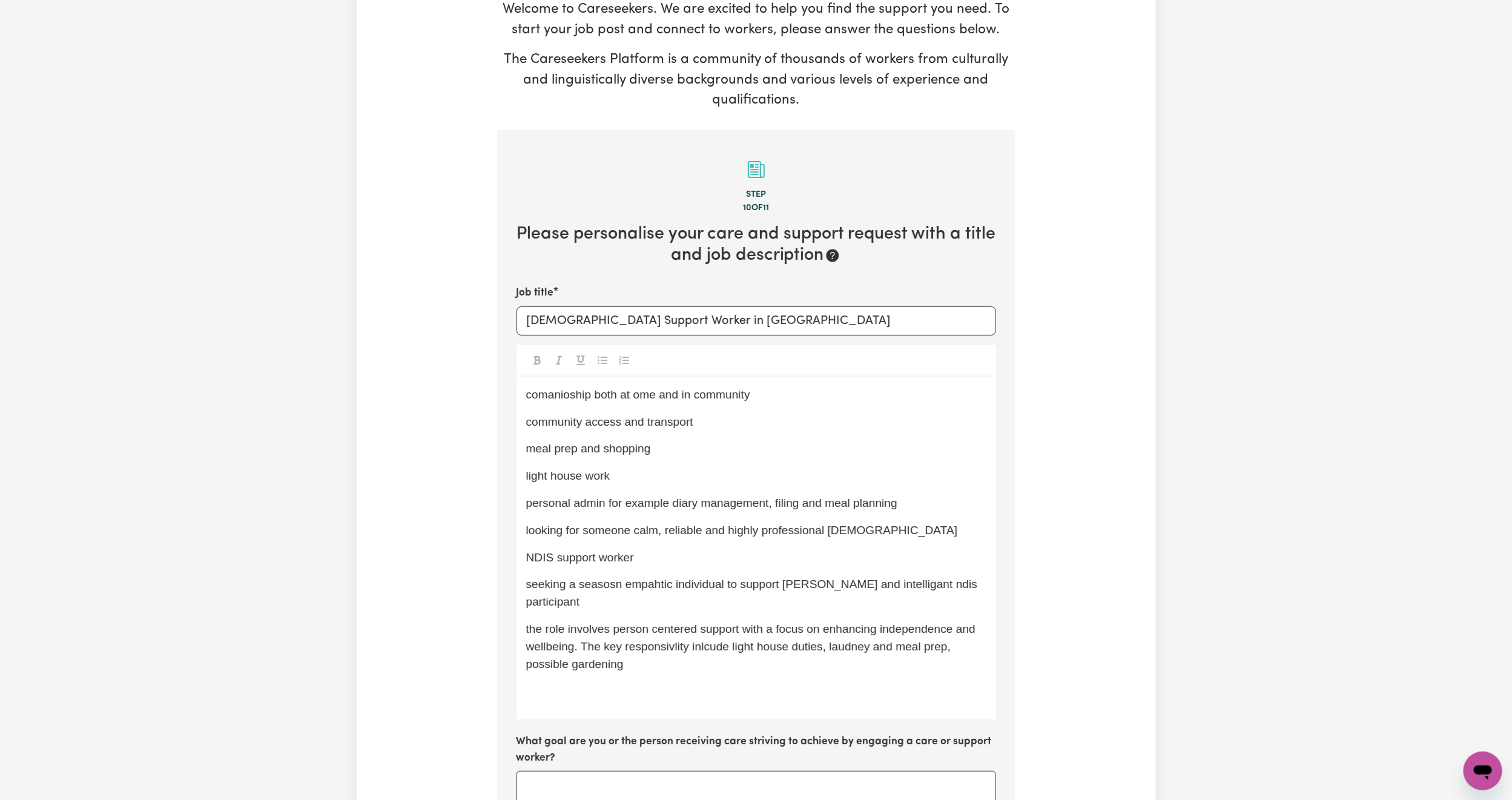
scroll to position [182, 0]
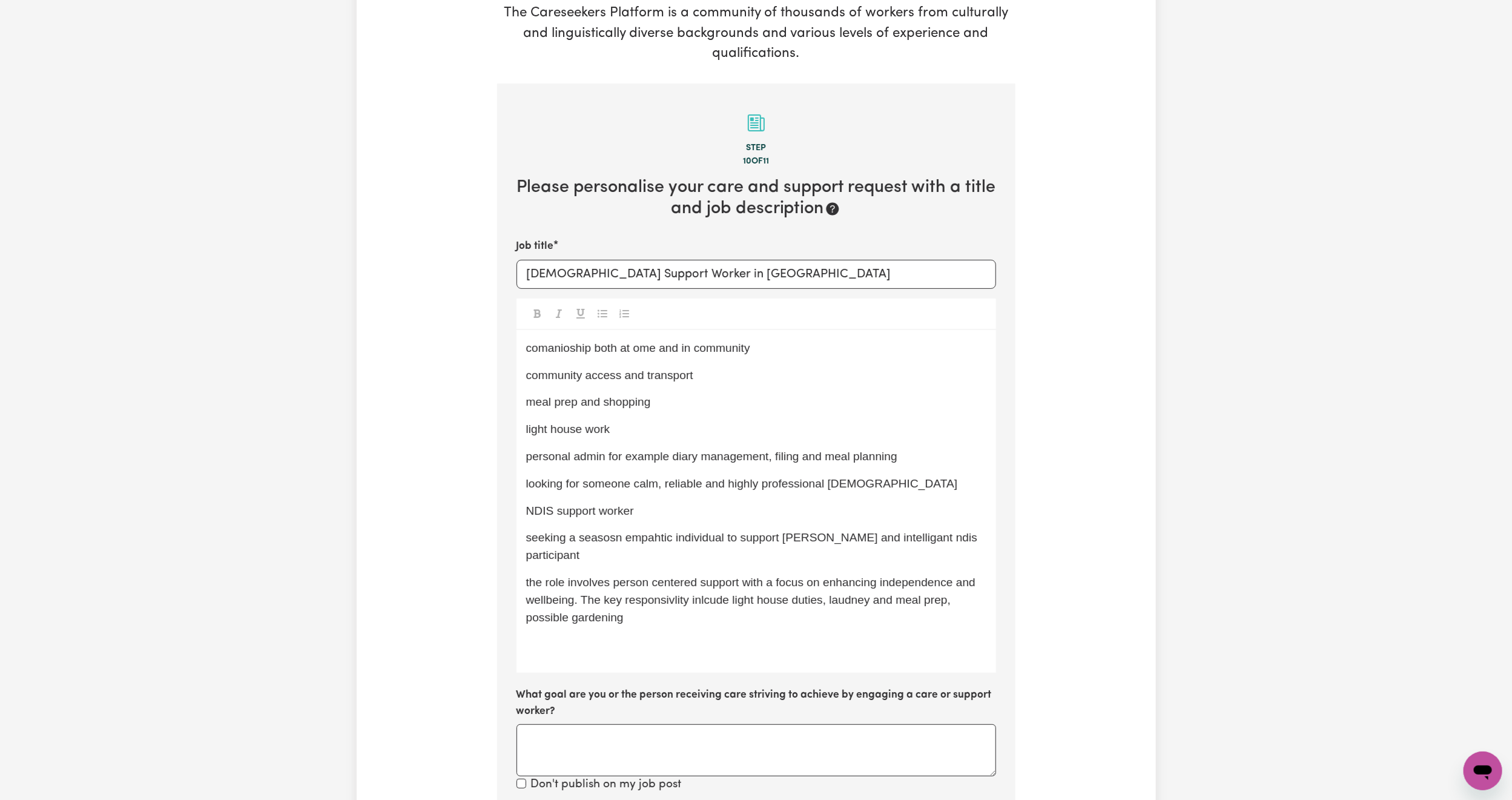
click at [396, 327] on div "Tell us your care and support requirements Welcome to Careseekers. We are excit…" at bounding box center [756, 557] width 799 height 1324
click at [550, 350] on span "comanioship both at ome and in community" at bounding box center [637, 348] width 224 height 13
click at [561, 347] on span "comanioship both at ome and in community" at bounding box center [637, 348] width 224 height 13
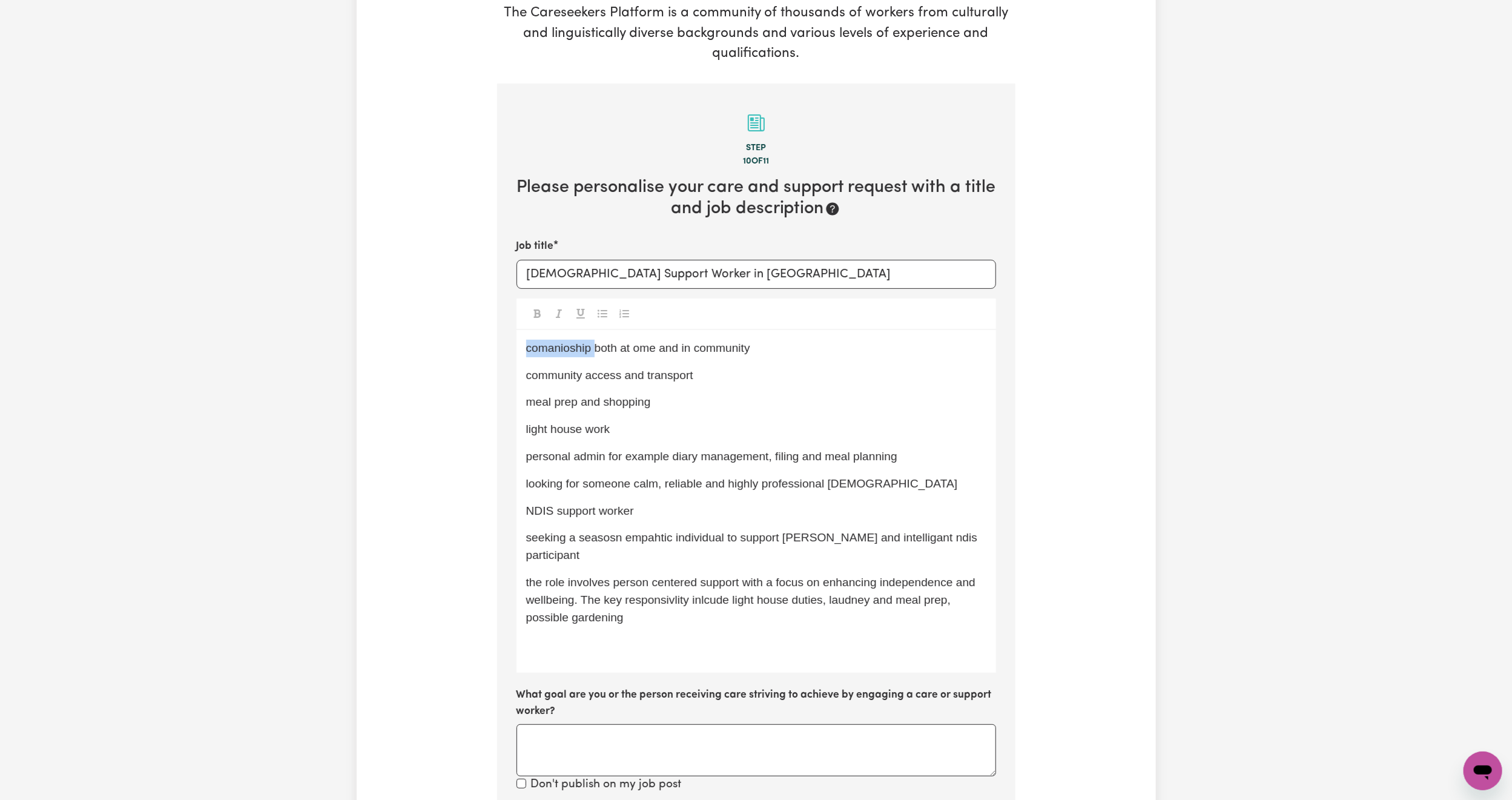
click at [561, 347] on span "comanioship both at ome and in community" at bounding box center [637, 348] width 224 height 13
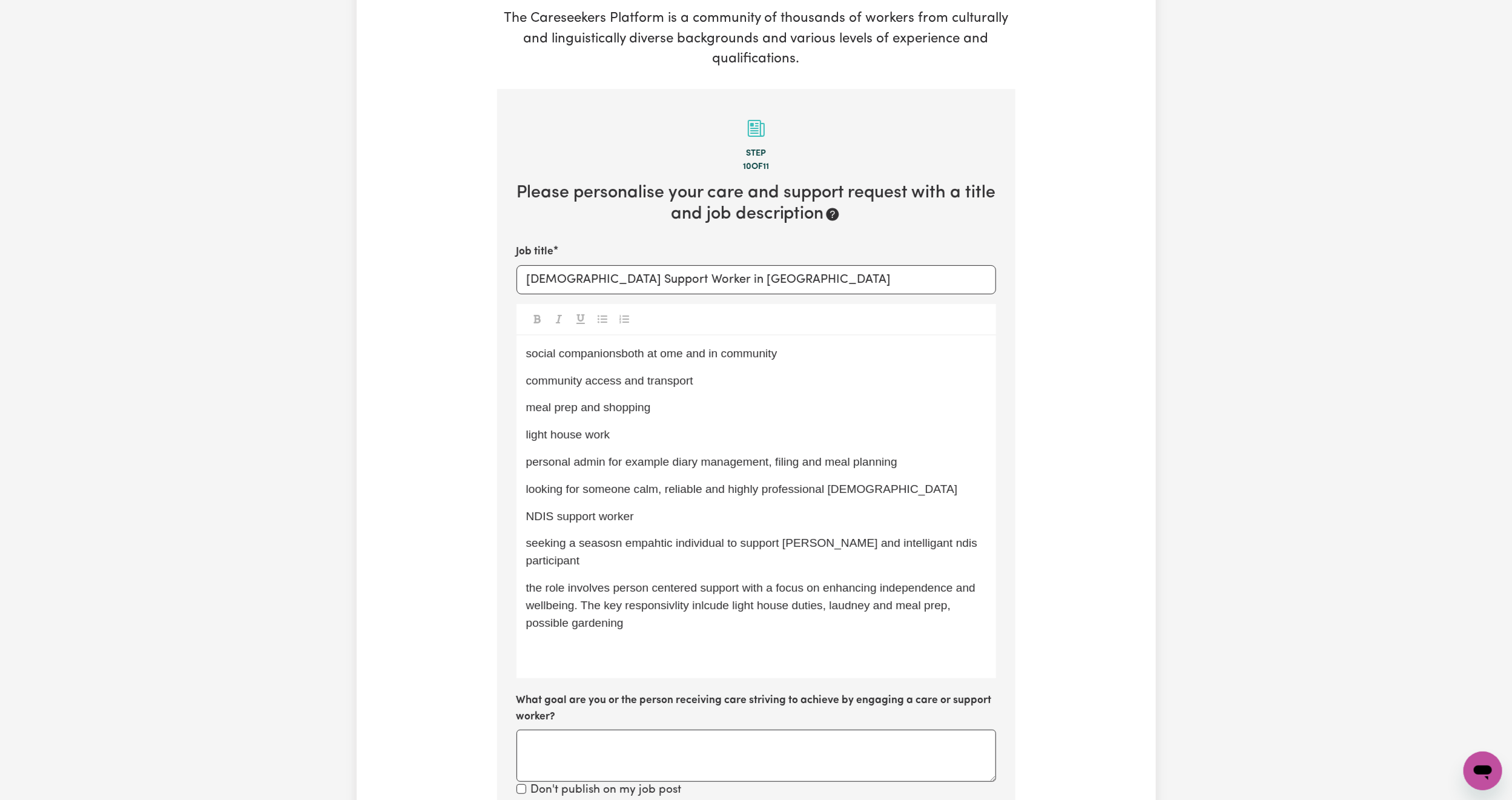
scroll to position [298, 0]
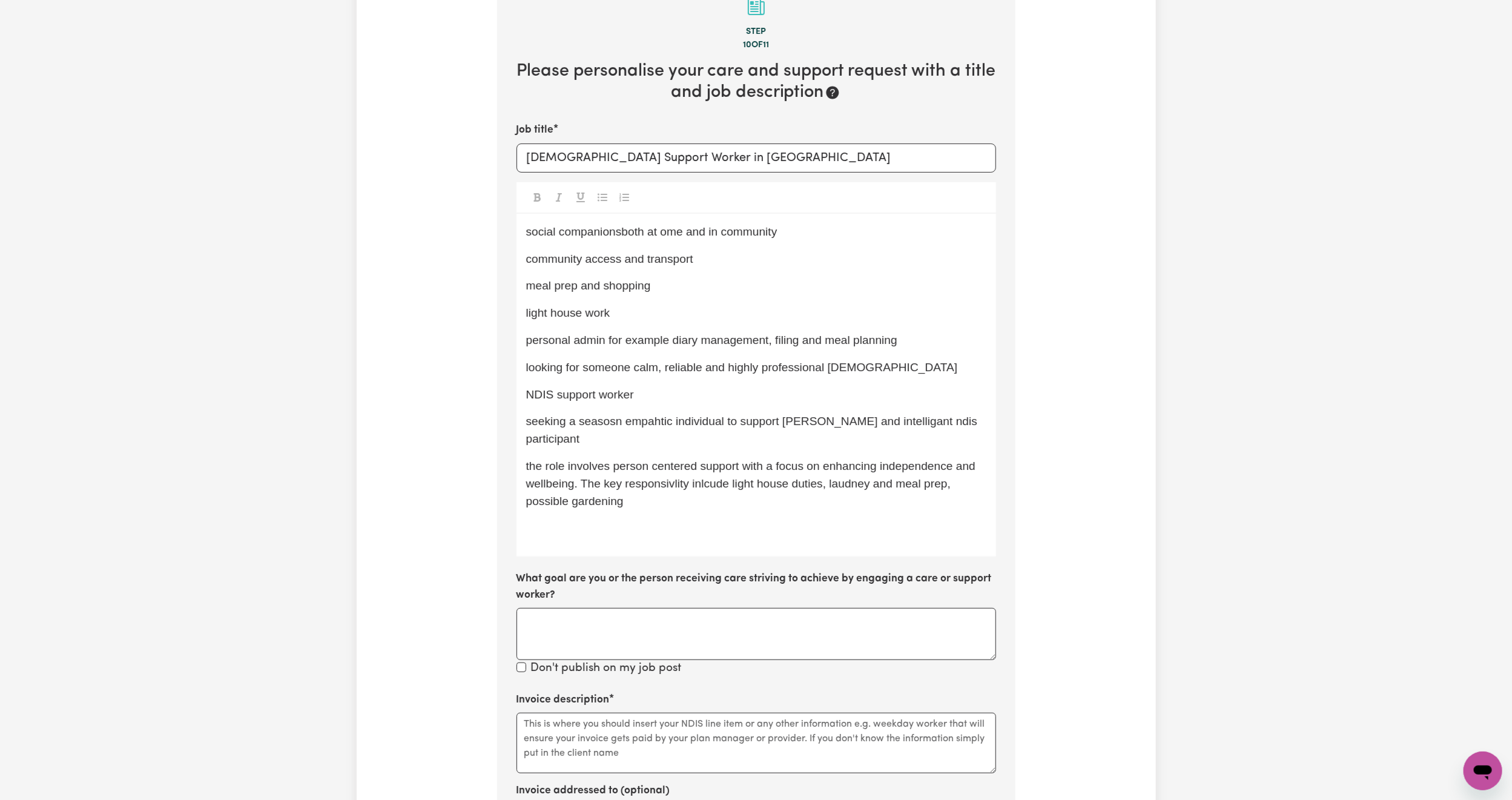
click at [531, 239] on p "social companionsboth at ome and in community" at bounding box center [756, 232] width 460 height 18
click at [531, 233] on span "social companionsboth at ome and in community" at bounding box center [651, 232] width 251 height 13
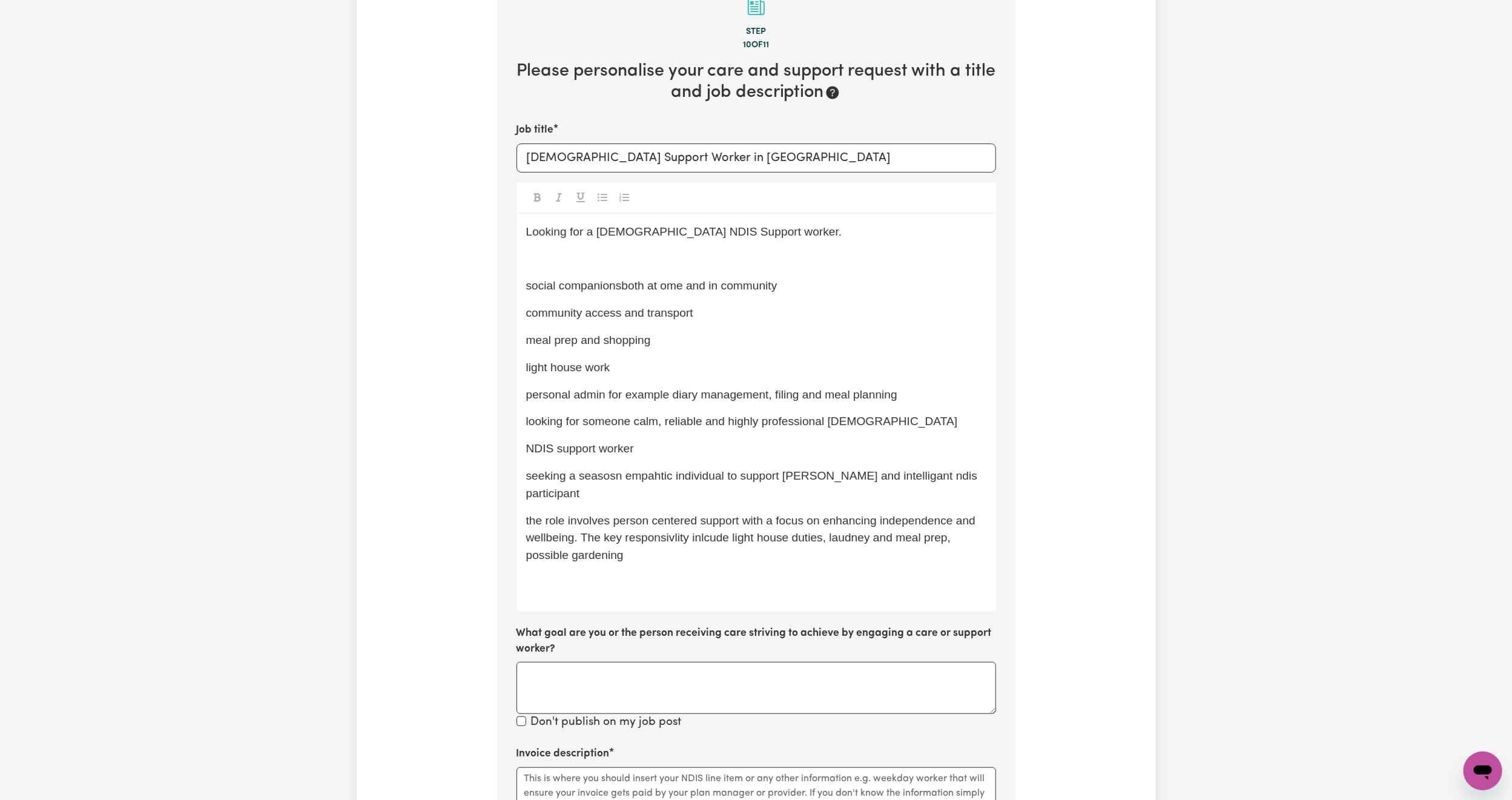
drag, startPoint x: 660, startPoint y: 447, endPoint x: 500, endPoint y: 268, distance: 240.1
click at [500, 268] on section "Step 10 of 11 Please personalise your care and support request with a title and…" at bounding box center [756, 539] width 518 height 1143
copy div "﻿ social companionsboth at ome and in community community access and transport …"
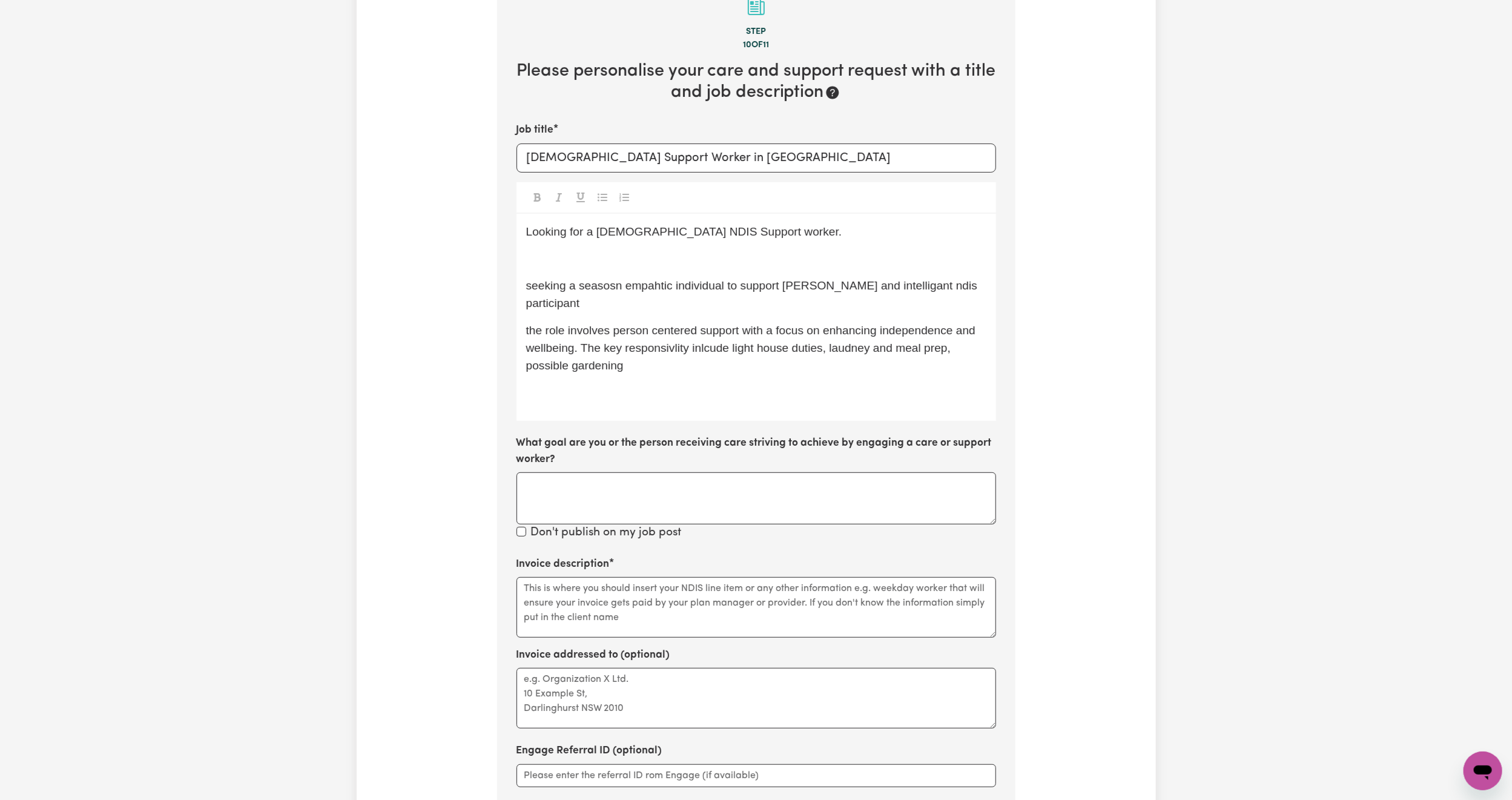
click at [567, 384] on p at bounding box center [756, 393] width 460 height 18
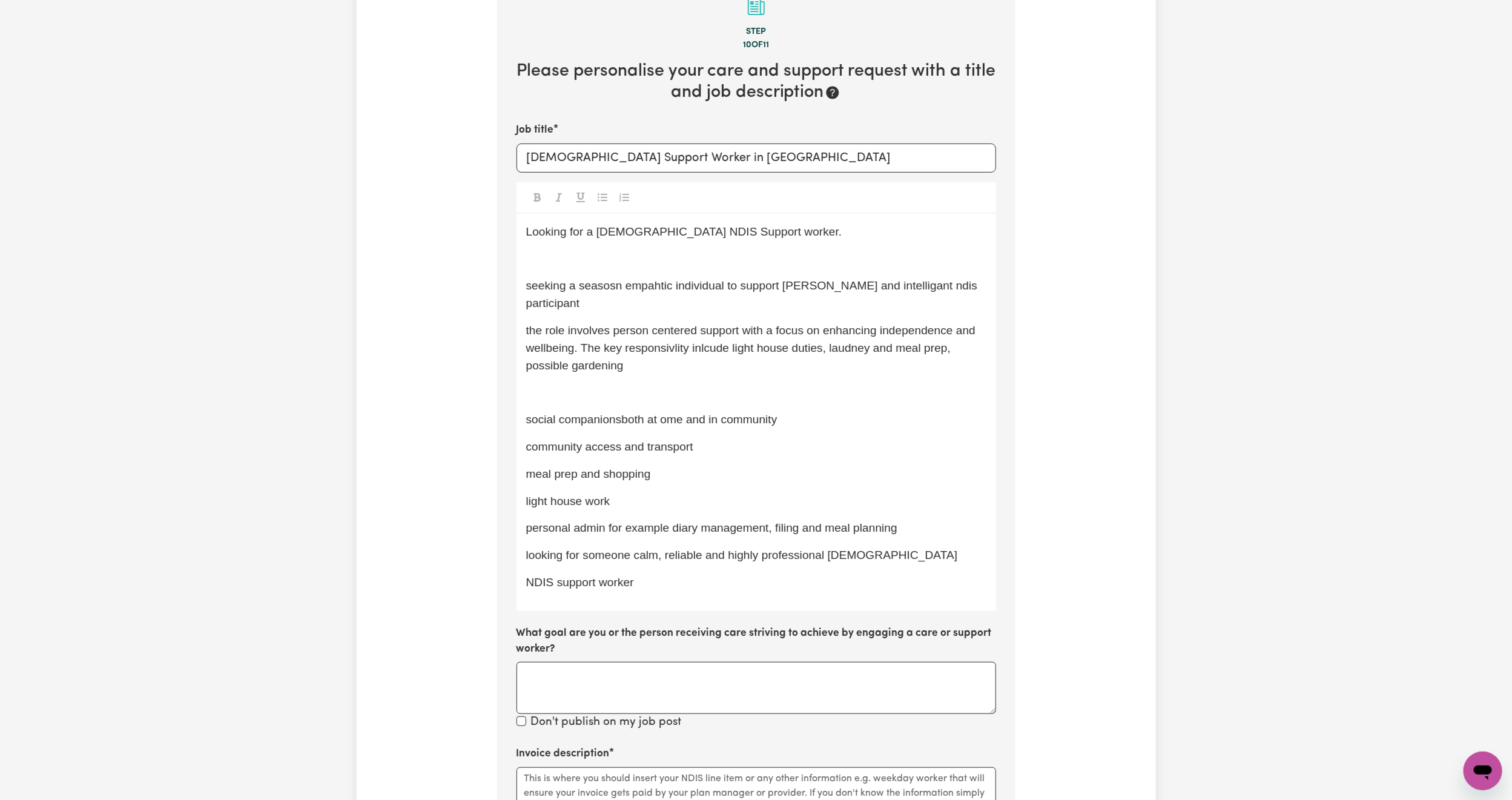
click at [607, 286] on span "seeking a seasosn empahtic individual to support [PERSON_NAME] and intelligant …" at bounding box center [753, 294] width 455 height 30
click at [600, 286] on span "seeking a seasosn empahtic individual to support [PERSON_NAME] and intelligant …" at bounding box center [753, 294] width 455 height 30
click at [850, 287] on span "seeking a seasoned, empahtic individual to support [PERSON_NAME] and intelligan…" at bounding box center [746, 294] width 440 height 30
click at [915, 308] on p "seeking a seasoned, empahtic individual to support [PERSON_NAME] an intelligant…" at bounding box center [756, 295] width 460 height 35
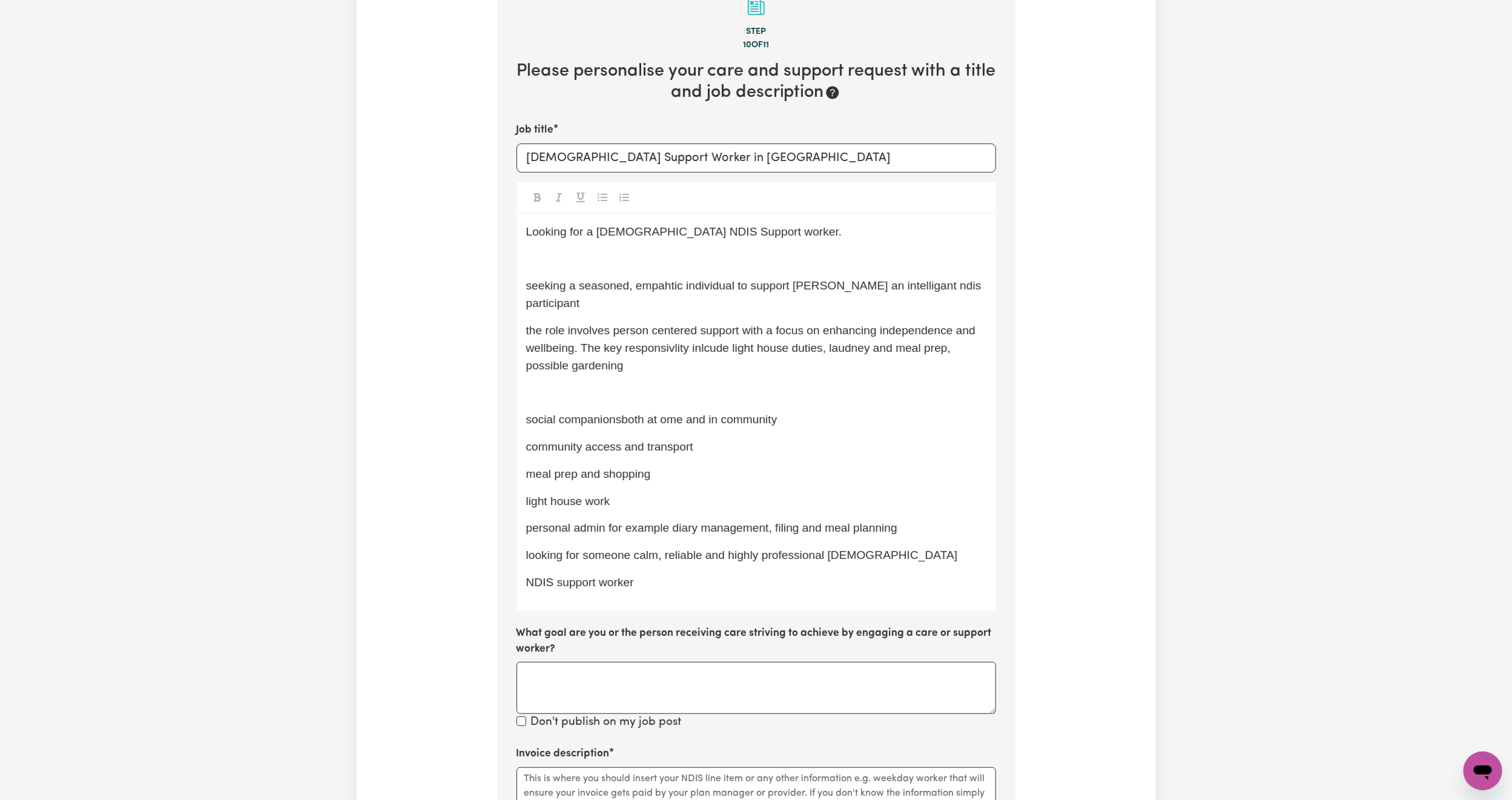
click at [525, 291] on div "Looking for a [DEMOGRAPHIC_DATA] NDIS Support worker. ﻿ seeking a seasoned, emp…" at bounding box center [756, 413] width 480 height 397
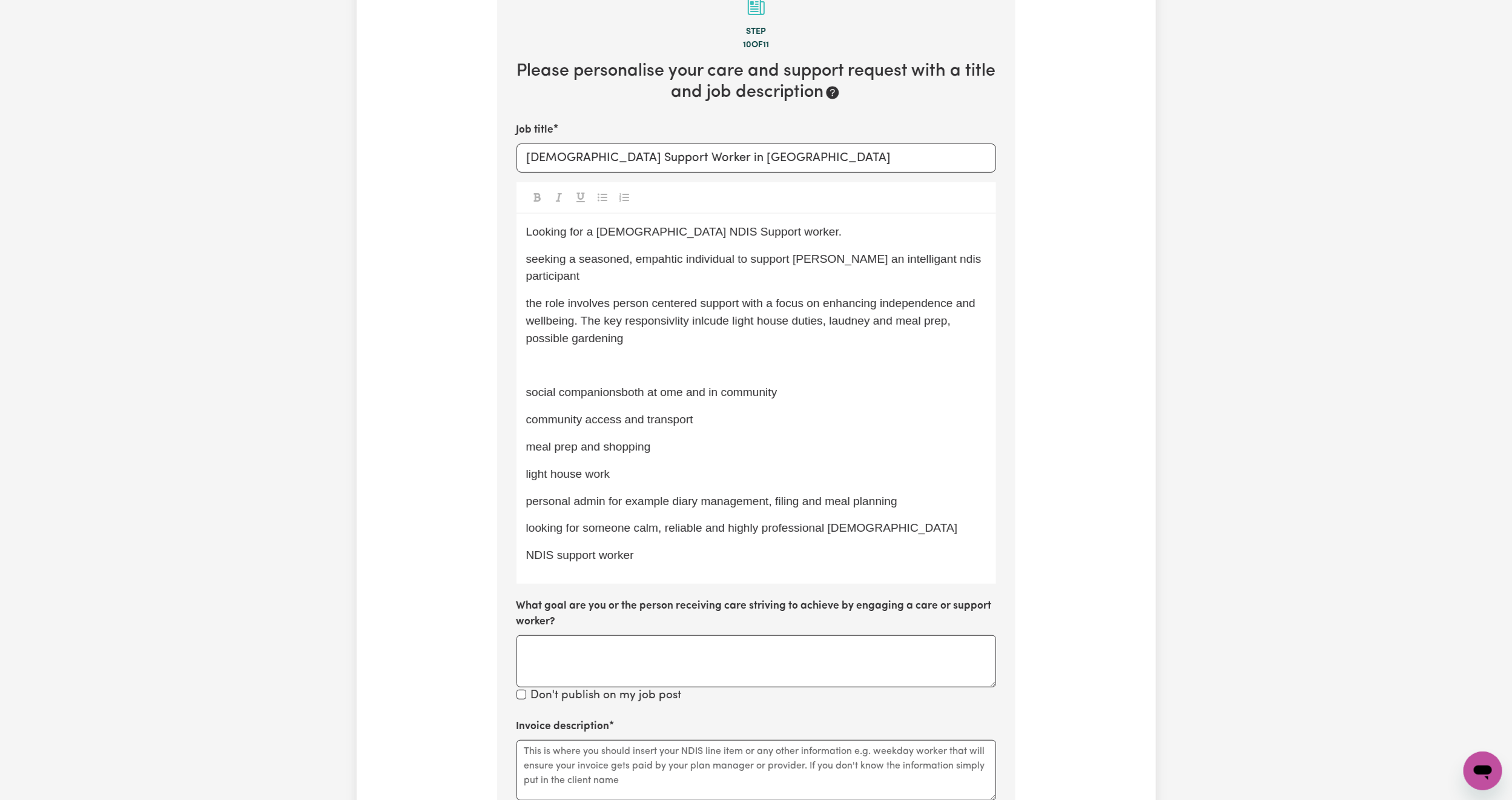
click at [530, 256] on span "seeking a seasoned, empahtic individual to support [PERSON_NAME] an intelligant…" at bounding box center [754, 267] width 458 height 30
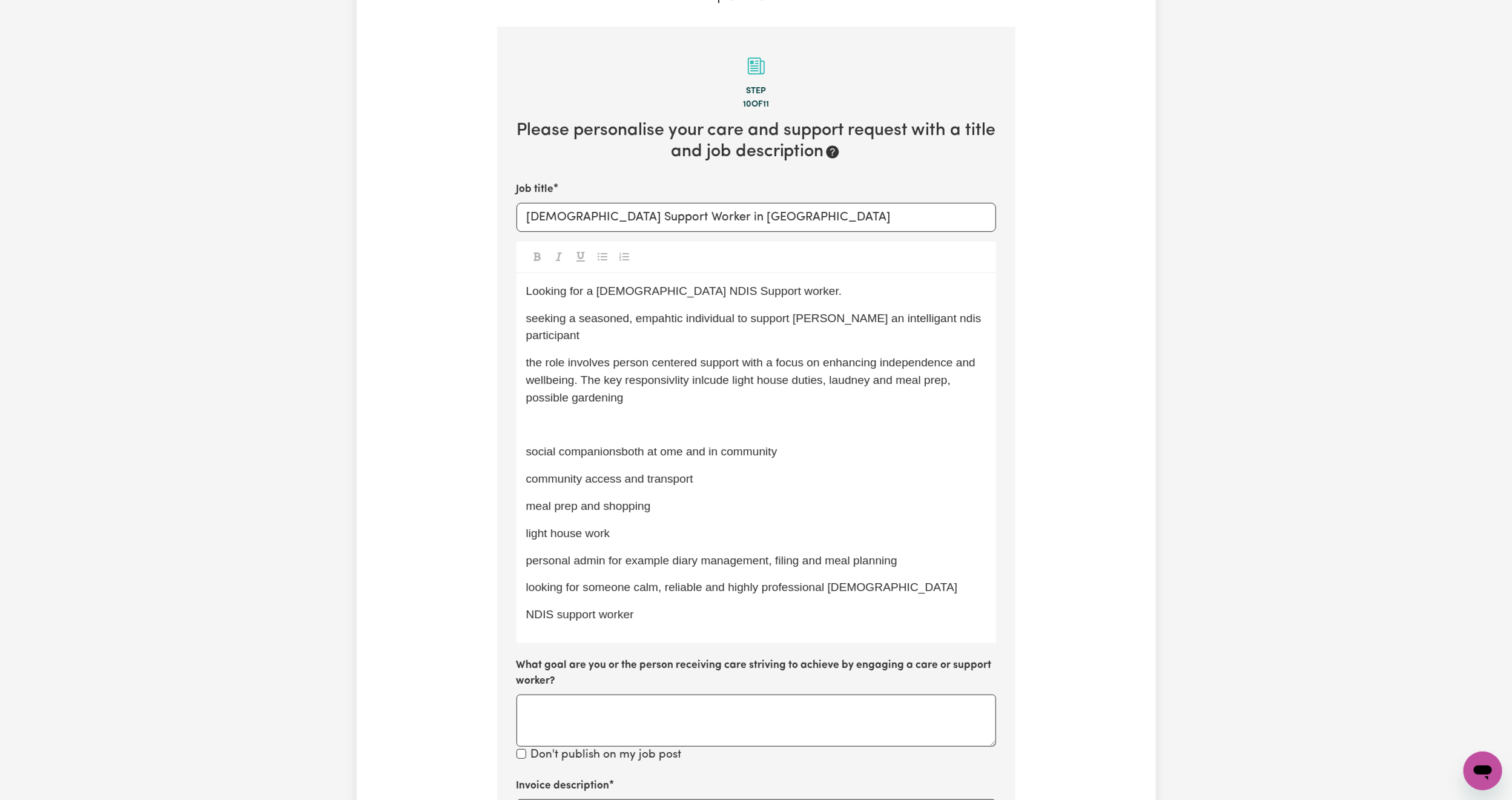
scroll to position [207, 0]
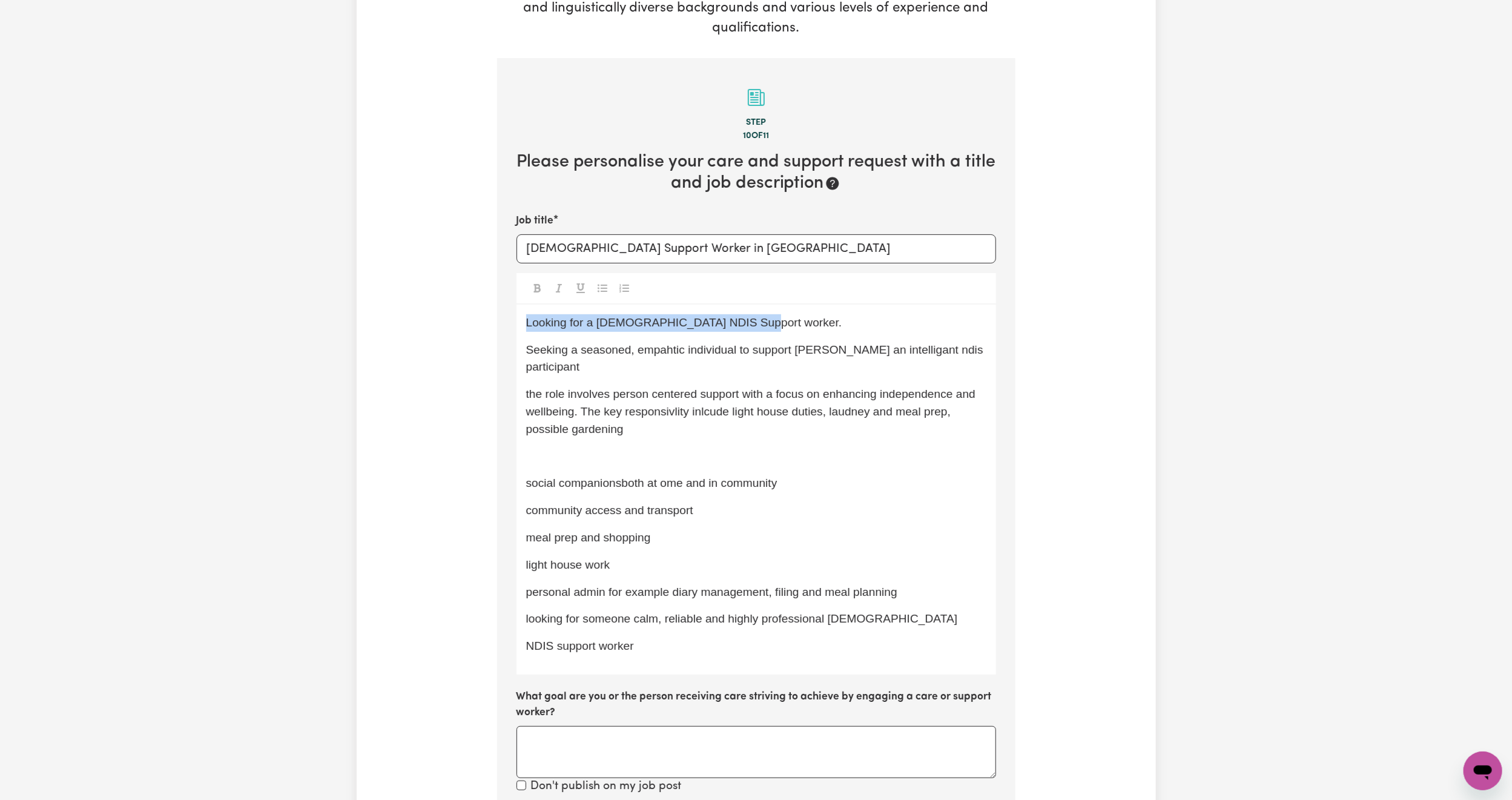
drag, startPoint x: 771, startPoint y: 320, endPoint x: 487, endPoint y: 313, distance: 284.1
click at [487, 313] on div "Tell us your care and support requirements Welcome to Careseekers. We are excit…" at bounding box center [756, 544] width 799 height 1351
copy span "Looking for a [DEMOGRAPHIC_DATA] NDIS Support worker."
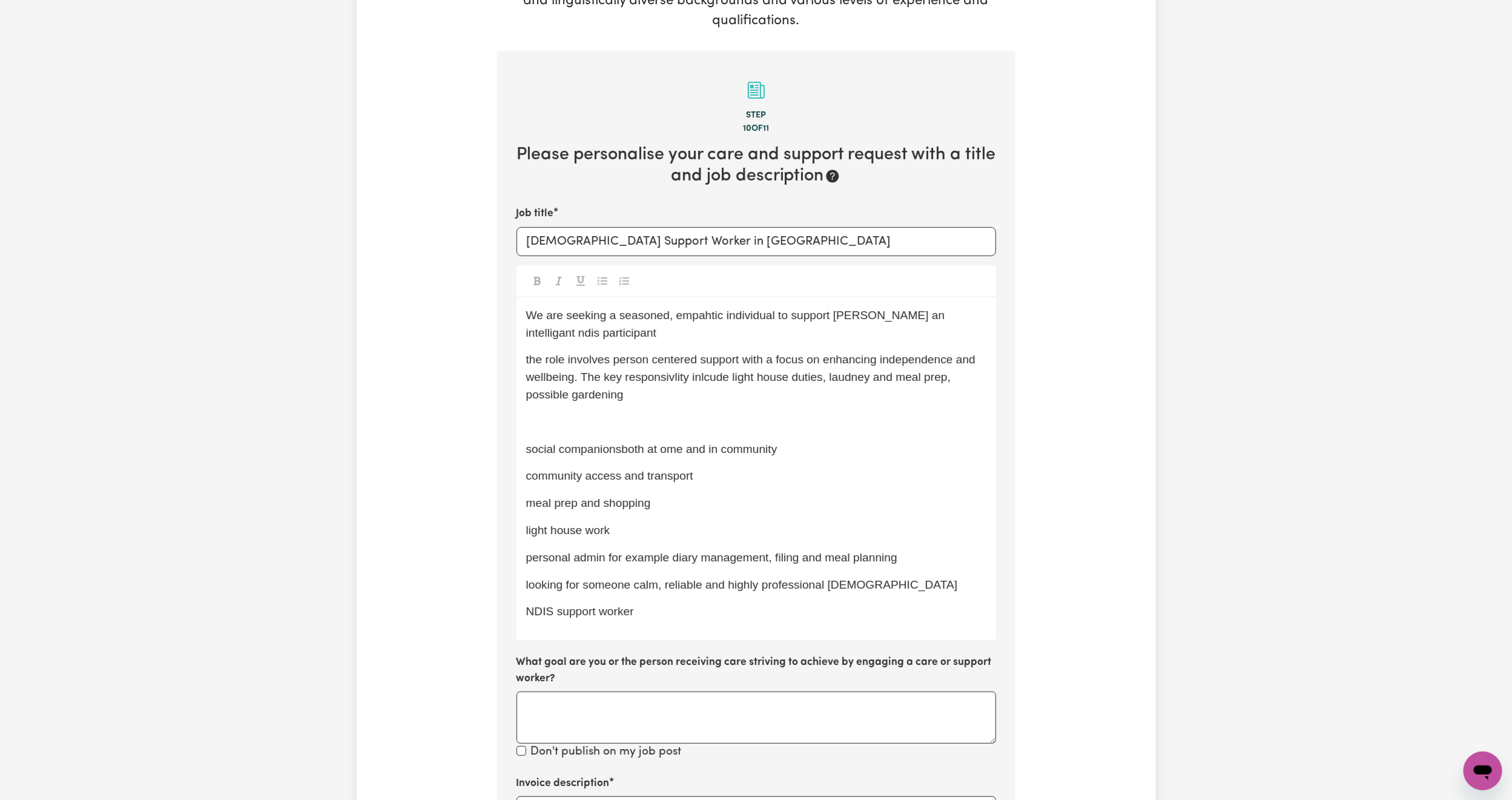
scroll to position [209, 0]
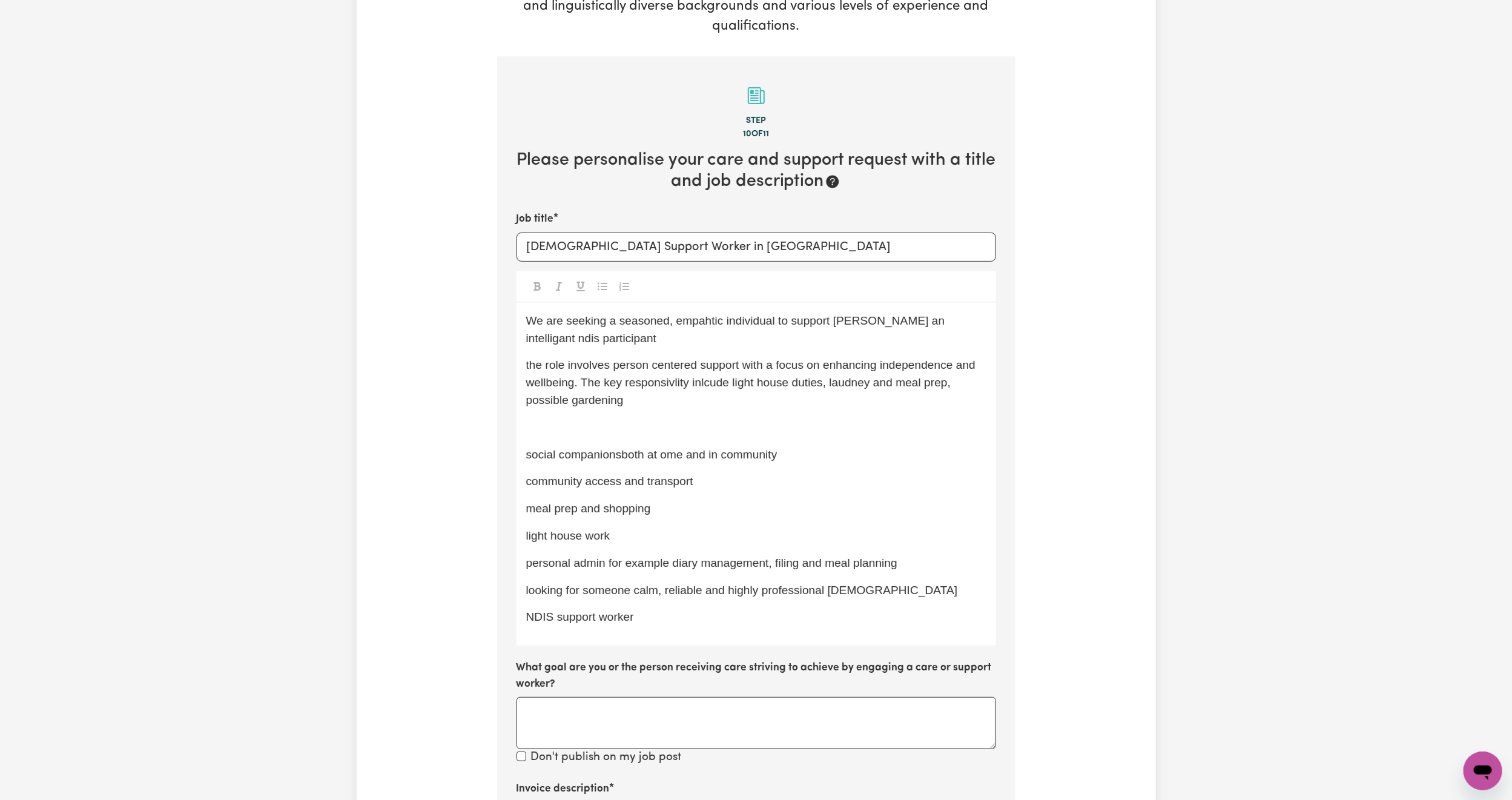
click at [527, 365] on span "the role involves person centered support with a focus on enhancing independenc…" at bounding box center [752, 383] width 453 height 48
click at [660, 385] on span "The role involves person centered support with a focus on enhancing independenc…" at bounding box center [754, 383] width 457 height 48
click at [878, 383] on span "The role involves person centered support with a focus on enhancing independenc…" at bounding box center [754, 383] width 457 height 48
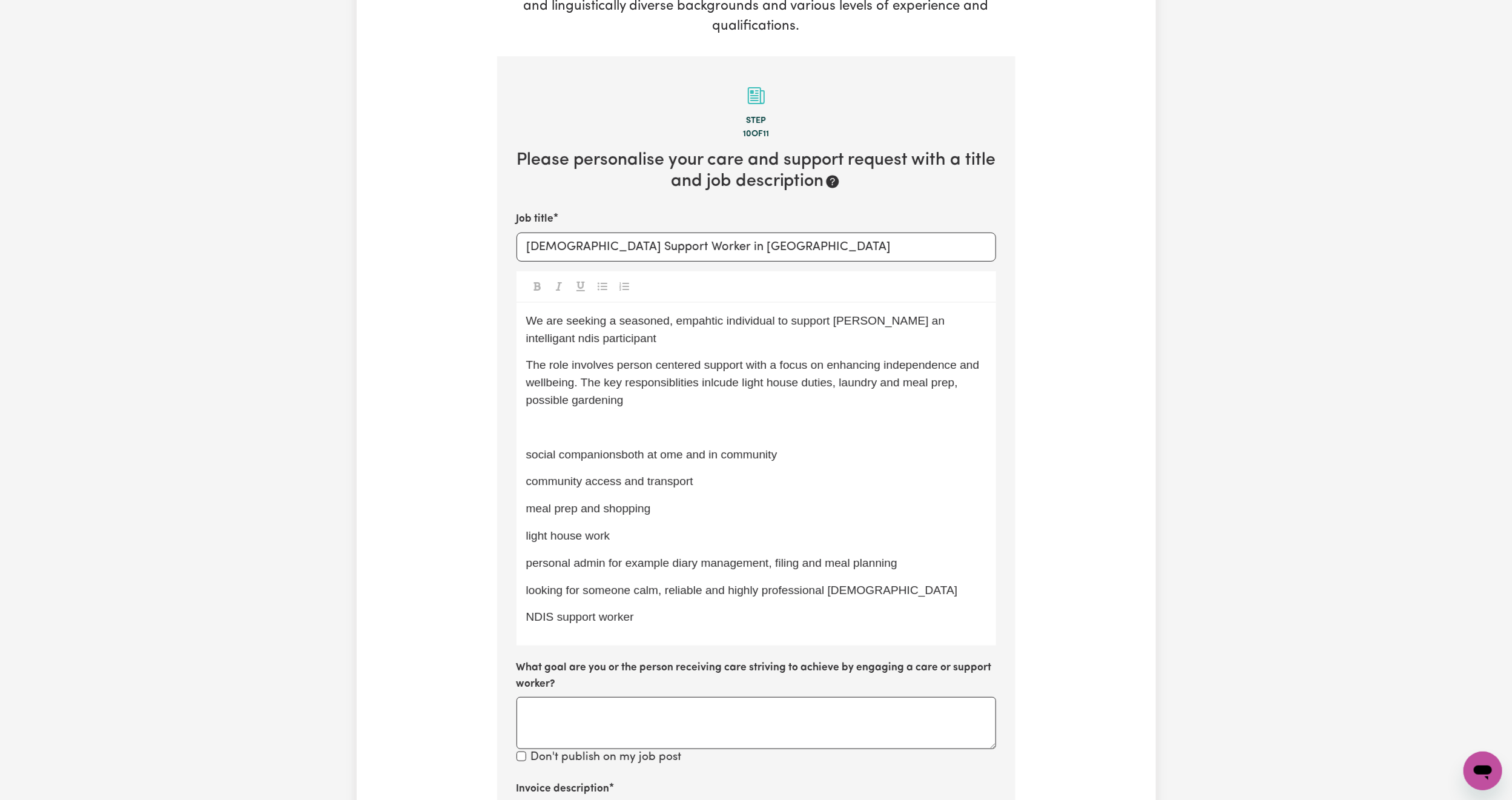
click at [896, 382] on span "The role involves person centered support with a focus on enhancing independenc…" at bounding box center [754, 383] width 457 height 48
click at [955, 393] on p "The role involves person centered support with a focus on enhancing independenc…" at bounding box center [756, 383] width 460 height 52
click at [957, 387] on p "The role involves person centered support with a focus on enhancing independenc…" at bounding box center [756, 383] width 460 height 52
click at [750, 383] on span "The role involves person centered support with a focus on enhancing independenc…" at bounding box center [754, 383] width 457 height 48
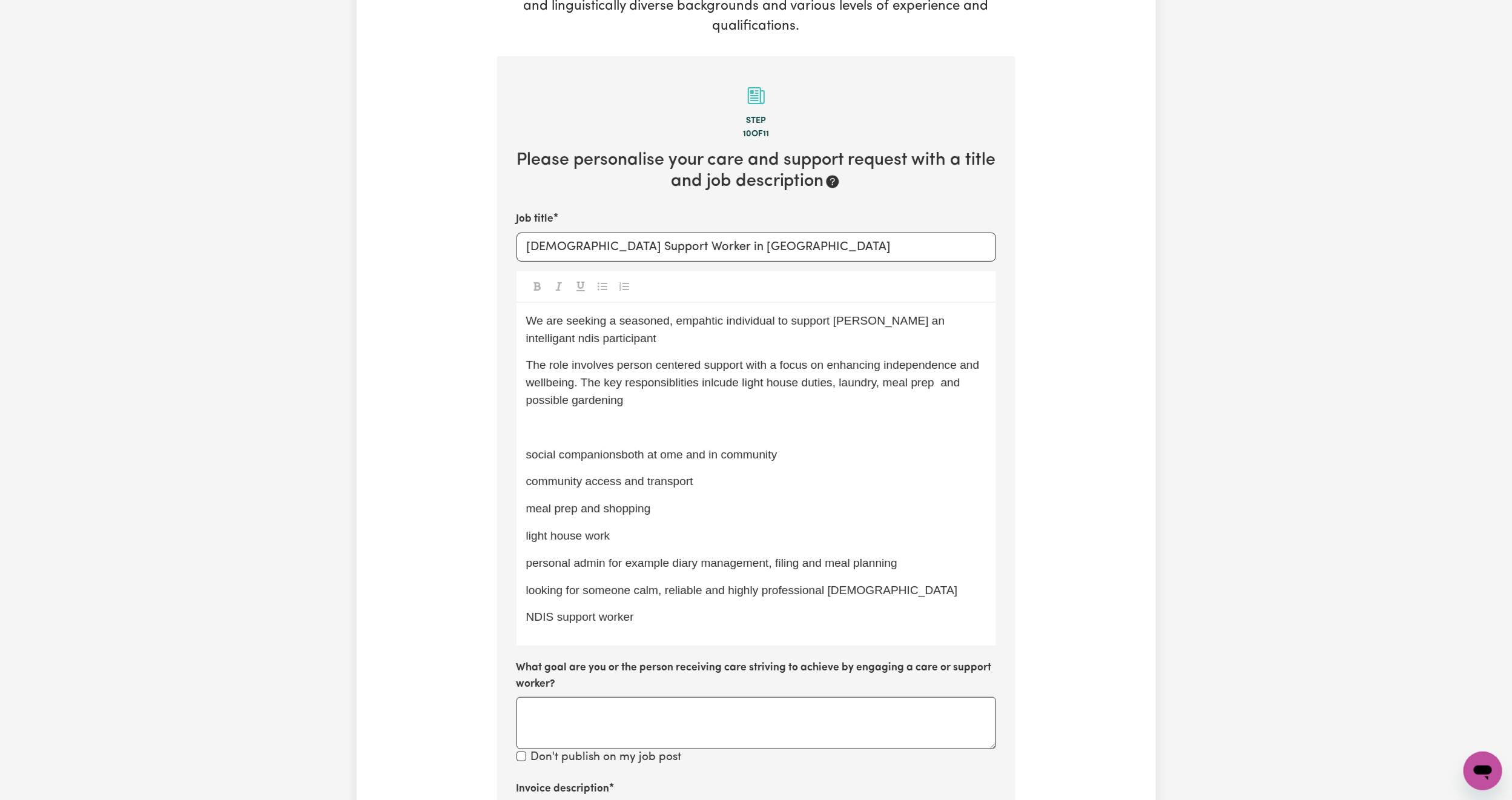
click at [845, 387] on span "The role involves person centered support with a focus on enhancing independenc…" at bounding box center [754, 383] width 457 height 48
click at [950, 385] on span "The role involves person centered support with a focus on enhancing independenc…" at bounding box center [754, 383] width 457 height 48
click at [962, 381] on span "The role involves person centered support with a focus on enhancing independenc…" at bounding box center [754, 383] width 457 height 48
click at [668, 455] on span "social companionsboth at ome and in community" at bounding box center [651, 454] width 251 height 13
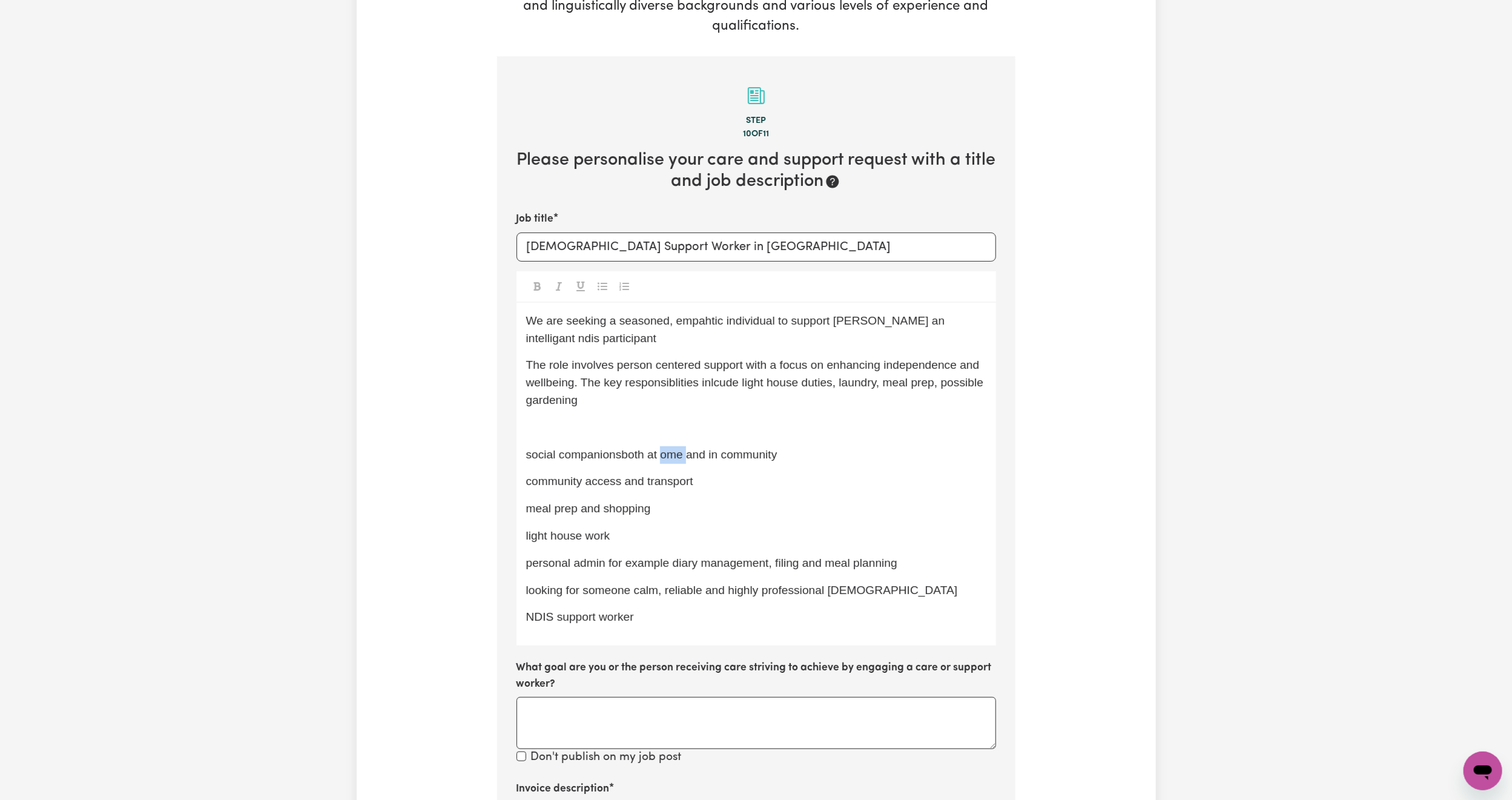
click at [668, 455] on span "social companionsboth at ome and in community" at bounding box center [651, 454] width 251 height 13
click at [587, 458] on span "social companionsboth at home and in community" at bounding box center [654, 454] width 258 height 13
click at [526, 452] on span "social companionship at home and in community" at bounding box center [651, 454] width 251 height 13
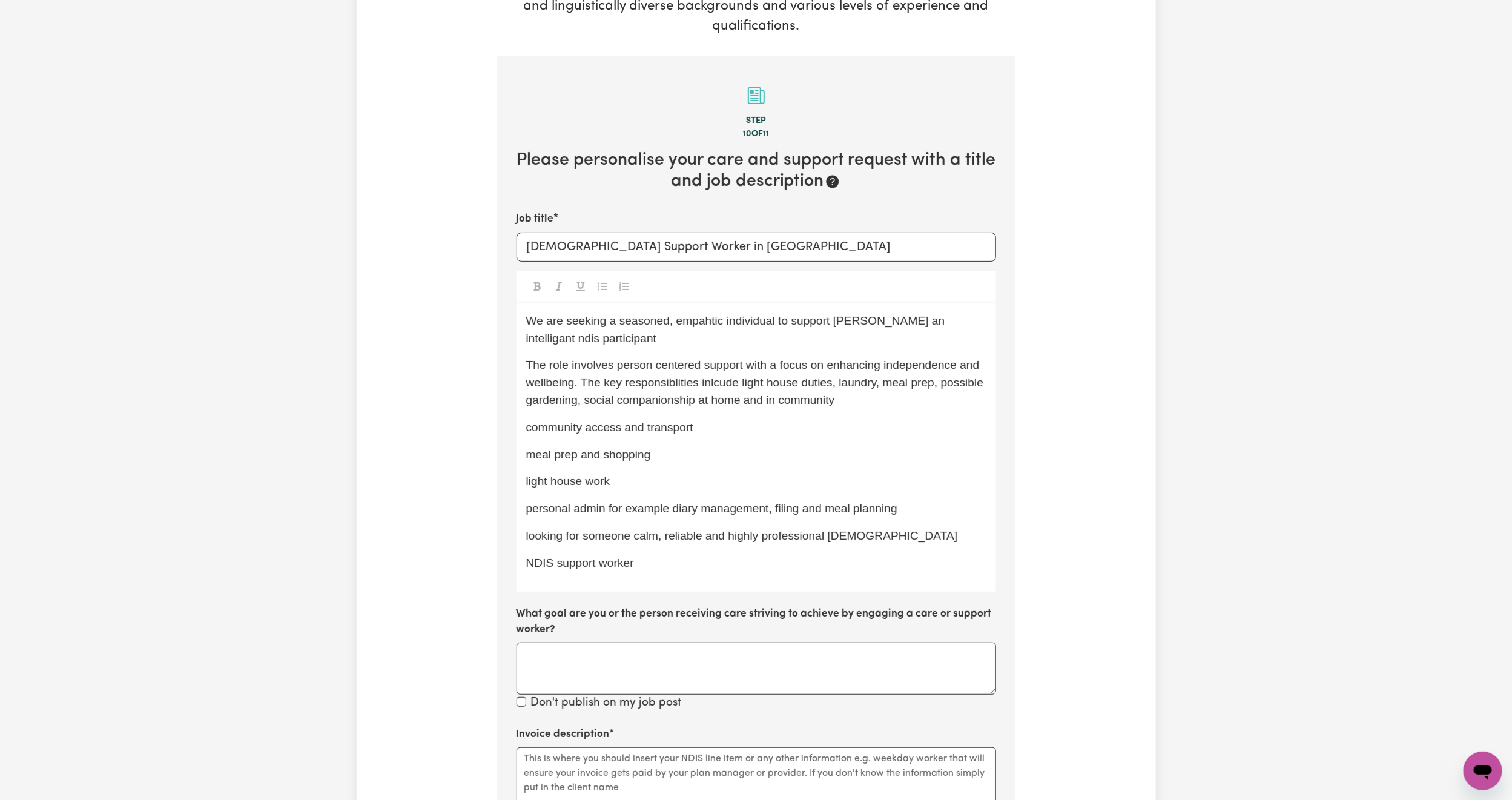
click at [533, 424] on span "community access and transport" at bounding box center [609, 427] width 167 height 13
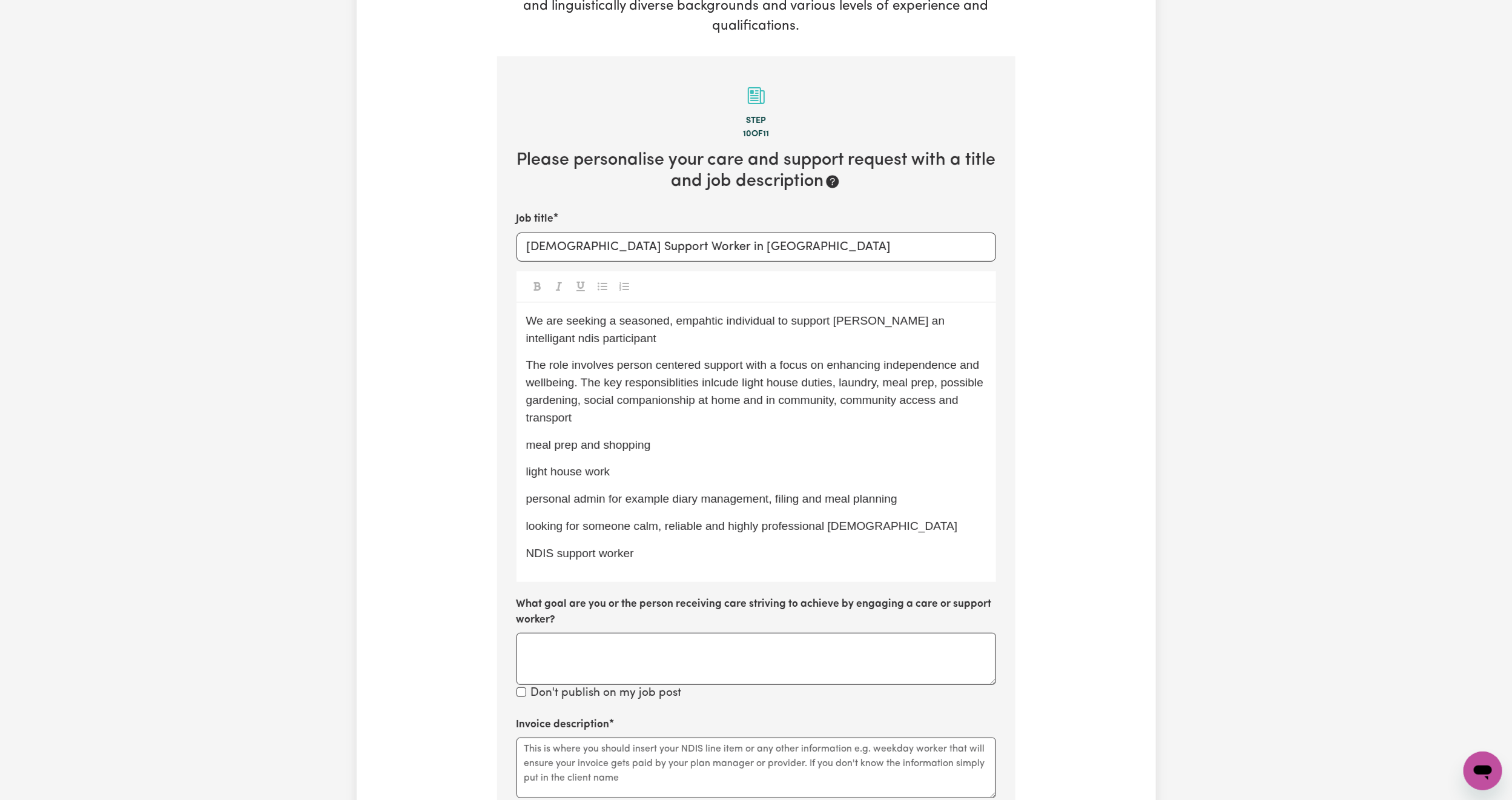
click at [946, 384] on span "The role involves person centered support with a focus on enhancing independenc…" at bounding box center [756, 391] width 461 height 65
drag, startPoint x: 500, startPoint y: 449, endPoint x: 450, endPoint y: 437, distance: 51.4
click at [450, 437] on div "Tell us your care and support requirements Welcome to Careseekers. We are excit…" at bounding box center [756, 497] width 799 height 1260
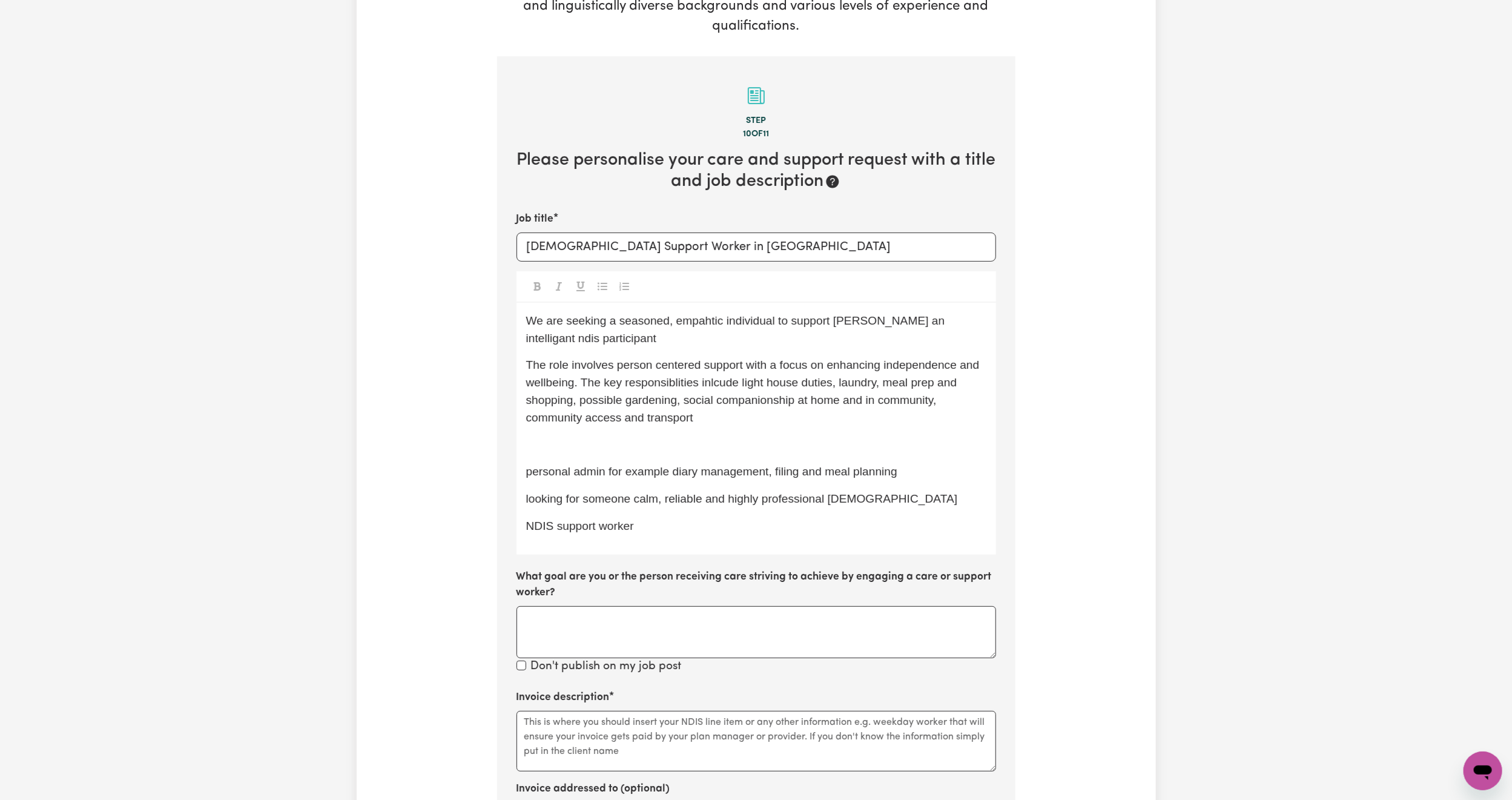
click at [521, 478] on div "We are seeking a seasoned, empahtic individual to support [PERSON_NAME] an inte…" at bounding box center [756, 428] width 480 height 252
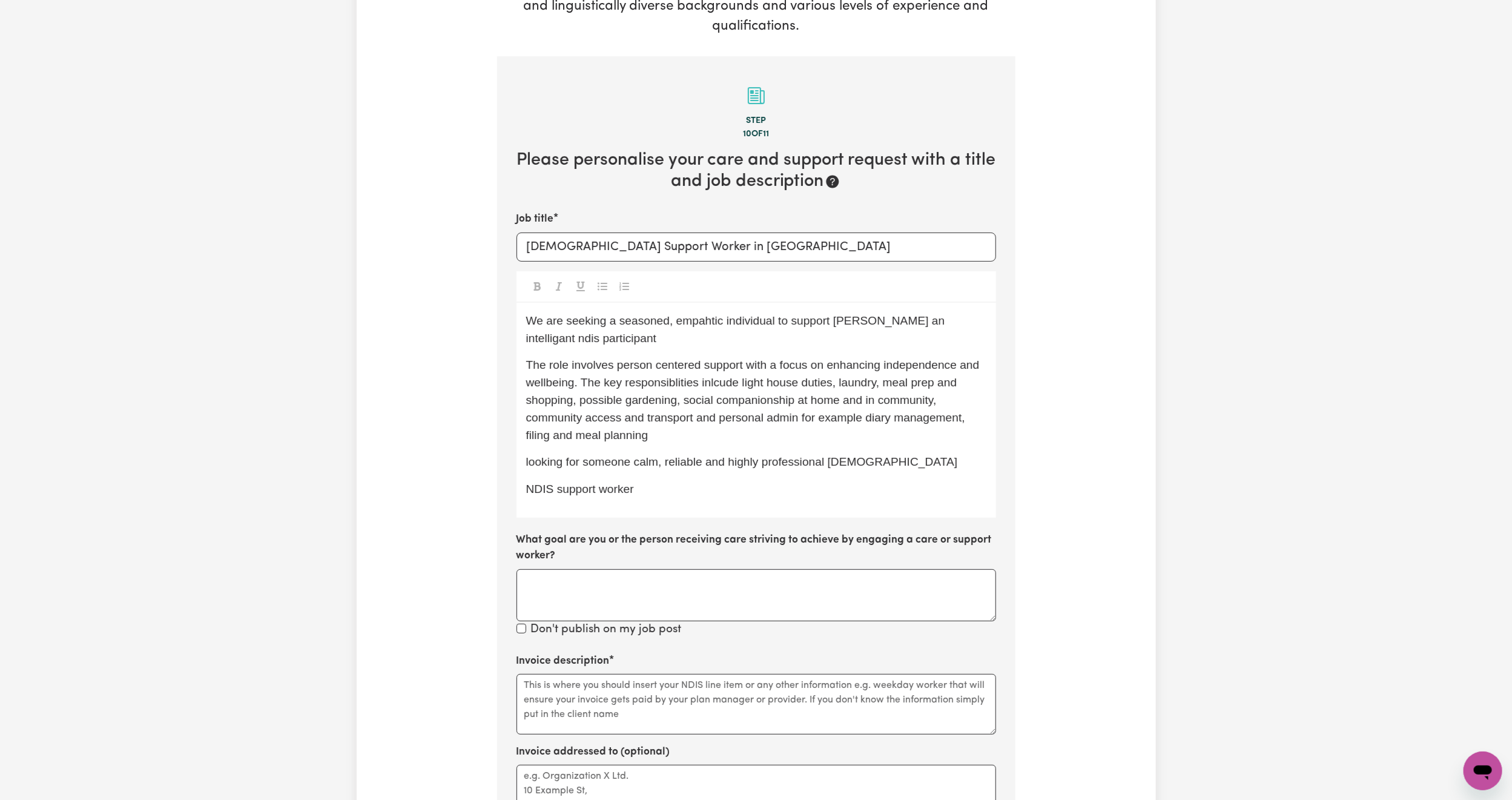
click at [676, 436] on p "The role involves person centered support with a focus on enhancing independenc…" at bounding box center [756, 400] width 460 height 87
click at [531, 465] on span "looking for someone calm, reliable and highly professional [DEMOGRAPHIC_DATA]" at bounding box center [741, 461] width 432 height 13
click at [540, 465] on span "looking for someone calm, reliable and highly professional [DEMOGRAPHIC_DATA]" at bounding box center [741, 461] width 432 height 13
click at [860, 465] on span "looking for someone calm, reliable and highly professional [DEMOGRAPHIC_DATA]" at bounding box center [741, 461] width 432 height 13
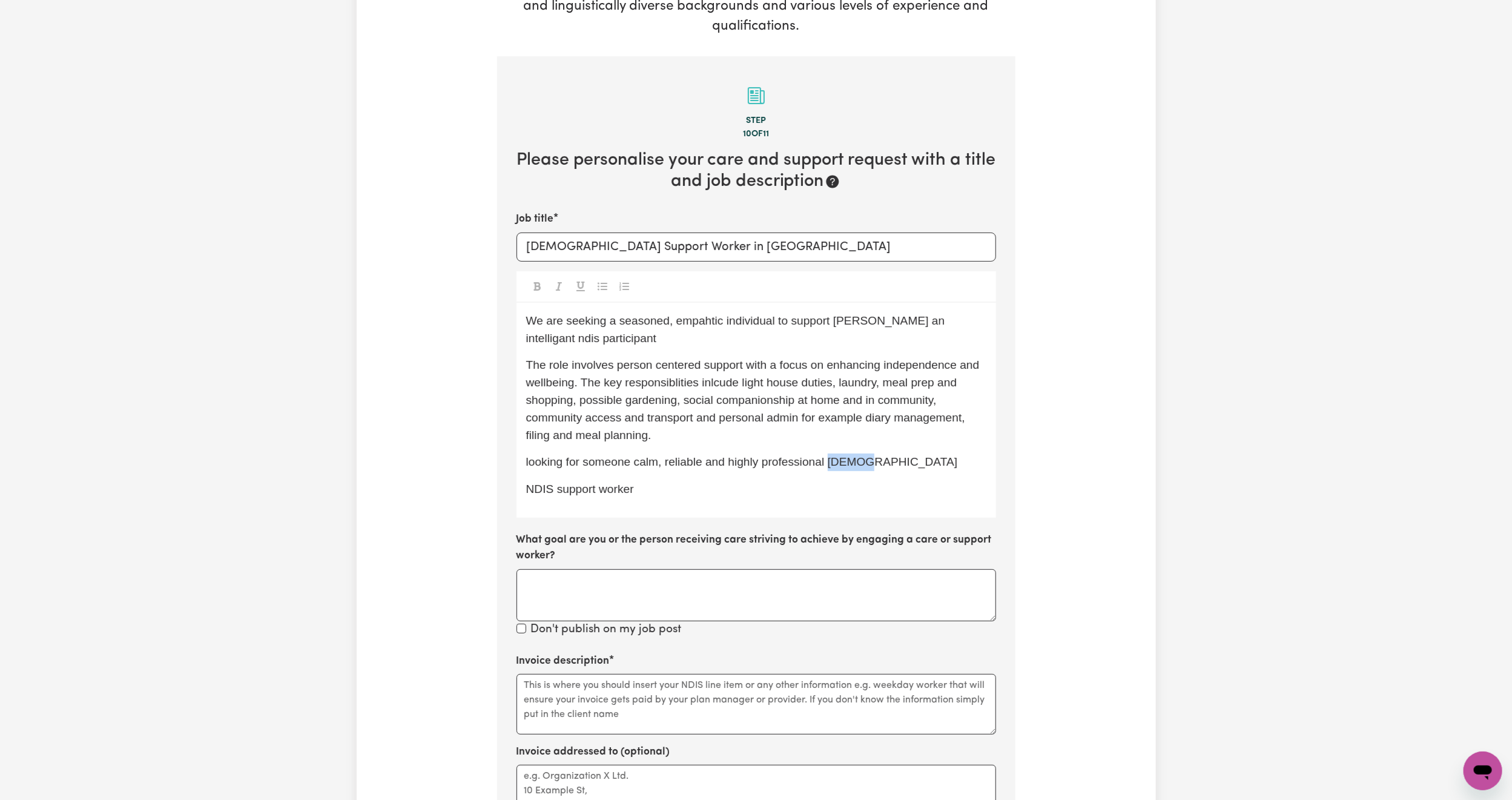
click at [860, 465] on span "looking for someone calm, reliable and highly professional [DEMOGRAPHIC_DATA]" at bounding box center [741, 461] width 432 height 13
click at [605, 464] on span "looking for someone calm, reliable and highly professional." at bounding box center [677, 461] width 302 height 13
click at [530, 464] on span "looking for a calm, reliable and highly professional." at bounding box center [656, 461] width 260 height 13
click at [825, 466] on p "Looking for a calm, reliable and highly professional." at bounding box center [756, 462] width 460 height 18
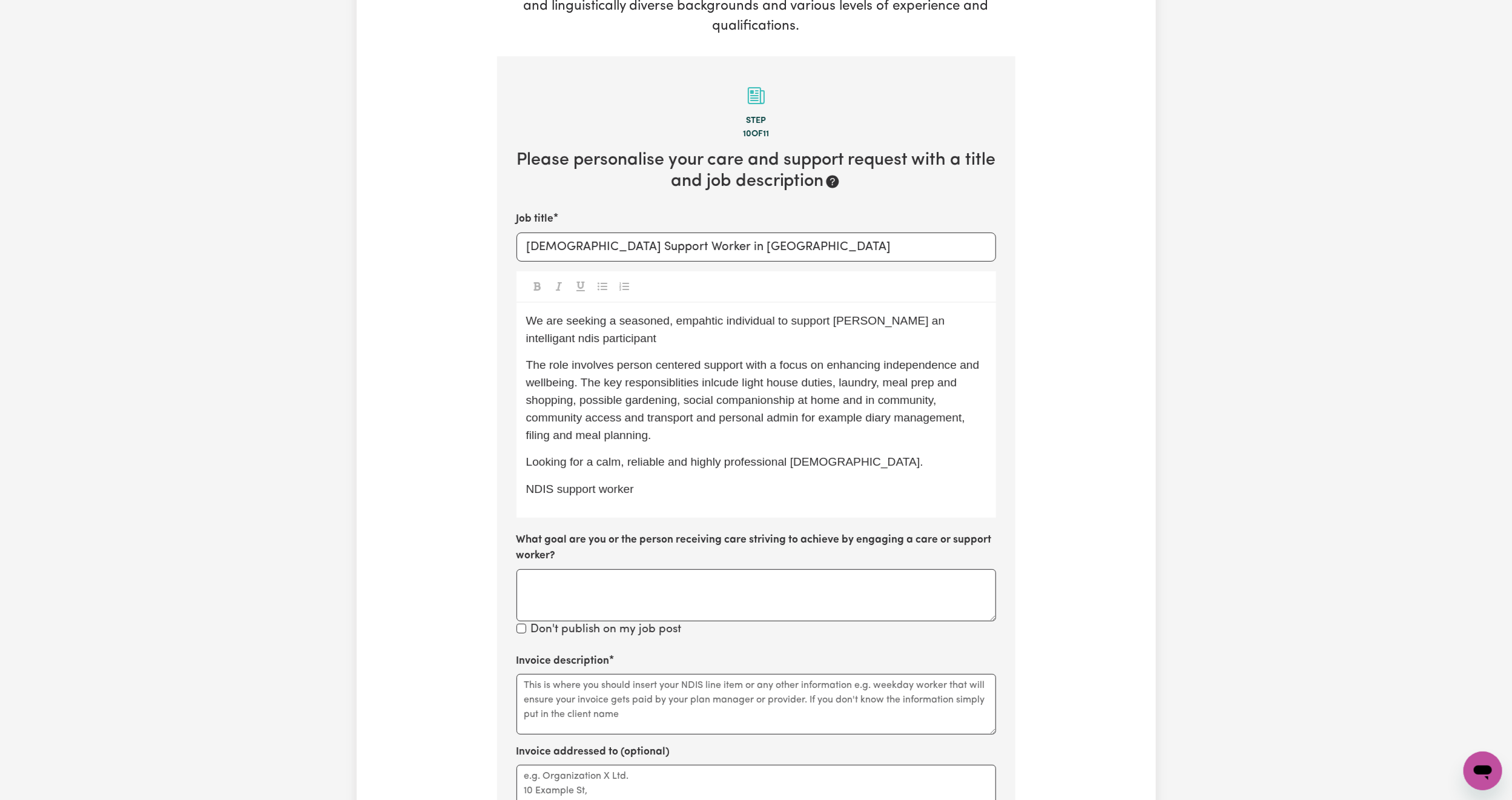
click at [602, 487] on span "NDIS support worker" at bounding box center [580, 489] width 108 height 13
click at [604, 718] on textarea "Invoice description" at bounding box center [756, 704] width 480 height 61
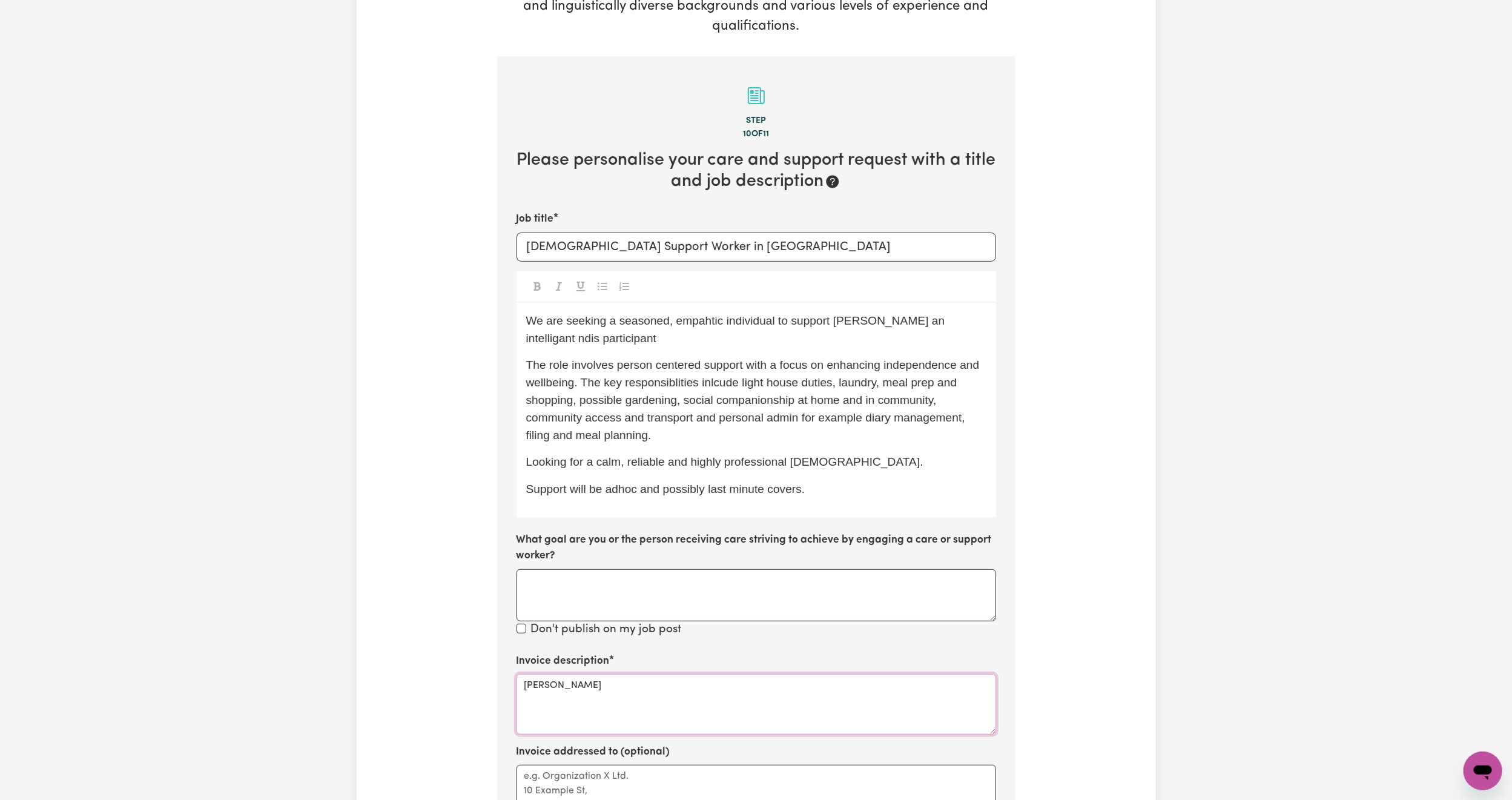
type textarea "[PERSON_NAME]"
drag, startPoint x: 814, startPoint y: 497, endPoint x: 490, endPoint y: 308, distance: 375.1
click at [490, 308] on div "Tell us your care and support requirements Welcome to Careseekers. We are excit…" at bounding box center [756, 466] width 533 height 1197
copy div "We are seeking a seasoned, empahtic individual to support [PERSON_NAME] an inte…"
click at [827, 501] on div "We are seeking a seasoned, empahtic individual to support [PERSON_NAME] an inte…" at bounding box center [756, 410] width 480 height 215
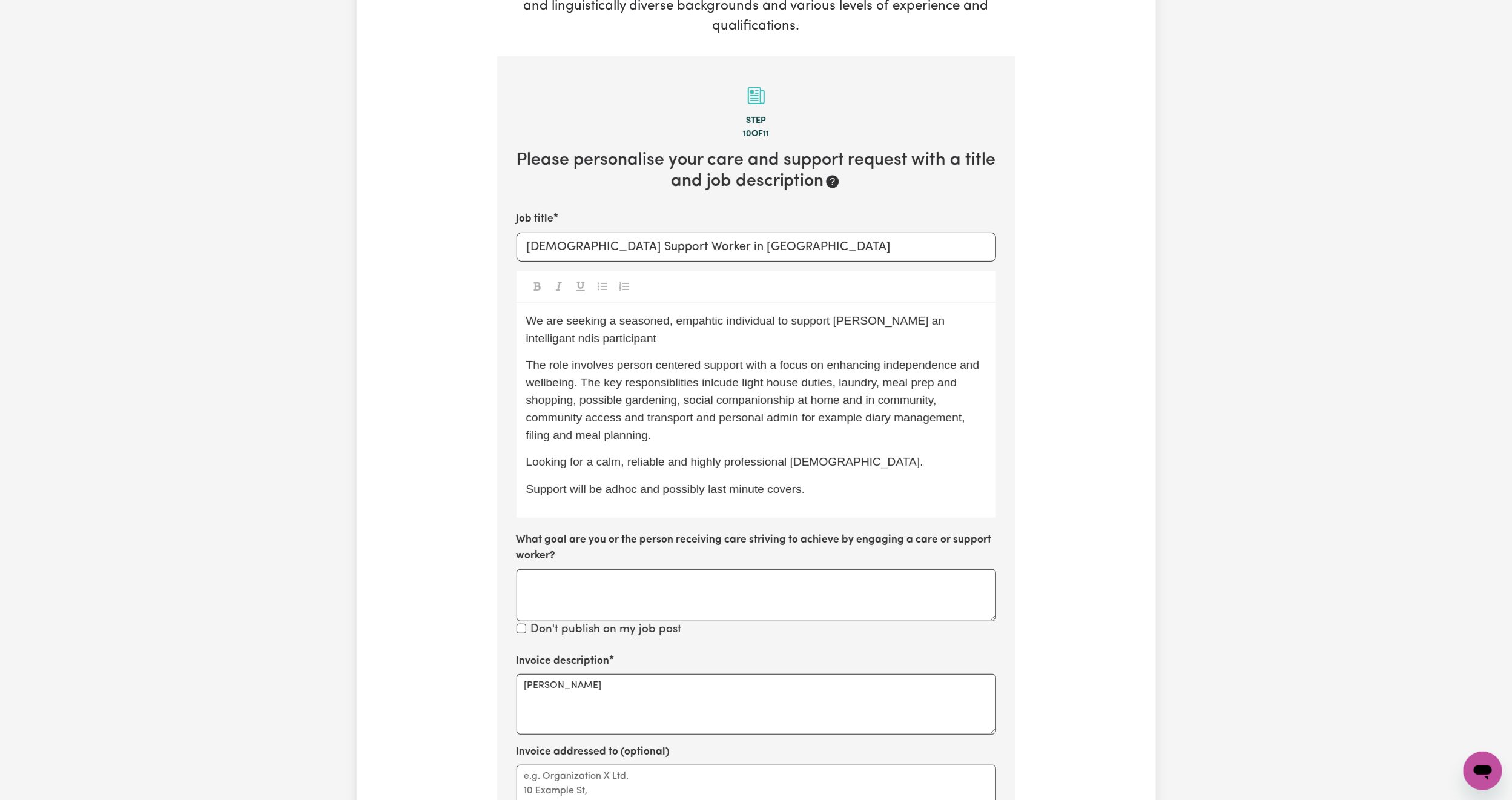
drag, startPoint x: 855, startPoint y: 494, endPoint x: 333, endPoint y: 267, distance: 569.2
click at [333, 267] on div "Tell us your care and support requirements Welcome to Careseekers. We are excit…" at bounding box center [756, 466] width 1512 height 1264
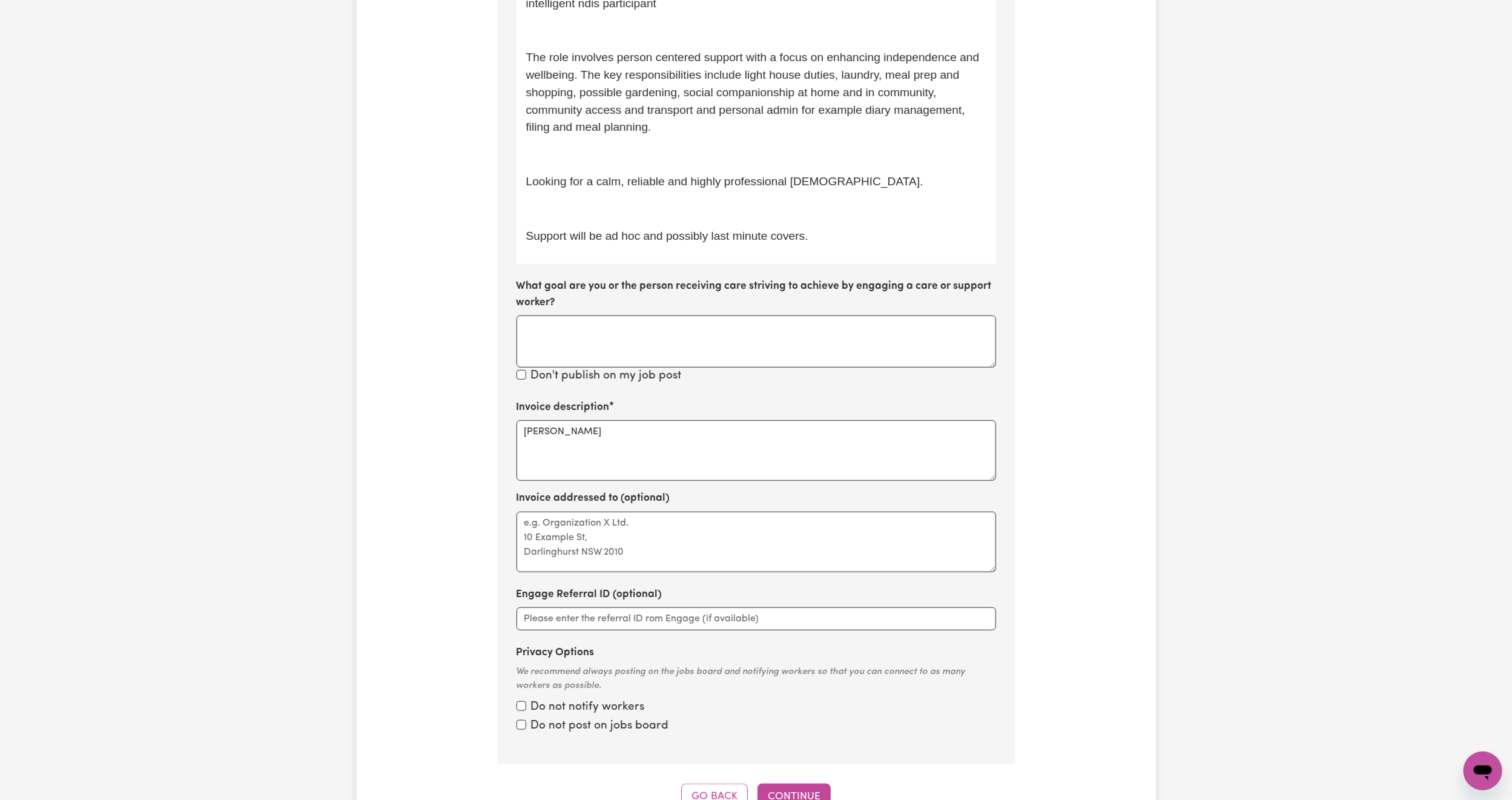
scroll to position [663, 0]
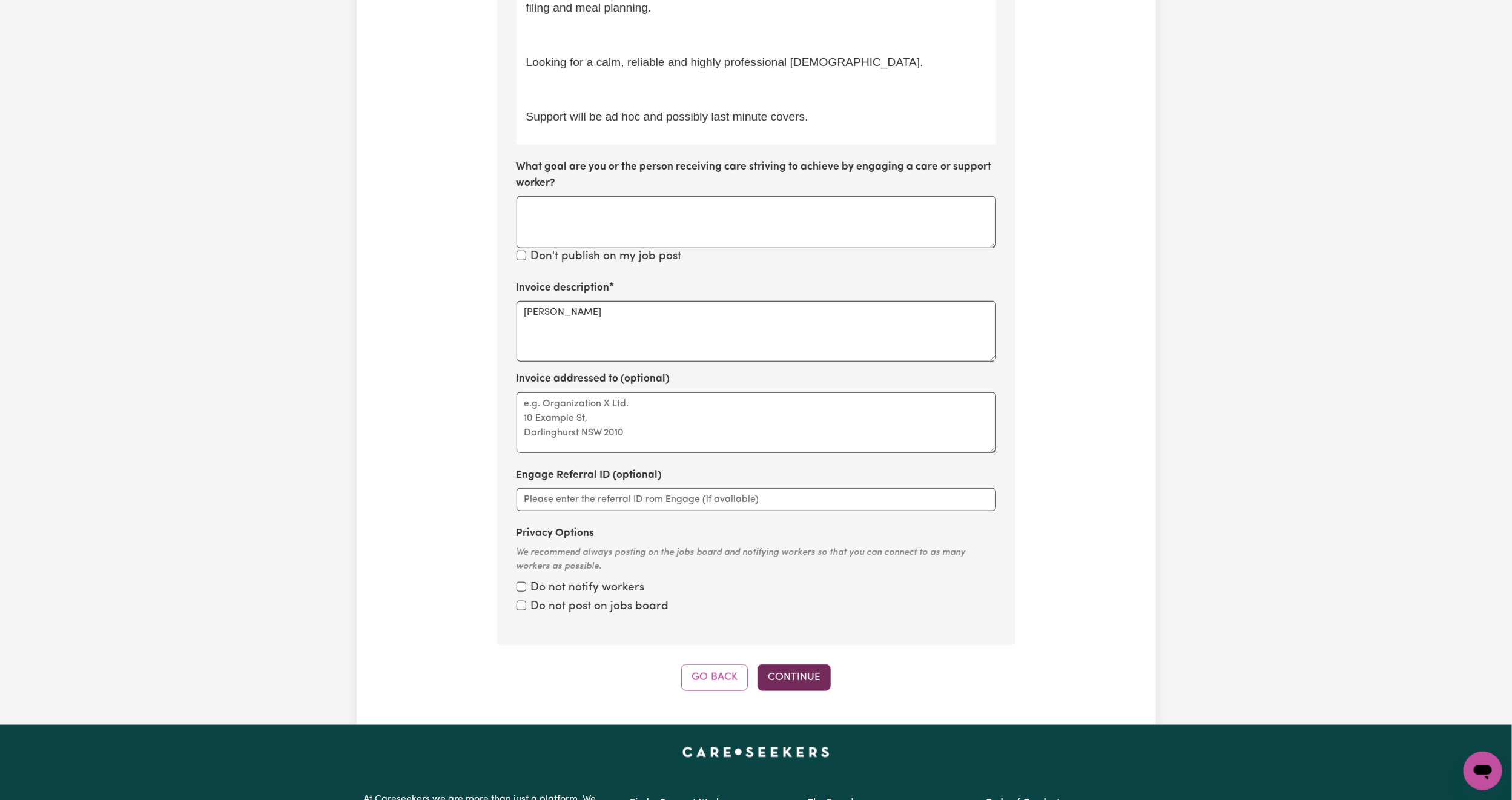
click at [790, 673] on button "Continue" at bounding box center [794, 678] width 73 height 27
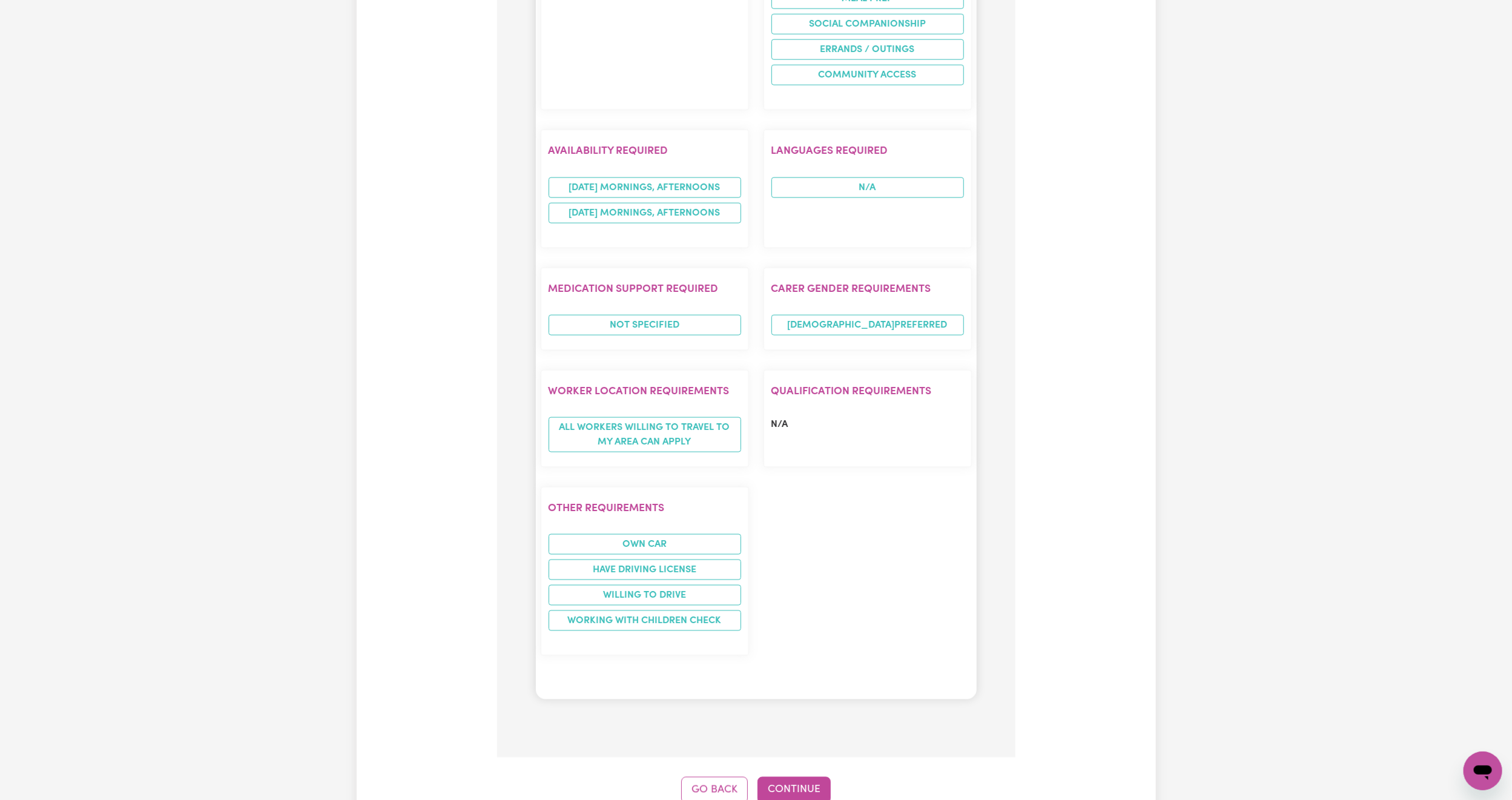
scroll to position [1446, 0]
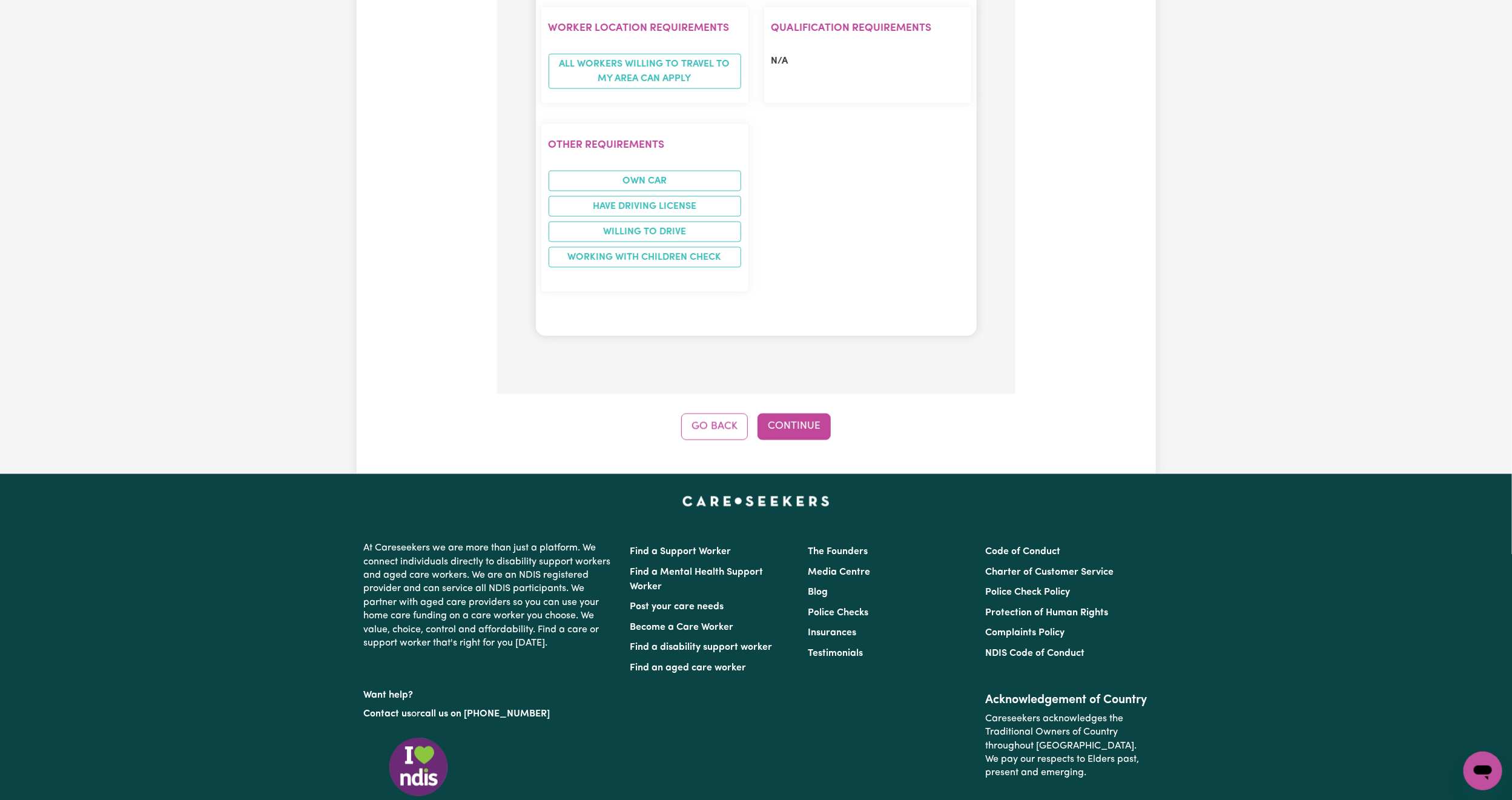
click at [788, 438] on button "Continue" at bounding box center [794, 427] width 73 height 27
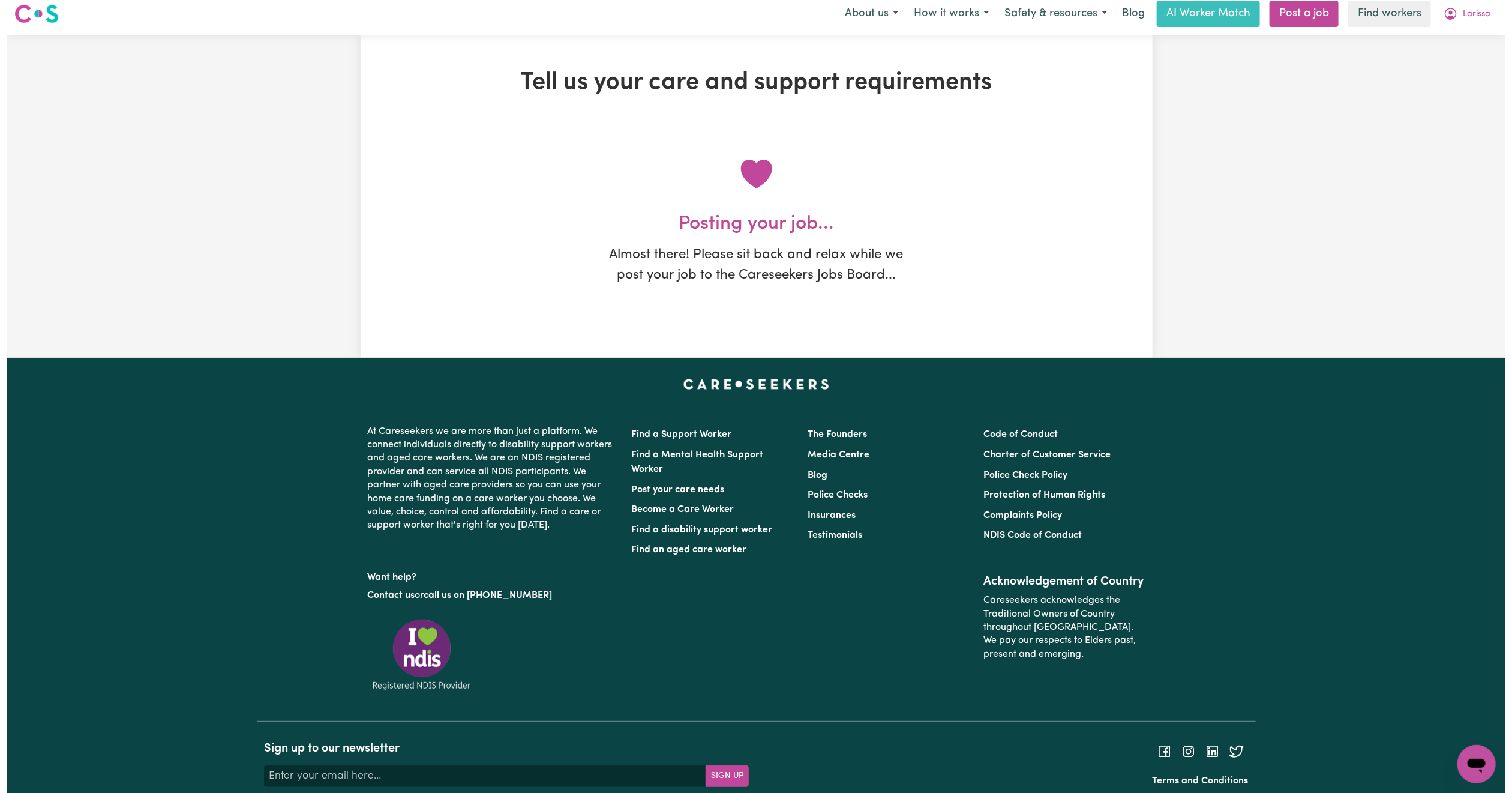
scroll to position [0, 0]
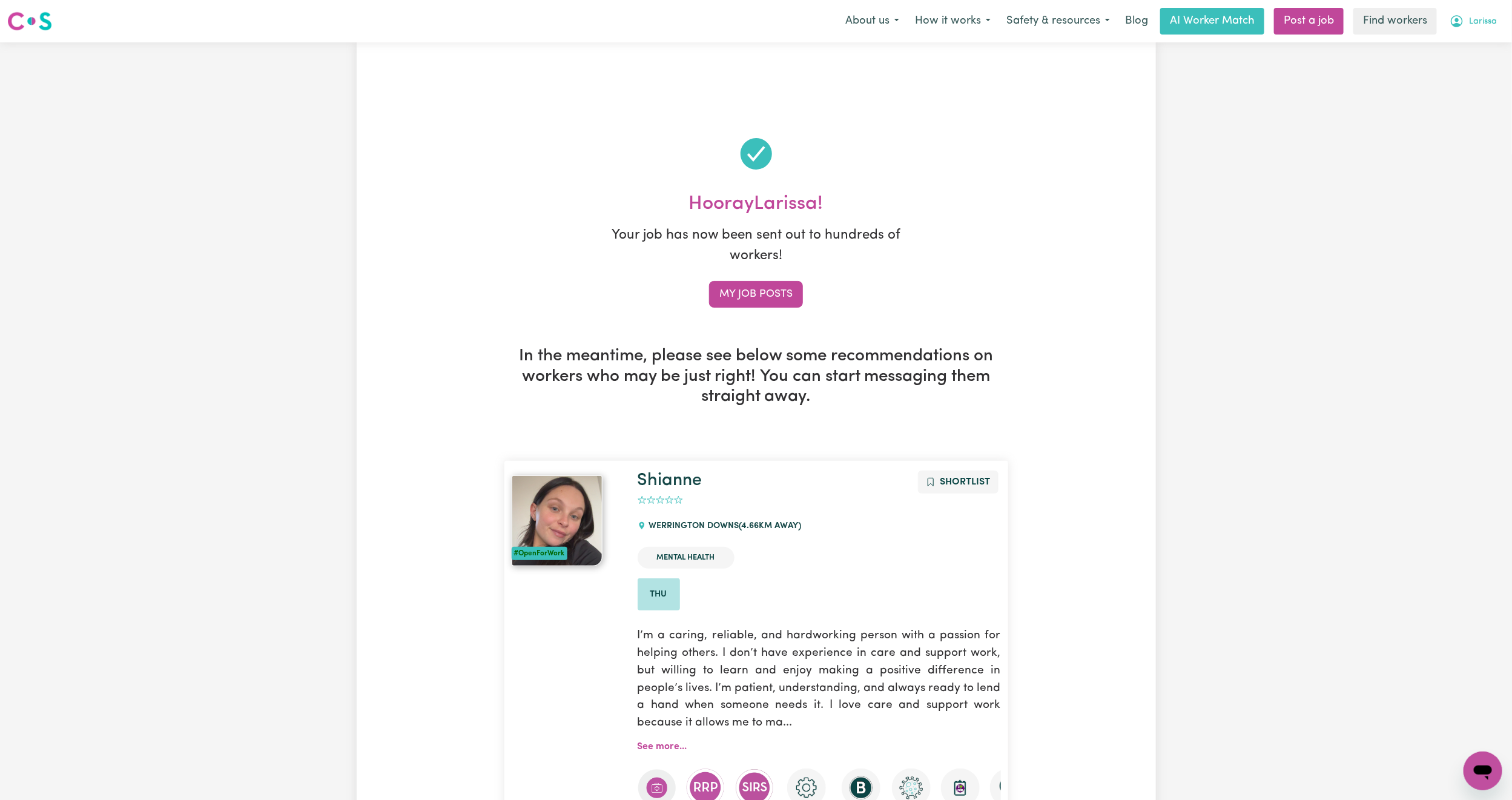
click at [1480, 22] on span "Larissa" at bounding box center [1483, 22] width 28 height 13
click at [1457, 66] on link "My SC Dashboard" at bounding box center [1456, 70] width 95 height 23
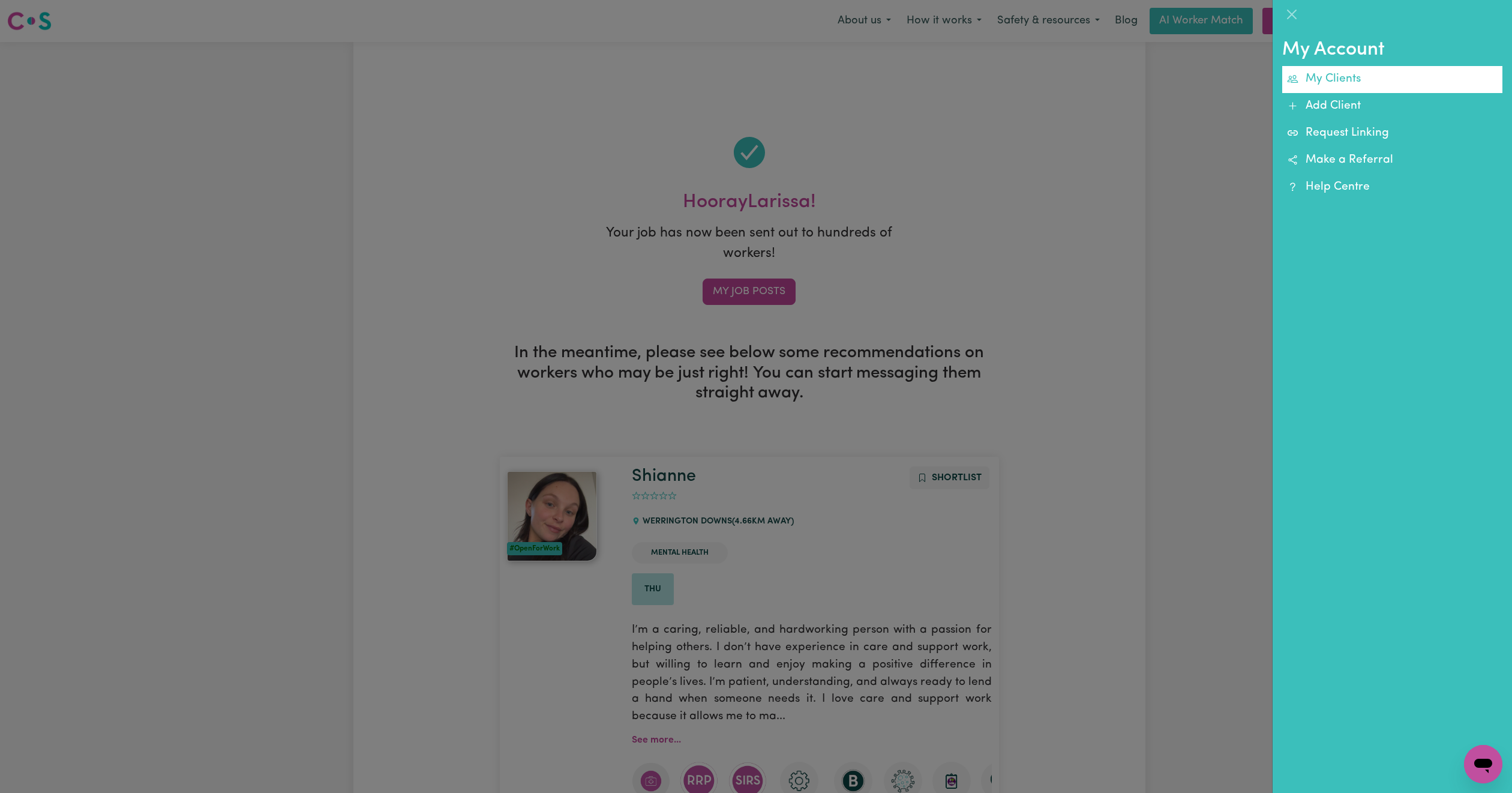
click at [1343, 75] on link "My Clients" at bounding box center [1392, 79] width 220 height 27
